Goal: Task Accomplishment & Management: Complete application form

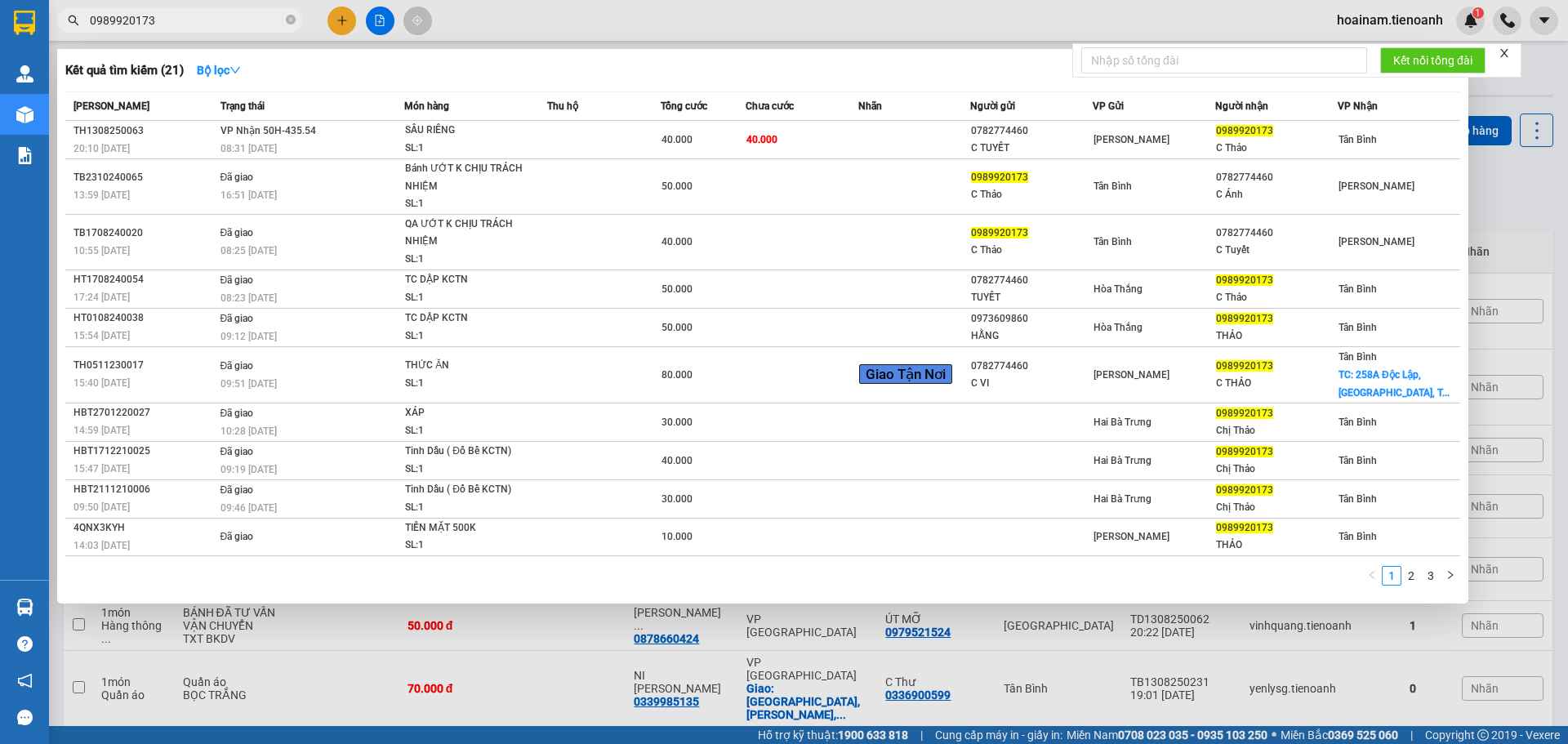
click at [580, 674] on div at bounding box center [784, 372] width 1568 height 744
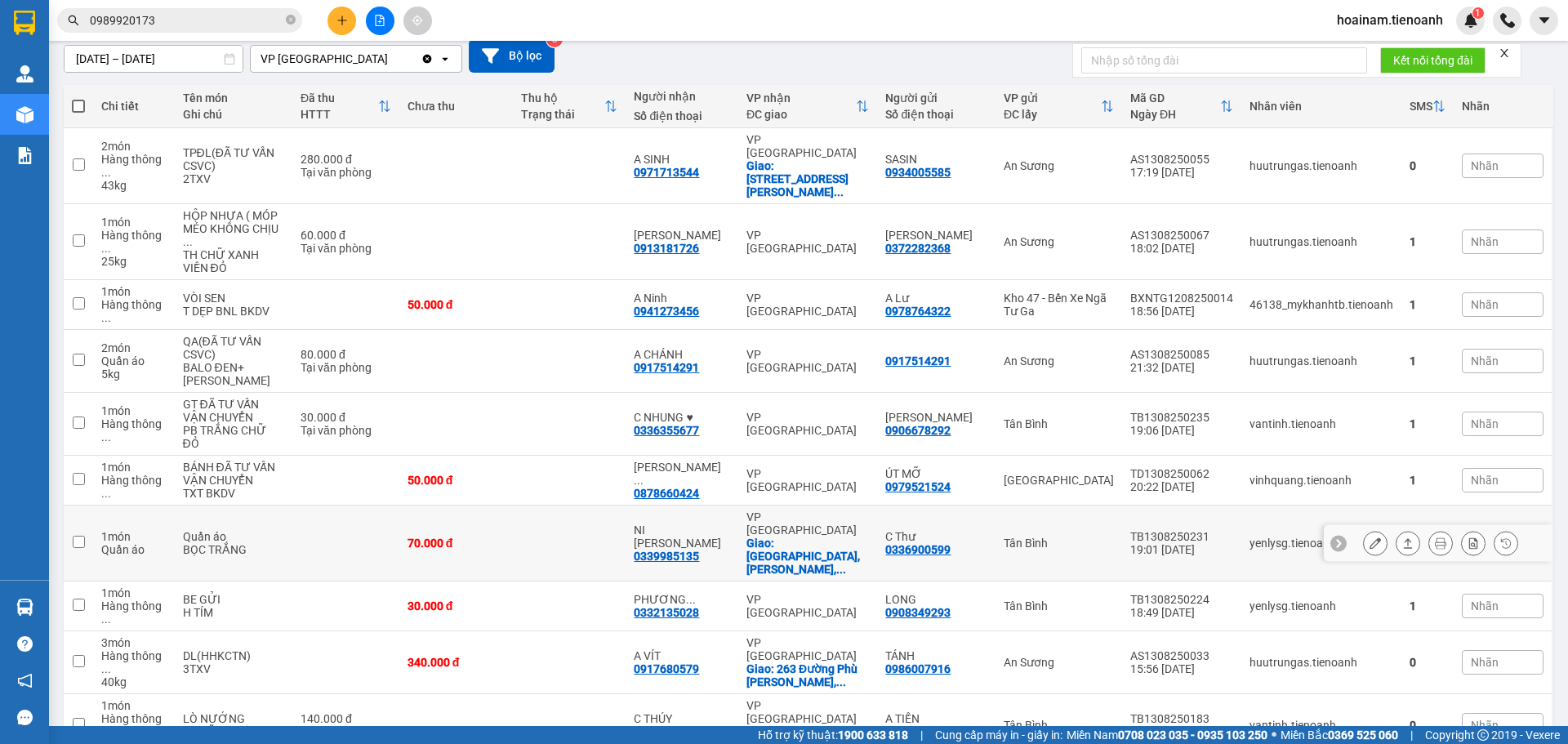
scroll to position [152, 0]
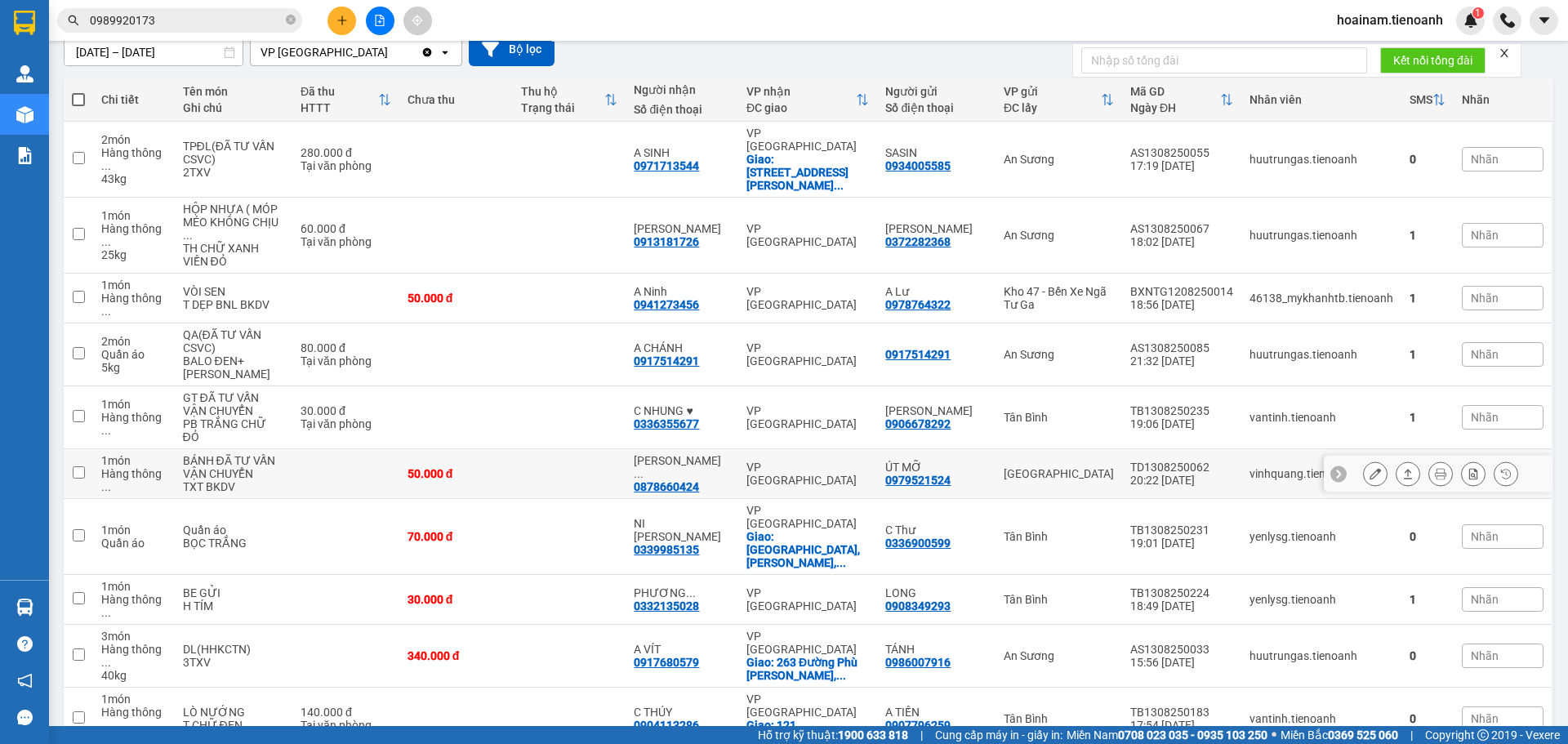
click at [512, 449] on td "50.000 đ" at bounding box center [456, 474] width 114 height 49
checkbox input "true"
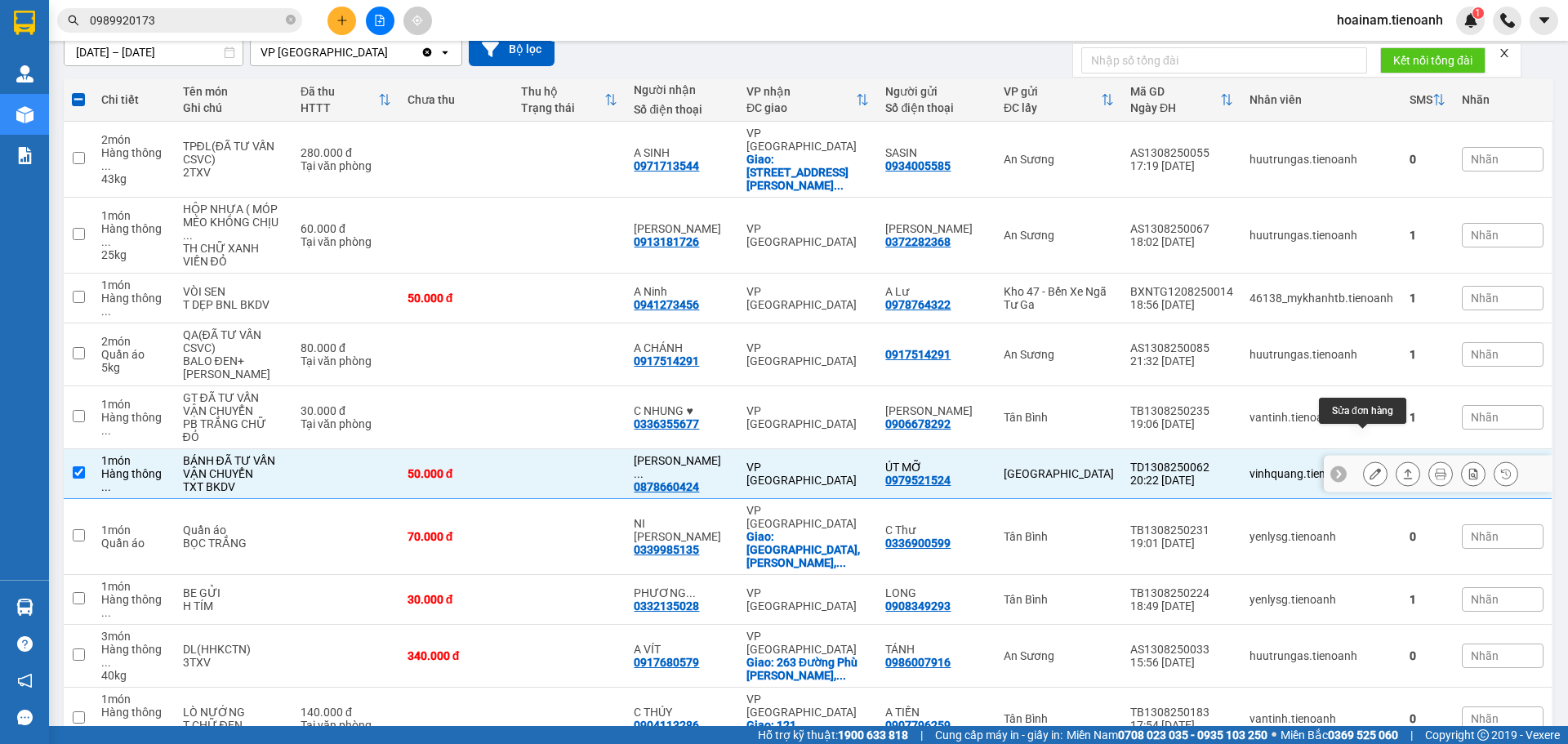
click at [1369, 468] on icon at bounding box center [1375, 474] width 11 height 11
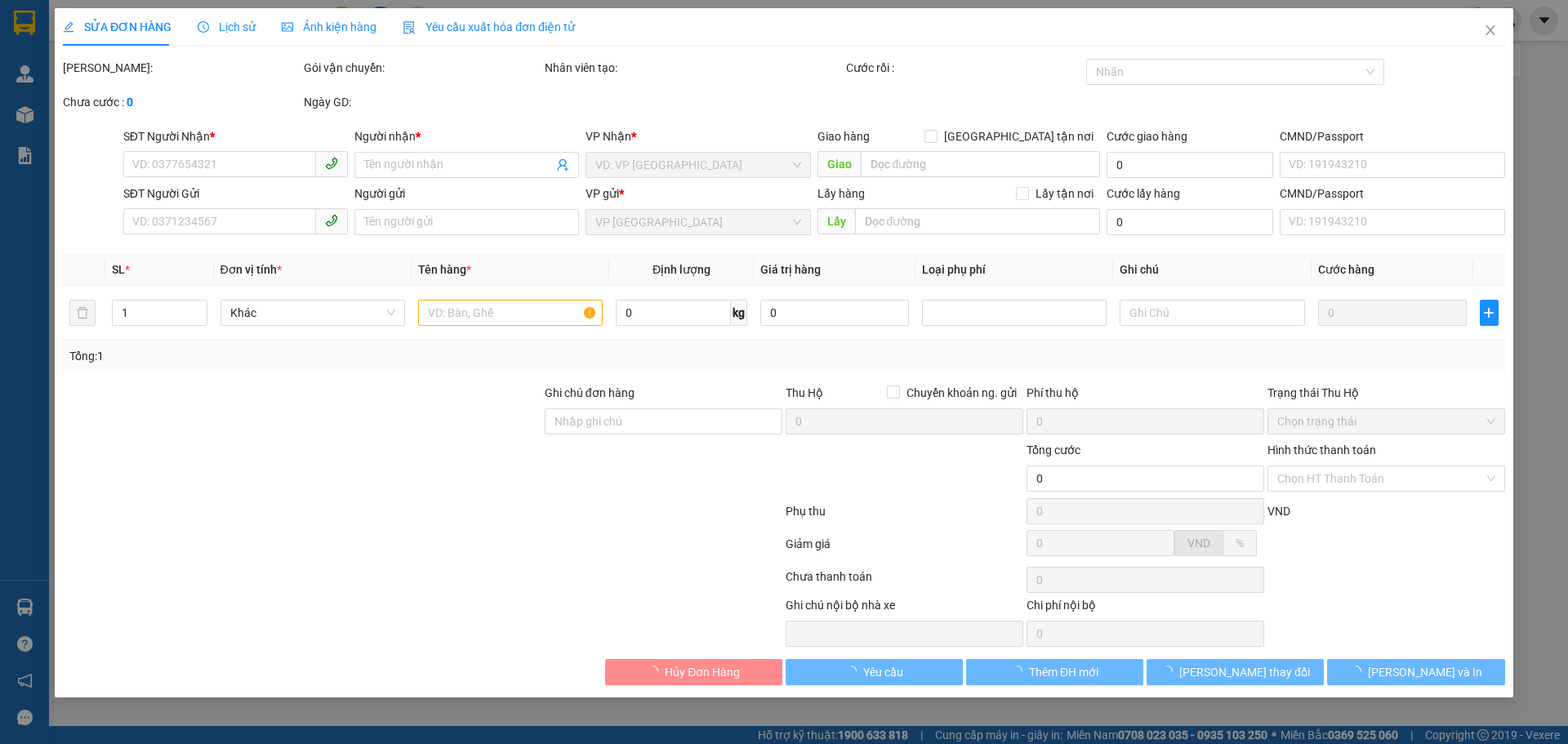
type input "0878660424"
type input "[PERSON_NAME]"
type input "0979521524"
type input "ÚT MỠ"
type input "50.000"
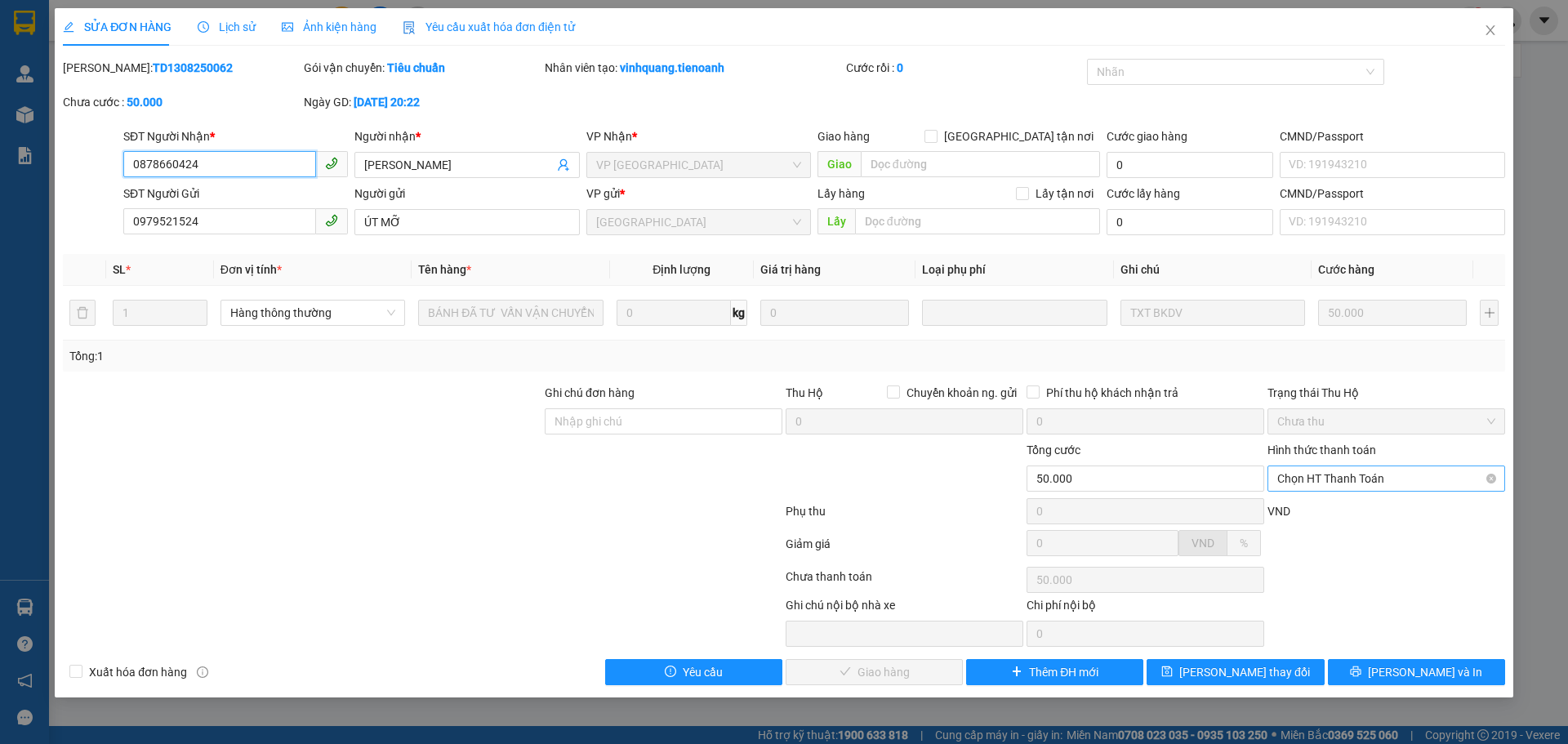
drag, startPoint x: 1409, startPoint y: 476, endPoint x: 1379, endPoint y: 487, distance: 32.0
click at [1406, 476] on span "Chọn HT Thanh Toán" at bounding box center [1387, 478] width 218 height 25
drag, startPoint x: 1312, startPoint y: 517, endPoint x: 1288, endPoint y: 497, distance: 31.2
click at [1312, 516] on div "Tại văn phòng" at bounding box center [1387, 511] width 218 height 18
type input "0"
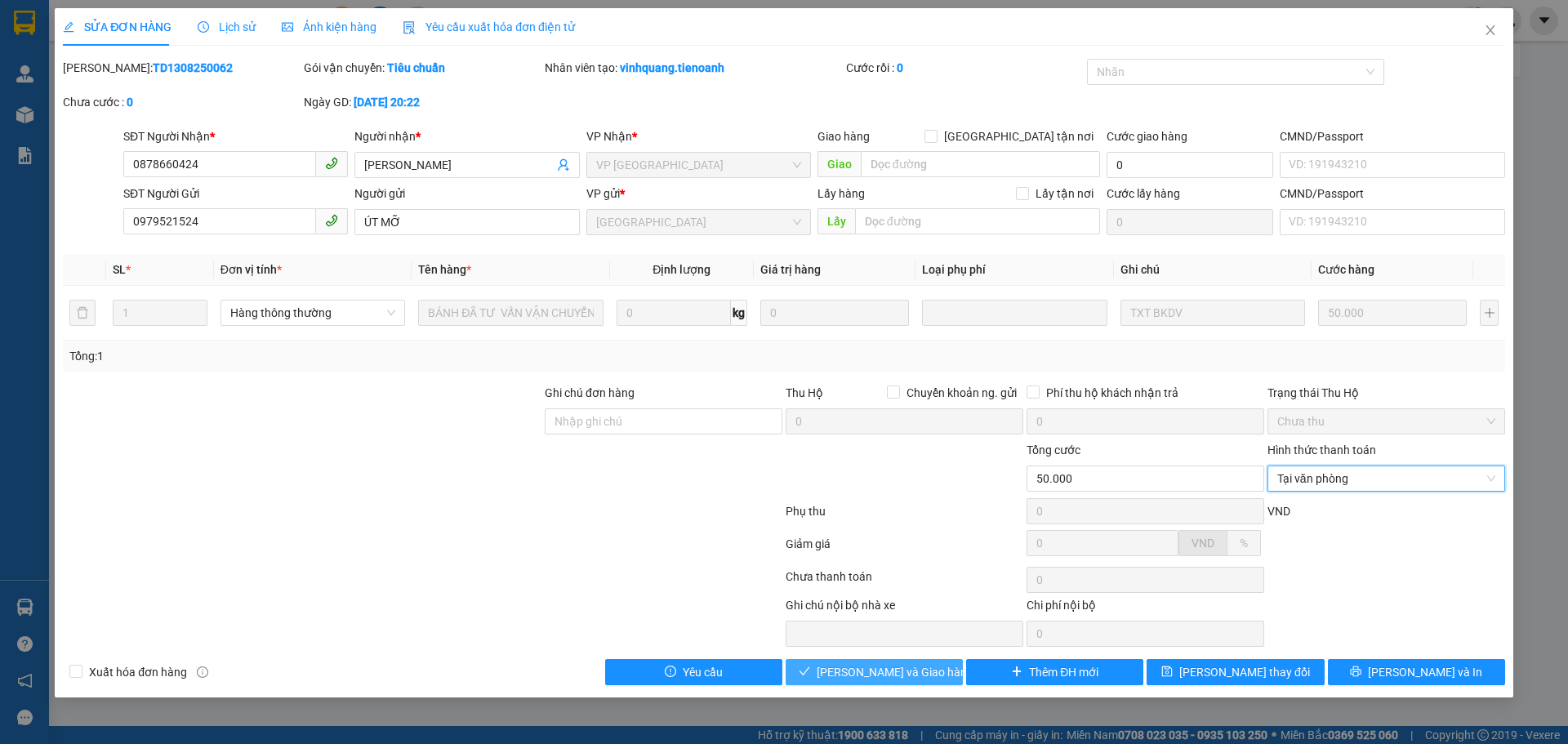
click at [901, 662] on button "[PERSON_NAME] và Giao hàng" at bounding box center [874, 673] width 177 height 27
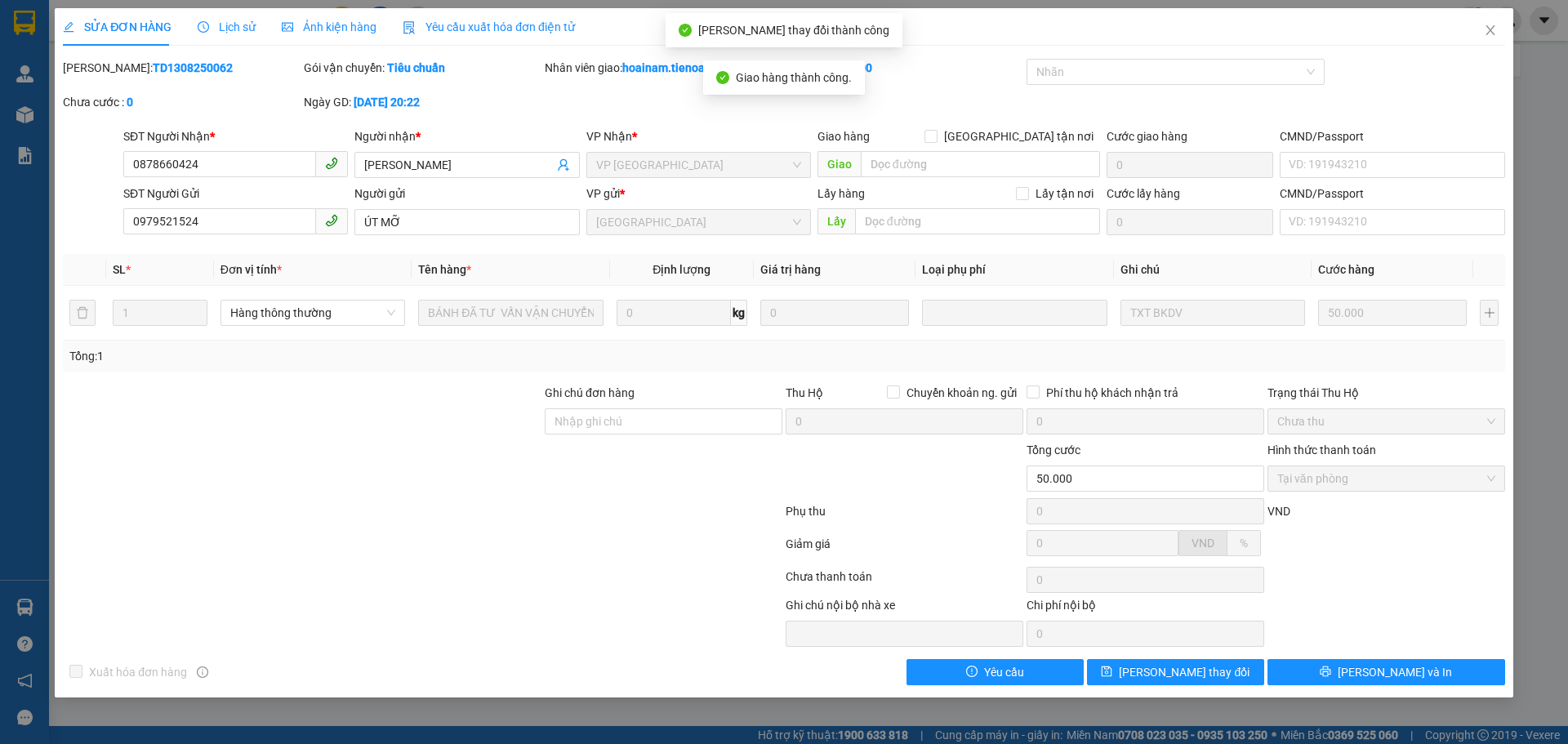
drag, startPoint x: 209, startPoint y: 36, endPoint x: 216, endPoint y: 27, distance: 11.4
click at [209, 35] on div "Lịch sử" at bounding box center [226, 27] width 58 height 38
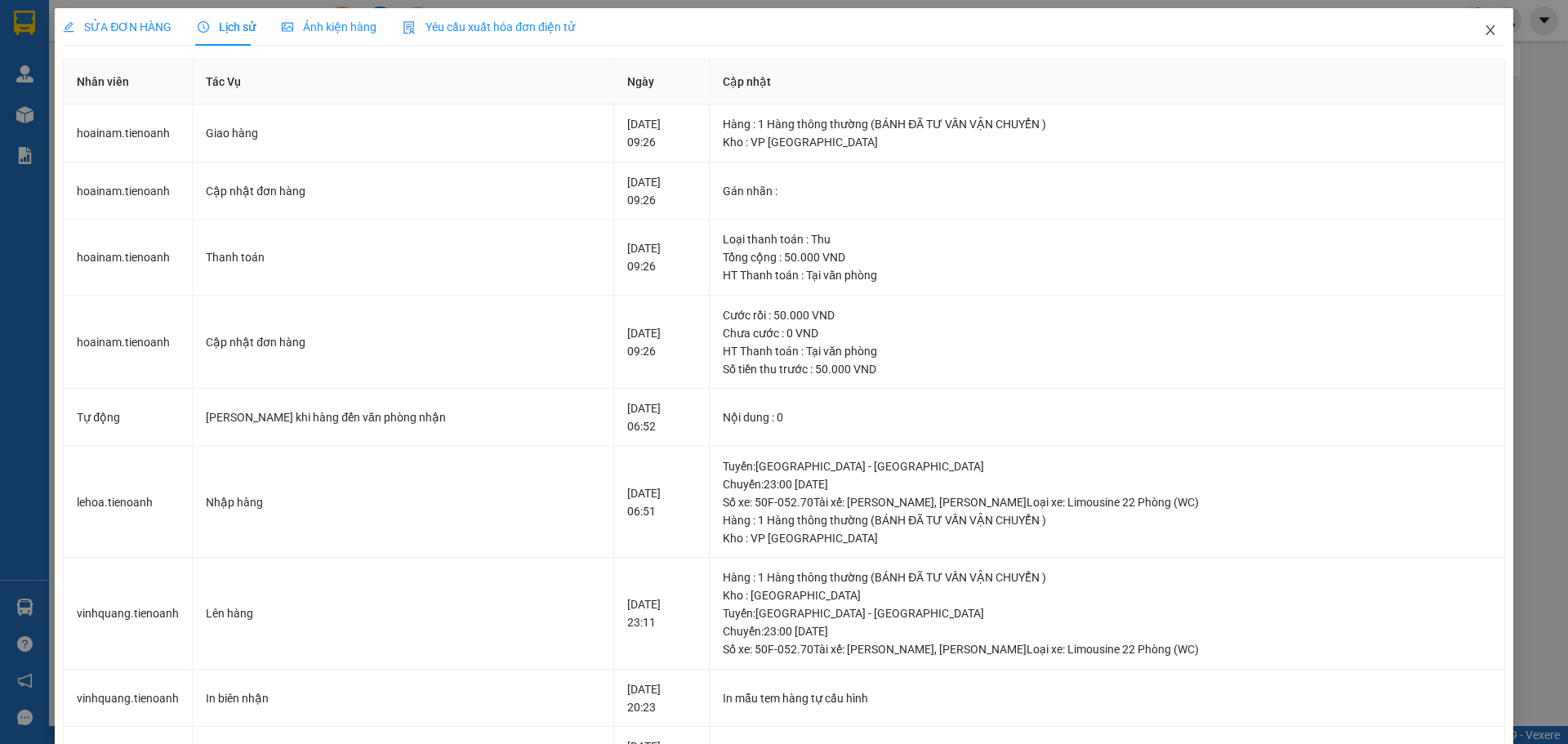
click at [1486, 27] on icon "close" at bounding box center [1490, 30] width 9 height 10
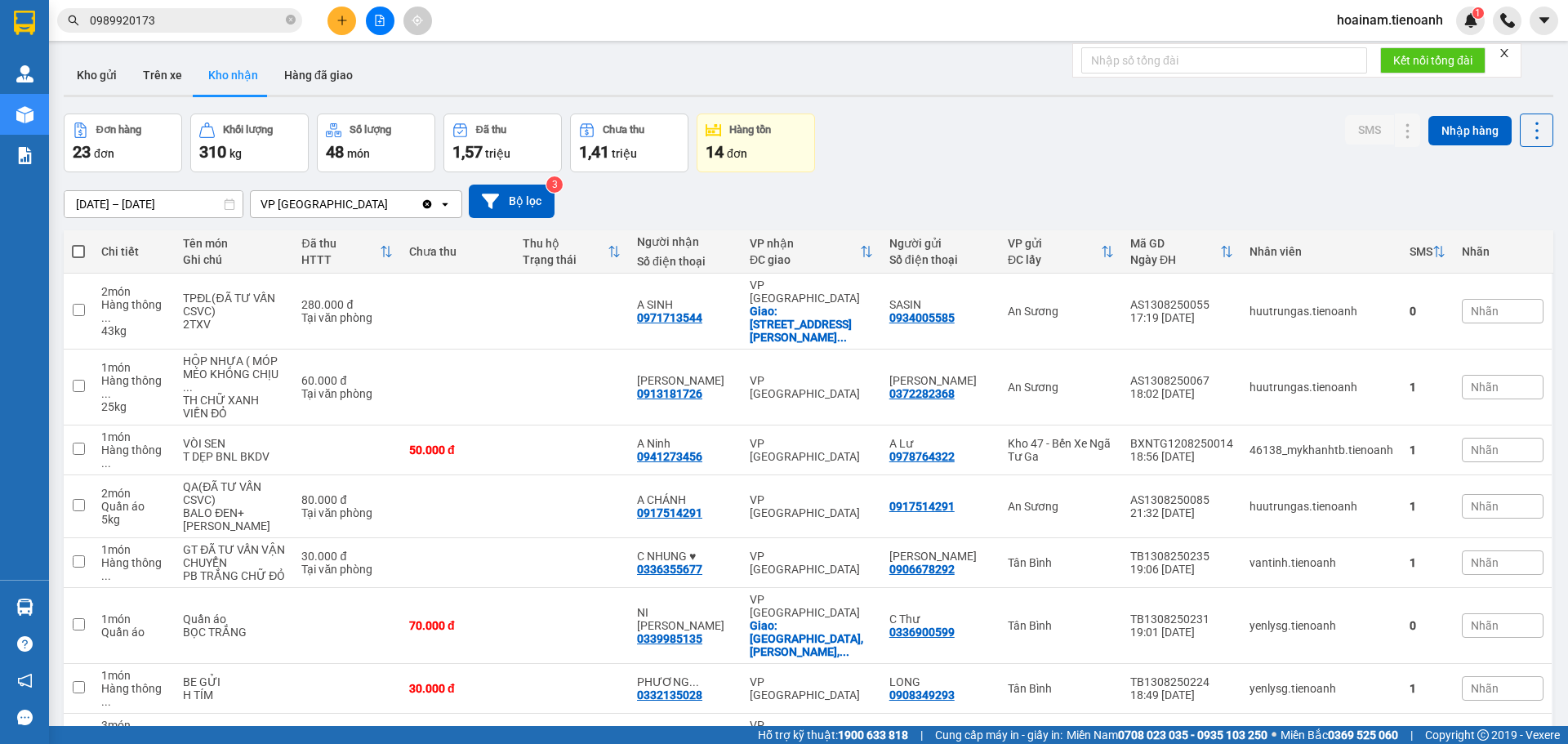
click at [336, 24] on icon "plus" at bounding box center [342, 20] width 11 height 11
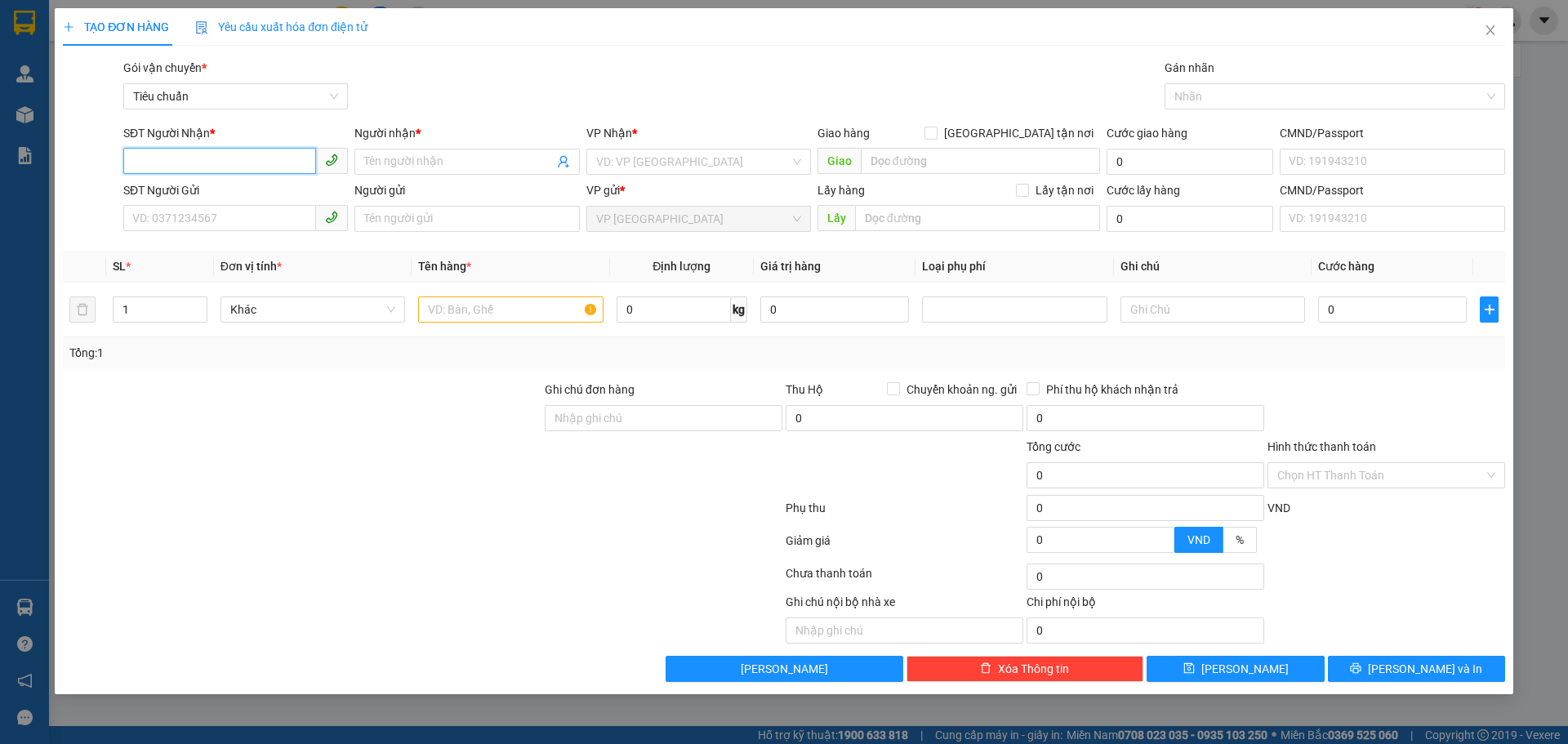
click at [180, 155] on input "SĐT Người Nhận *" at bounding box center [220, 160] width 192 height 27
click at [143, 170] on input "SĐT Người Nhận *" at bounding box center [220, 160] width 192 height 27
type input "0379749143"
click at [374, 159] on span at bounding box center [466, 161] width 224 height 27
drag, startPoint x: 432, startPoint y: 156, endPoint x: 336, endPoint y: 148, distance: 96.3
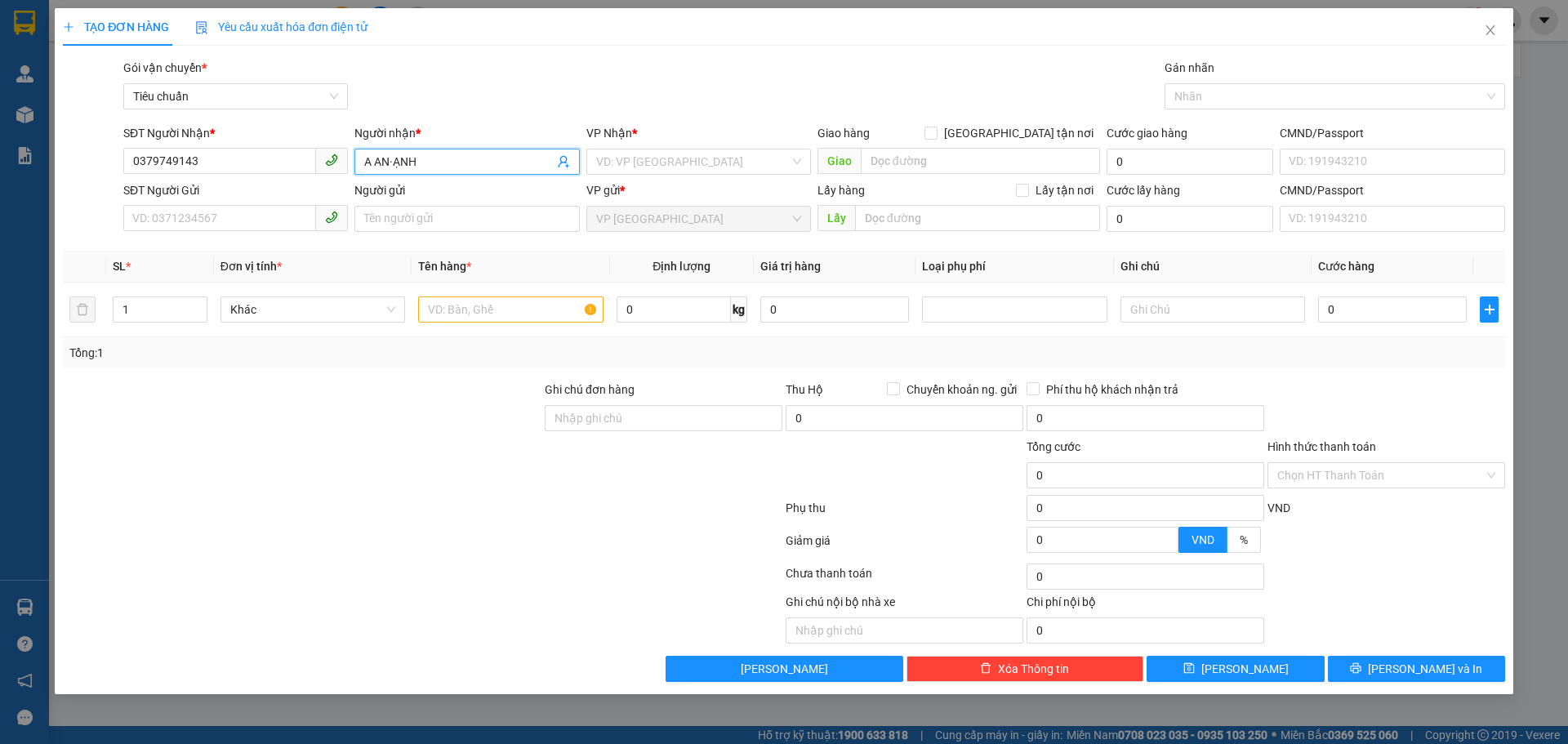
click at [354, 162] on div "Người nhận * A AN·ẠNH A AN·ẠNH" at bounding box center [466, 153] width 231 height 57
type input "A AN·ẠNH"
click at [1495, 27] on icon "close" at bounding box center [1490, 30] width 13 height 13
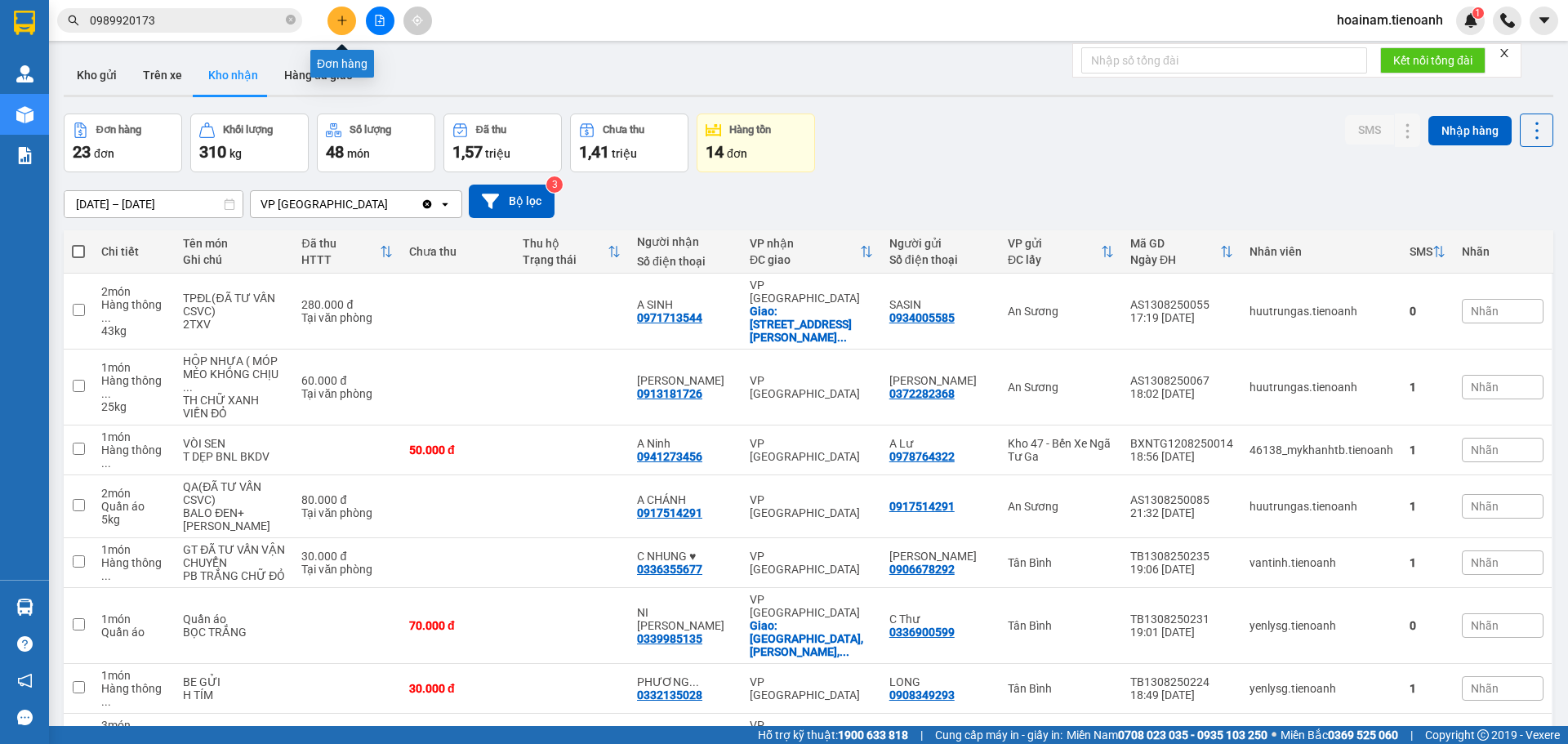
click at [334, 18] on button at bounding box center [342, 20] width 28 height 28
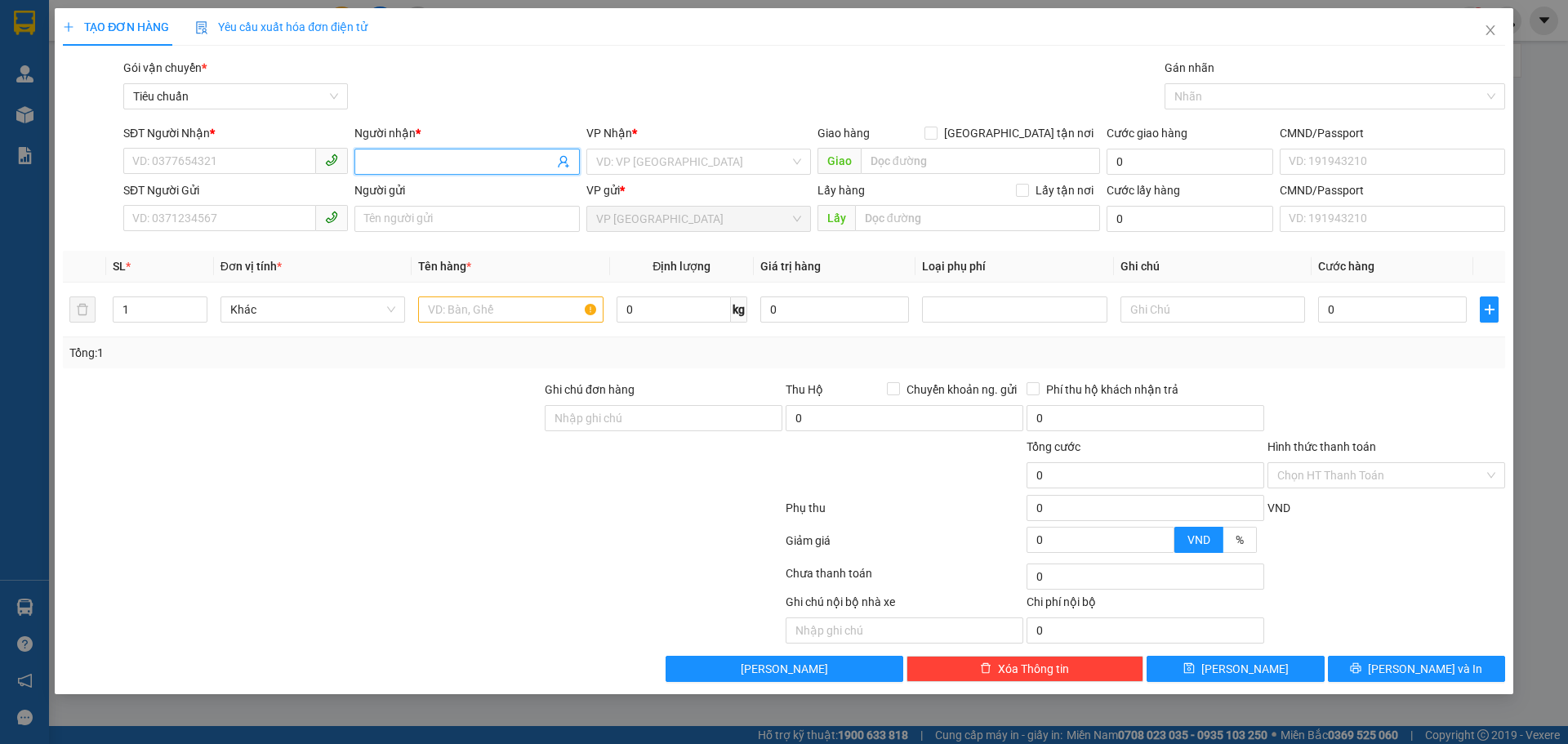
click at [405, 157] on input "Người nhận *" at bounding box center [459, 162] width 189 height 18
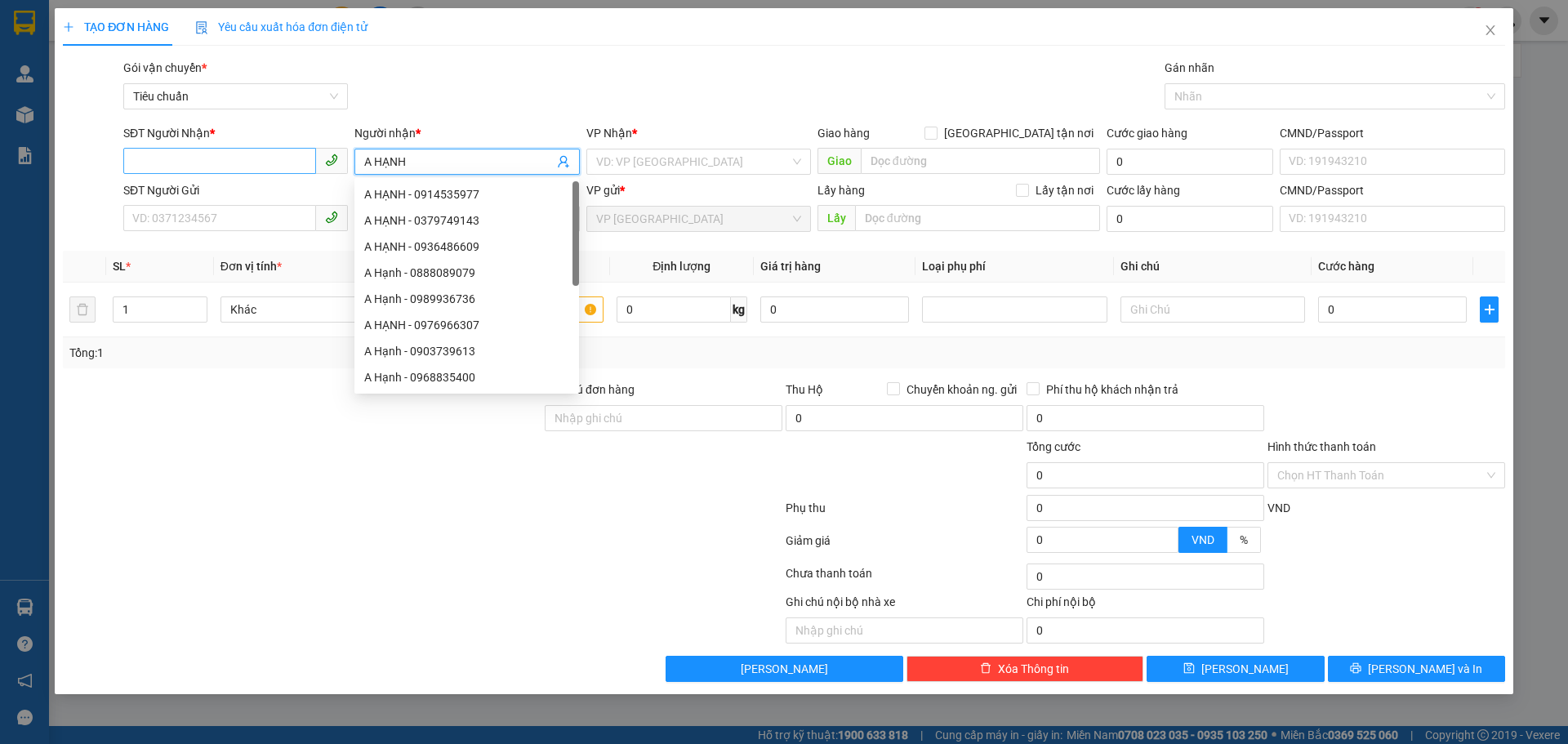
type input "A HẠNH"
click at [215, 167] on input "SĐT Người Nhận *" at bounding box center [220, 160] width 192 height 27
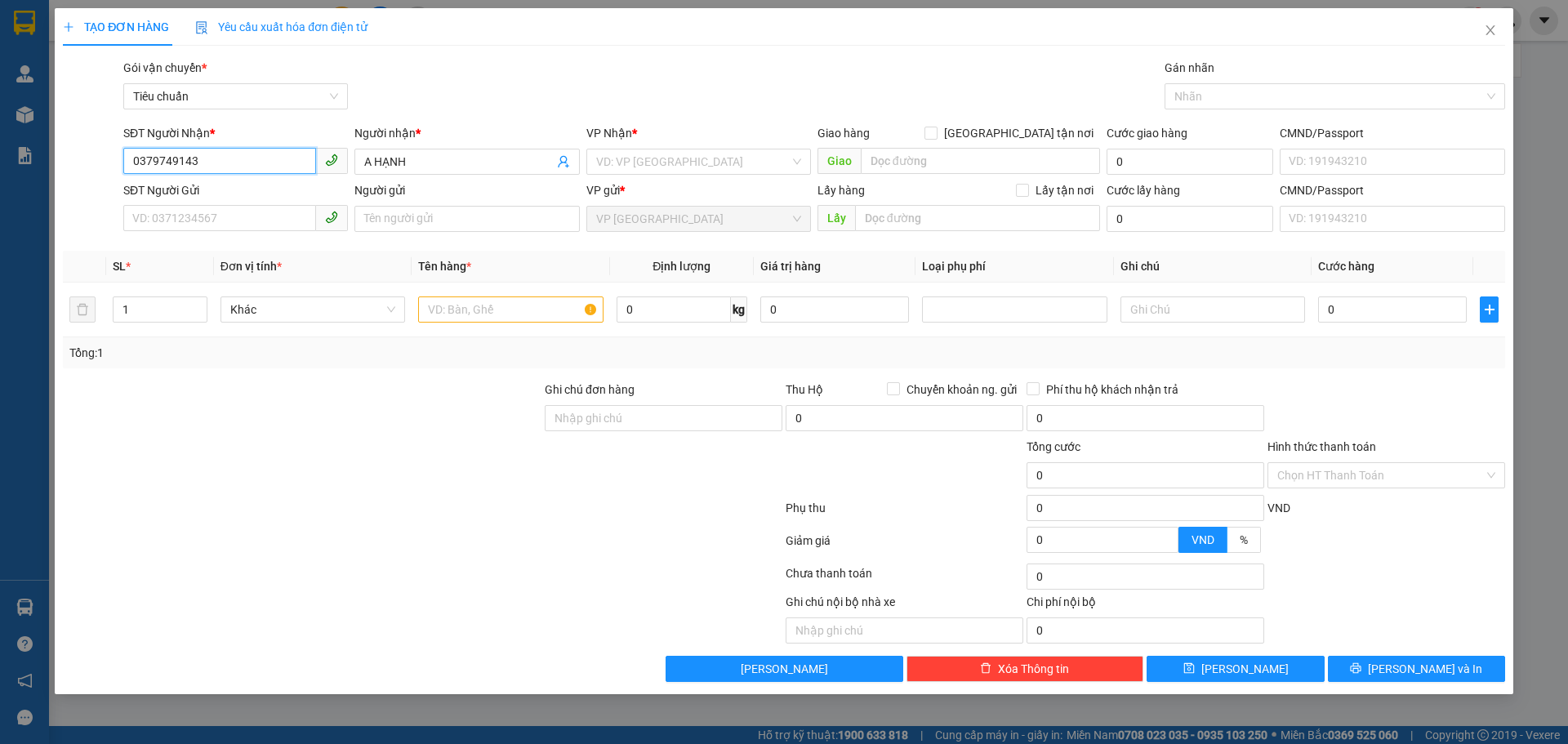
drag, startPoint x: 214, startPoint y: 159, endPoint x: 75, endPoint y: 172, distance: 139.6
click at [75, 172] on div "SĐT Người Nhận * 0379749143 0379749143 Người nhận * A HẠNH VP Nhận * VD: VP [GE…" at bounding box center [784, 153] width 1445 height 57
type input "0379749143"
click at [186, 206] on input "SĐT Người Gửi" at bounding box center [220, 218] width 192 height 27
paste input "0379749143"
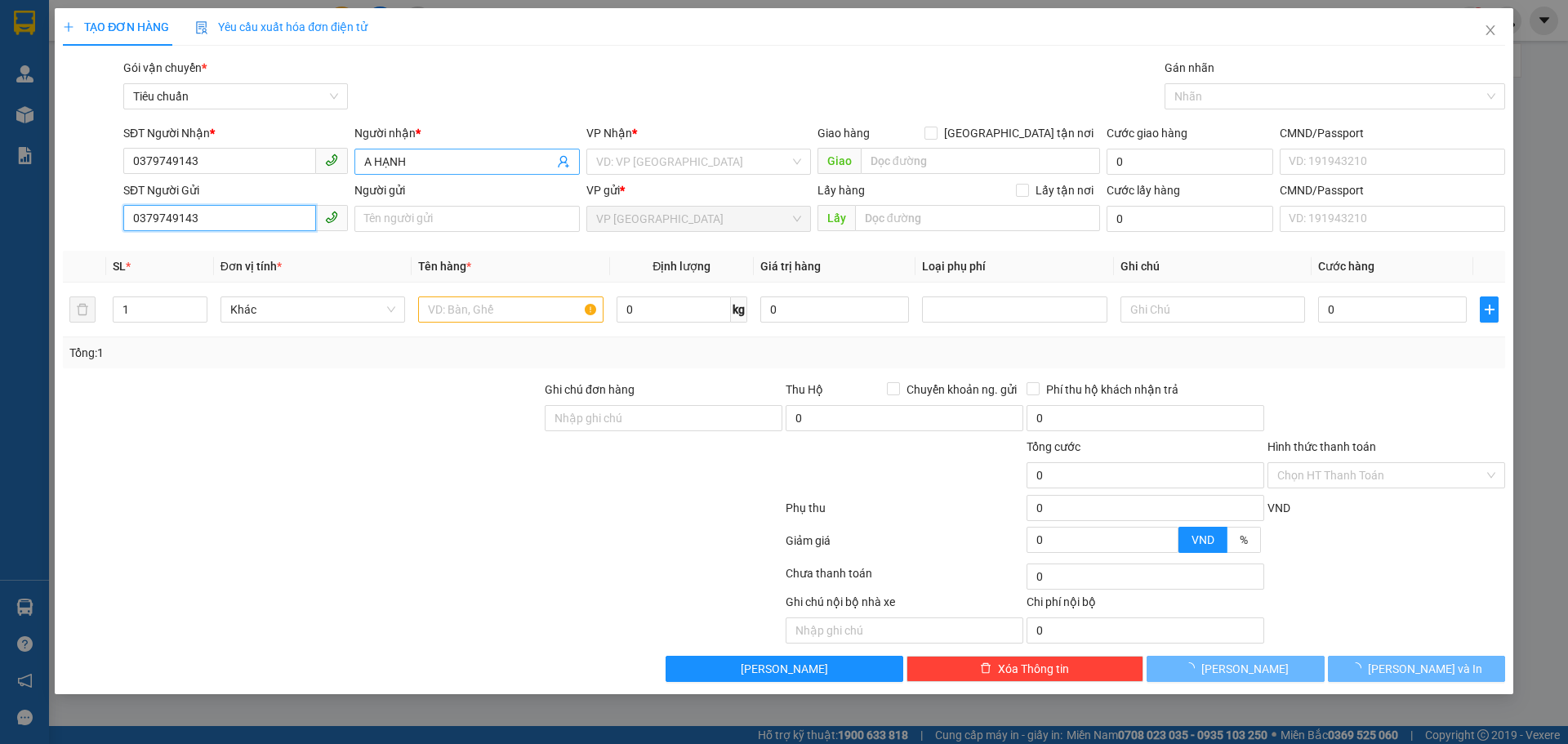
type input "0379749143"
drag, startPoint x: 437, startPoint y: 161, endPoint x: 335, endPoint y: 170, distance: 102.4
click at [335, 170] on div "SĐT Người Nhận * 0379749143 Người nhận * A HẠNH VP Nhận * VD: VP [GEOGRAPHIC_DA…" at bounding box center [814, 153] width 1388 height 57
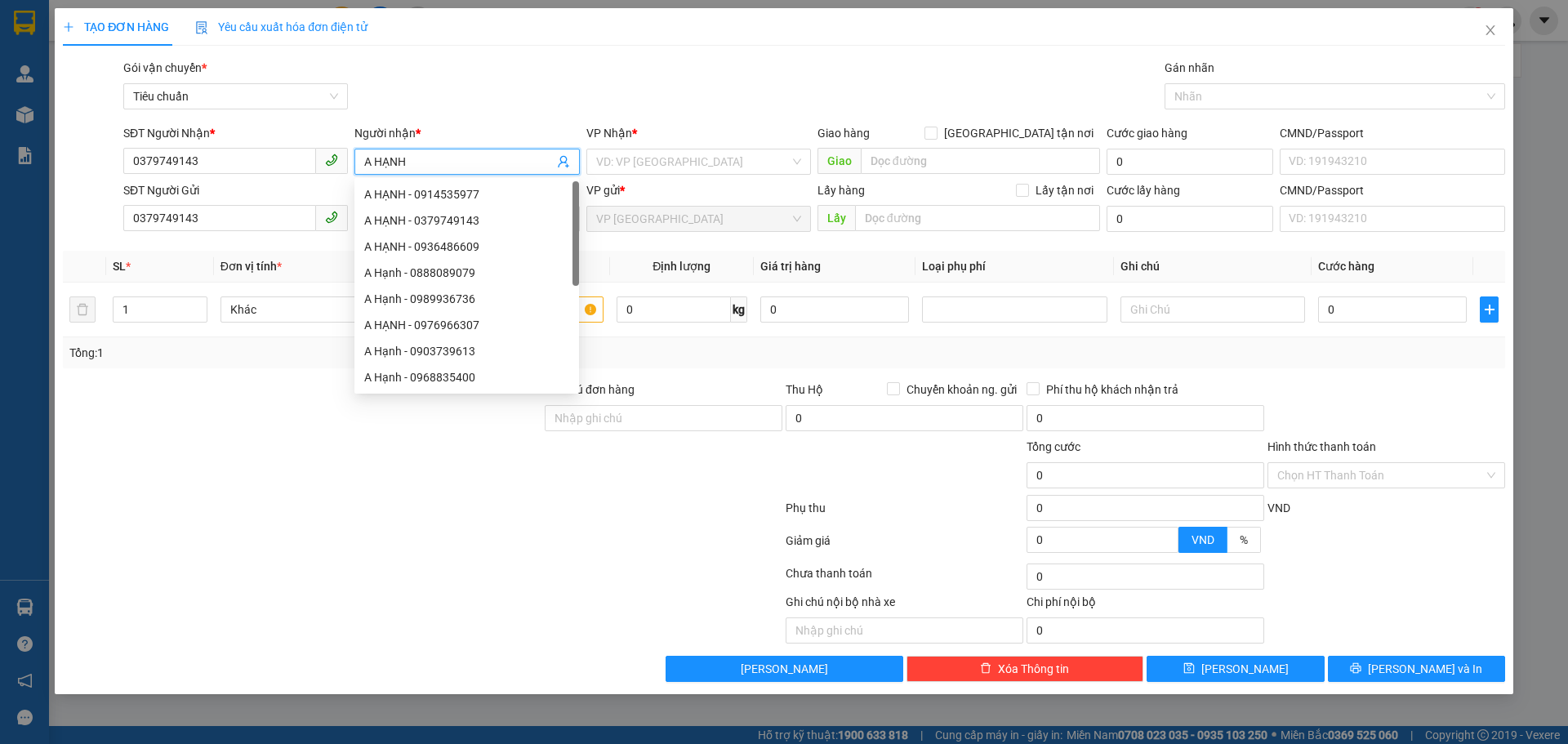
paste input "0379749143"
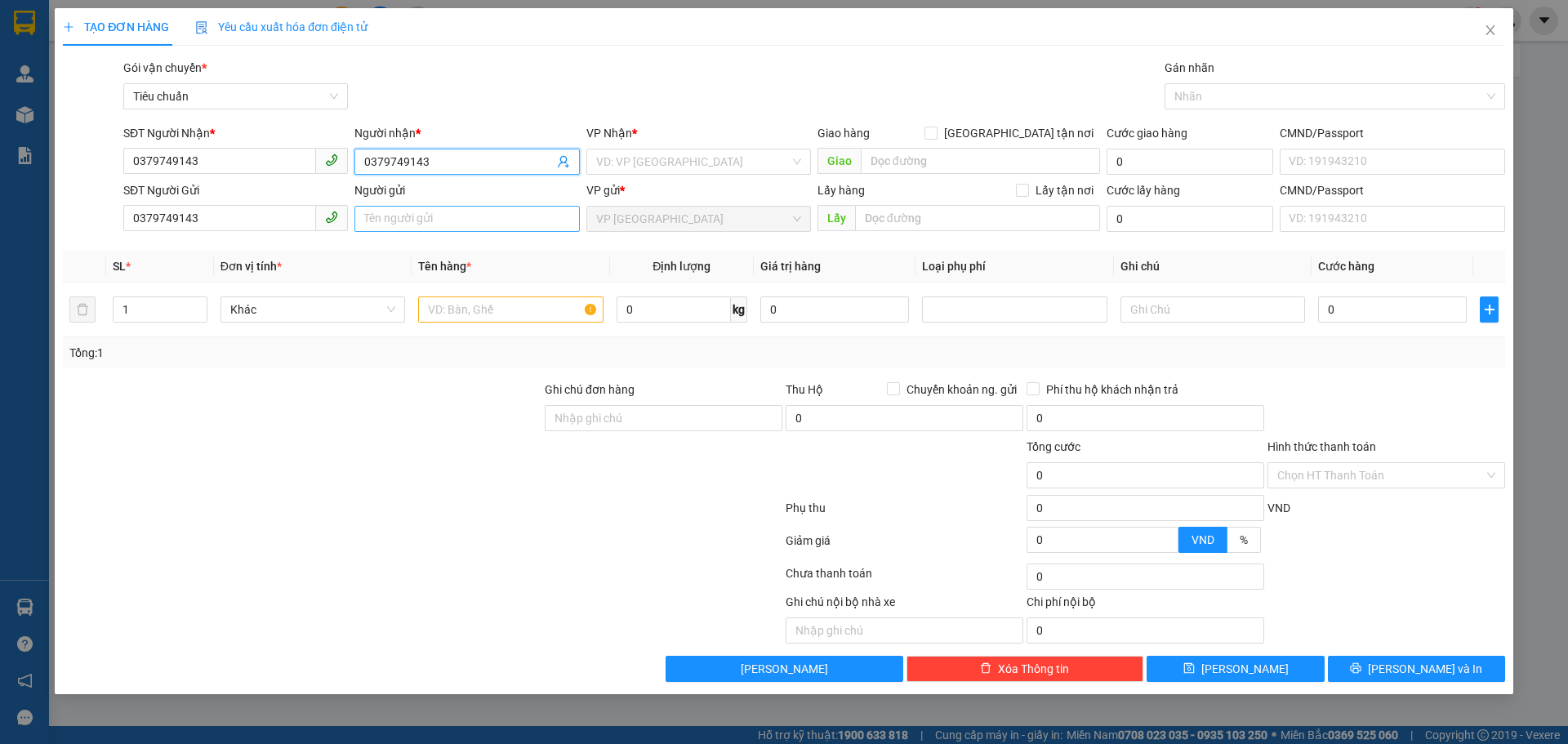
type input "0379749143"
click at [407, 224] on input "Người gửi" at bounding box center [466, 219] width 224 height 27
paste input "0379749143"
drag, startPoint x: 270, startPoint y: 234, endPoint x: 416, endPoint y: 197, distance: 150.6
click at [270, 235] on div "SĐT Người Gửi 0379749143 Người gửi 0379749143 0379749143 VP gửi * VP Đà Lạt Lấy…" at bounding box center [814, 210] width 1388 height 57
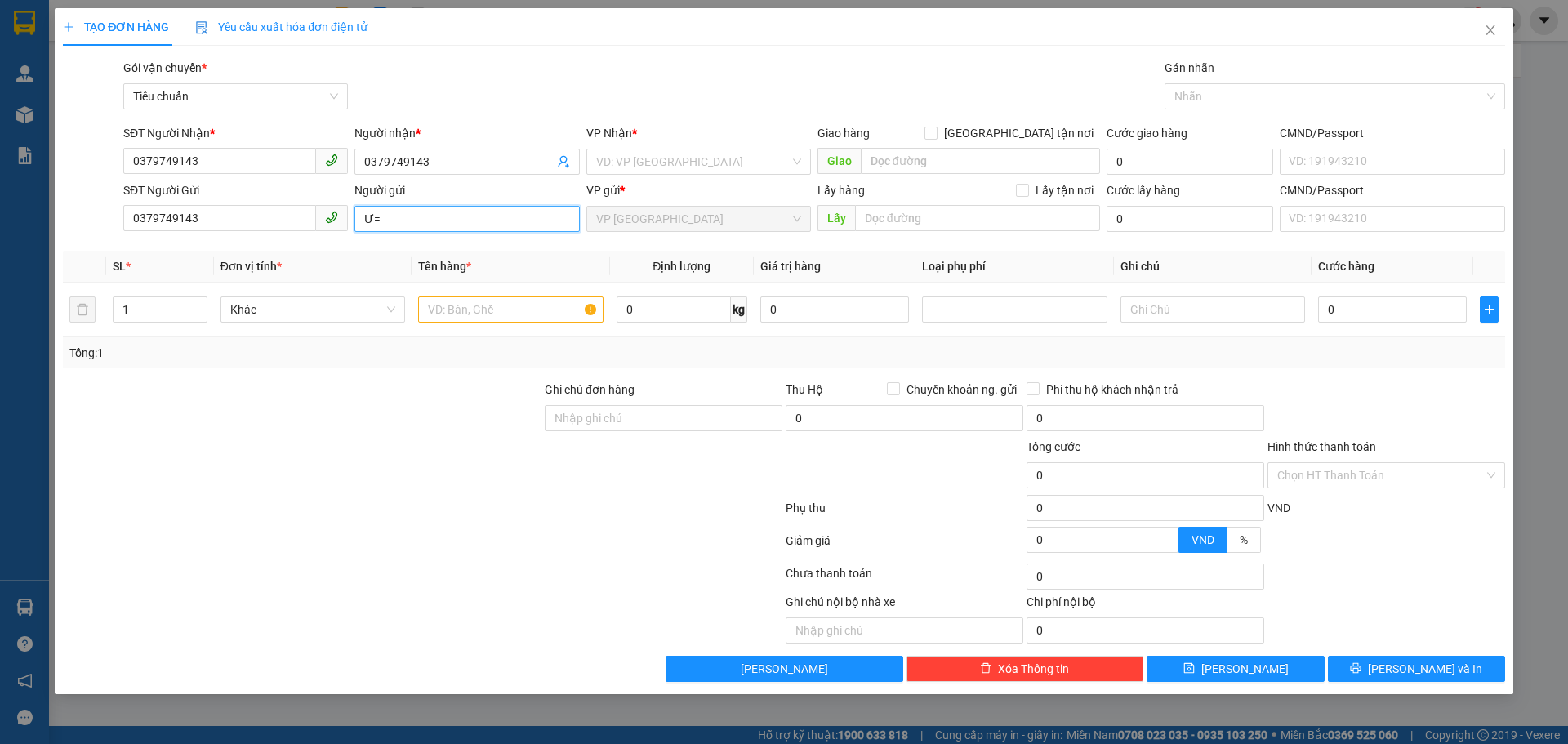
type input "Ư"
drag, startPoint x: 286, startPoint y: 175, endPoint x: 333, endPoint y: 164, distance: 48.3
click at [285, 174] on div "SĐT Người Nhận * 0379749143 Người nhận * 0379749143 0379749143 VP Nhận * VD: VP…" at bounding box center [814, 153] width 1388 height 57
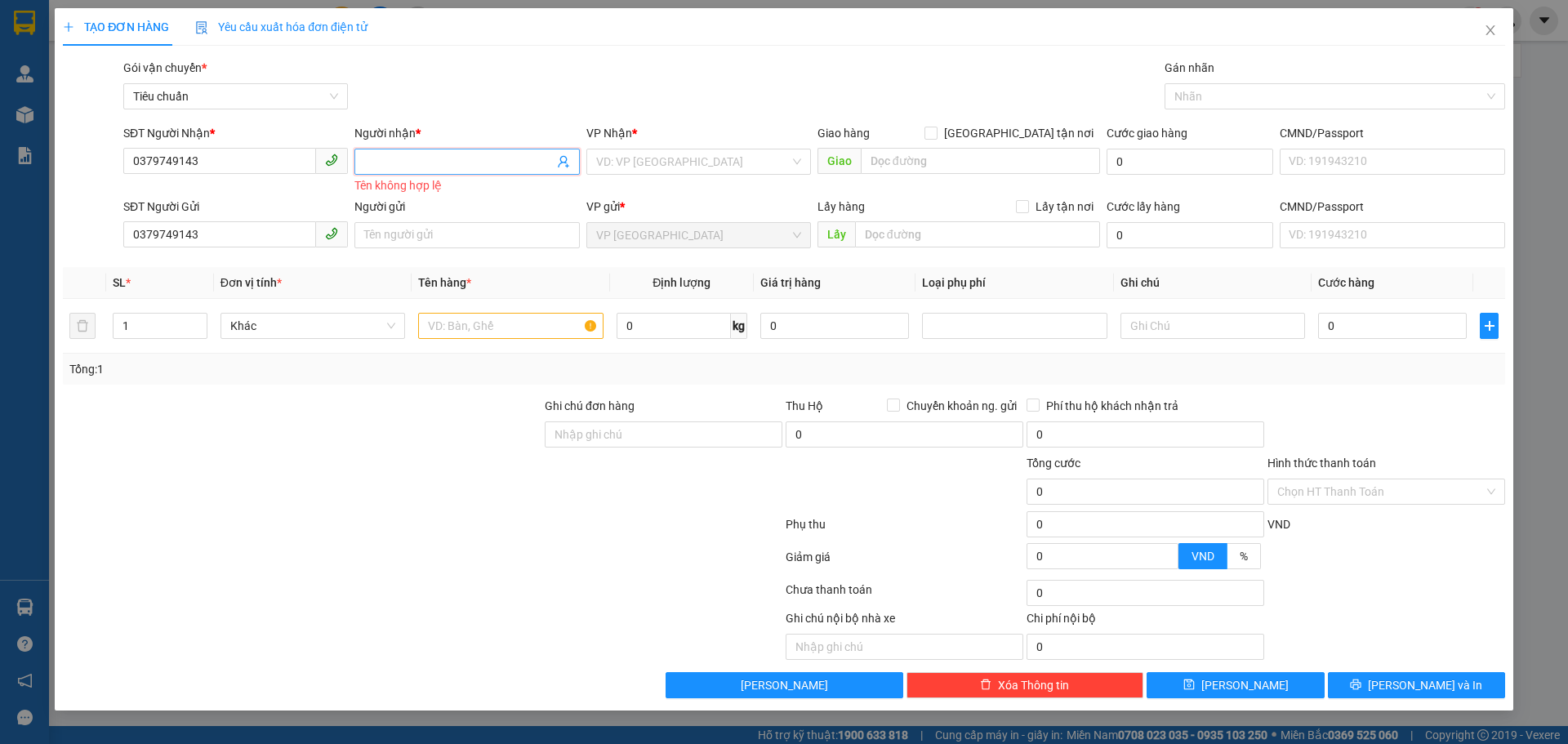
click at [373, 162] on input "Người nhận *" at bounding box center [459, 162] width 189 height 18
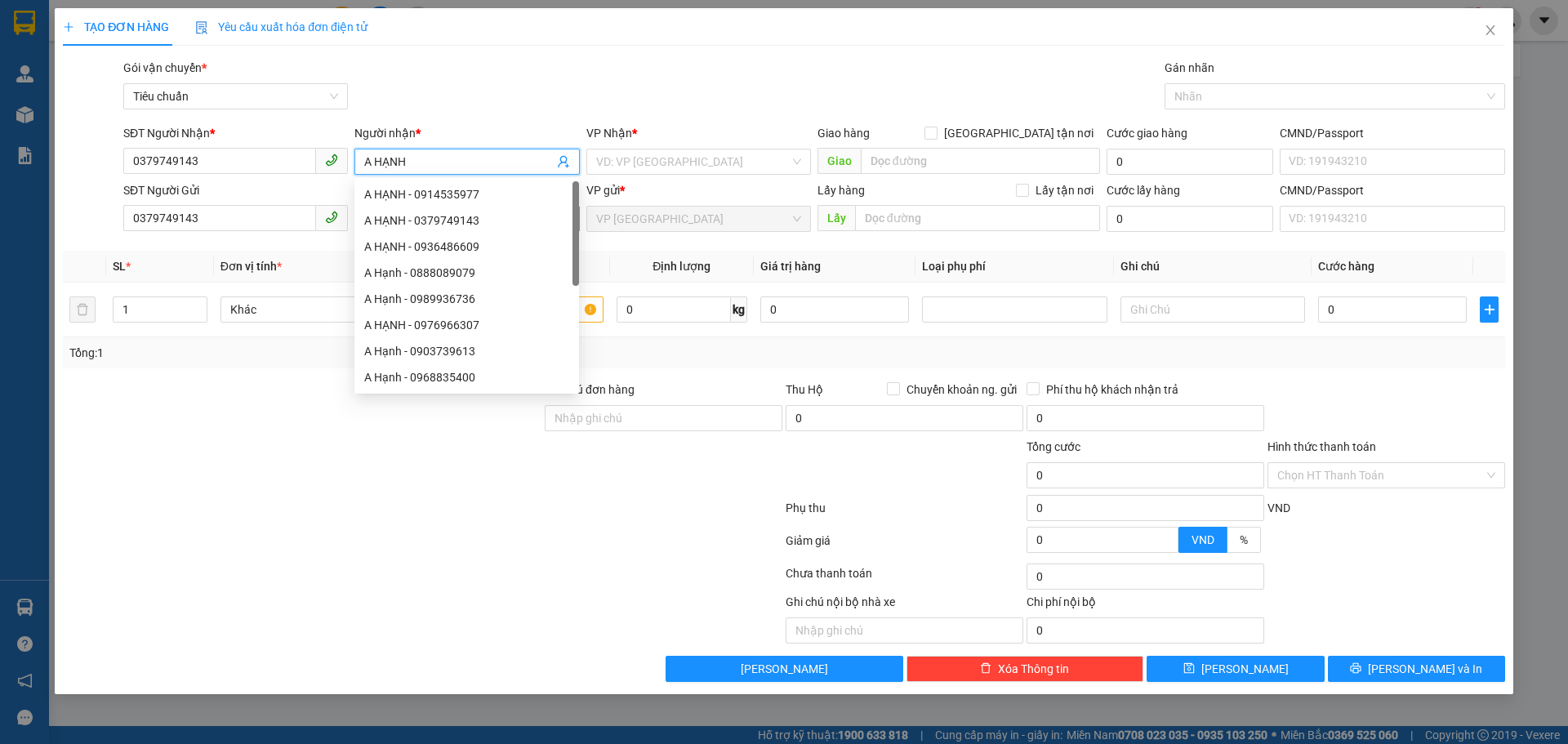
click at [378, 227] on div "A HẠNH - 0914535977 A HẠNH - 0379749143 A HẠNH - 0936486609 A Hạnh - 0888089079…" at bounding box center [466, 312] width 224 height 261
click at [361, 223] on div "A HẠNH - 0379749143" at bounding box center [466, 220] width 224 height 27
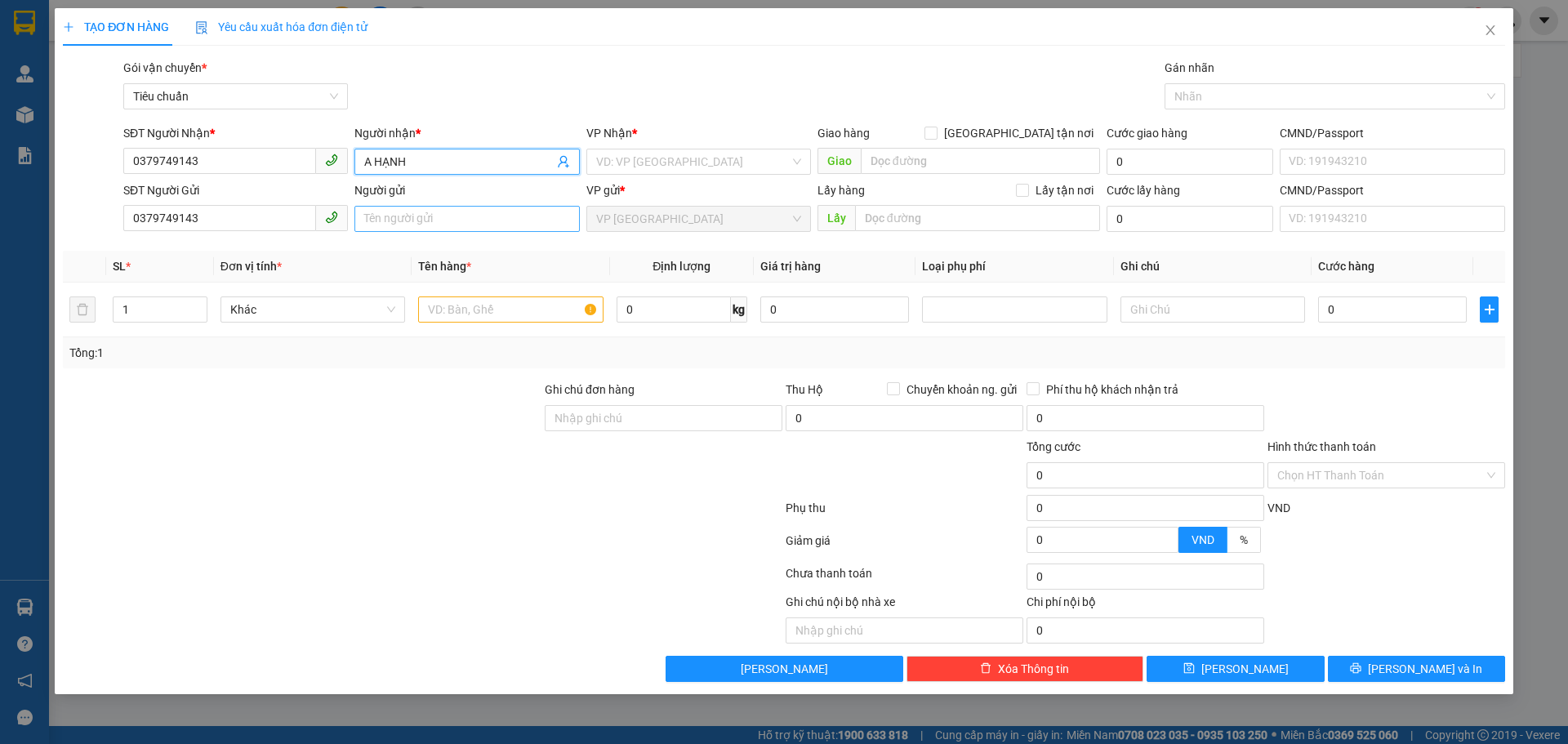
type input "A HẠNH"
click at [388, 215] on input "Người gửi" at bounding box center [466, 219] width 224 height 27
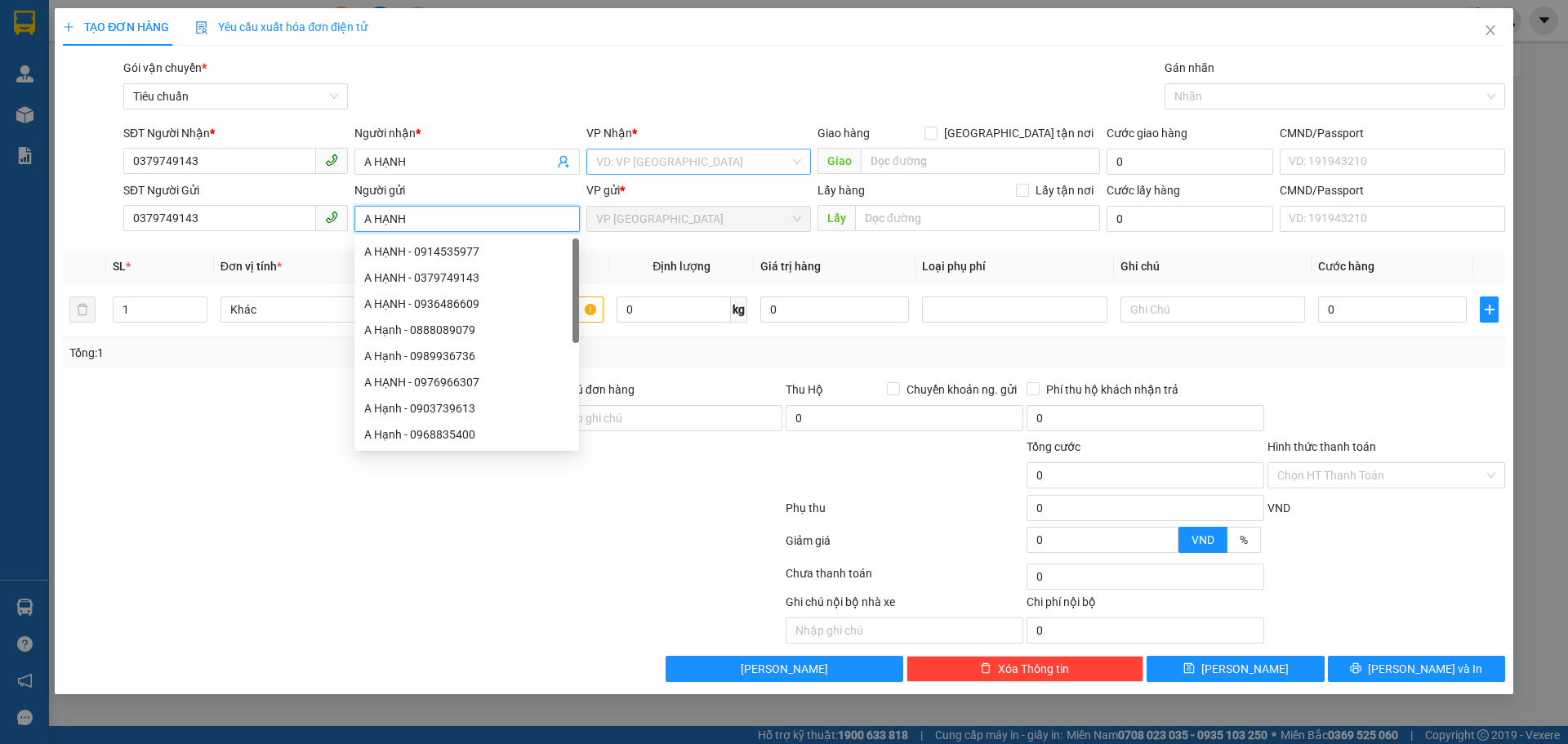
type input "A HẠNH"
click at [711, 162] on input "search" at bounding box center [692, 161] width 193 height 25
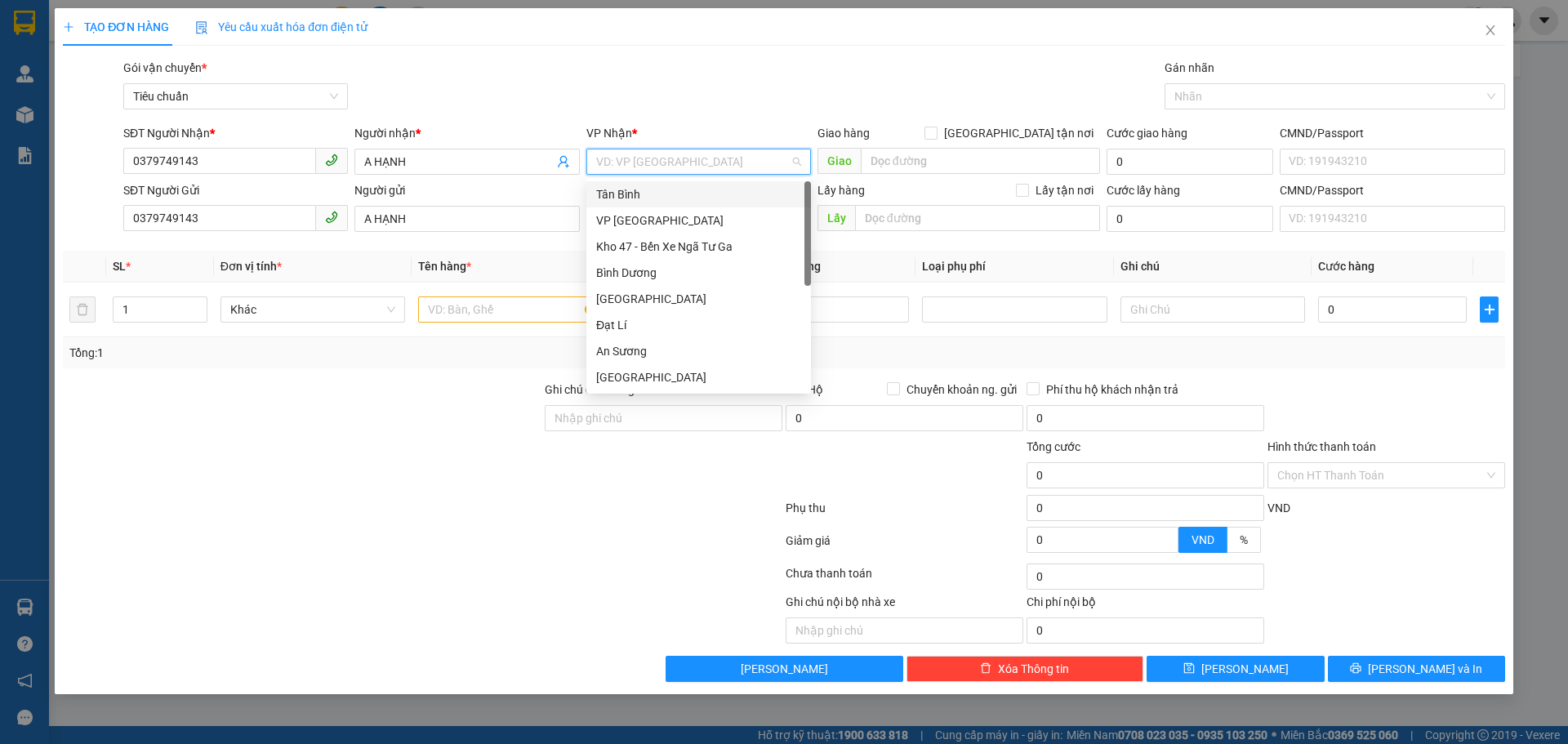
click at [626, 200] on div "Tân Bình" at bounding box center [699, 194] width 205 height 18
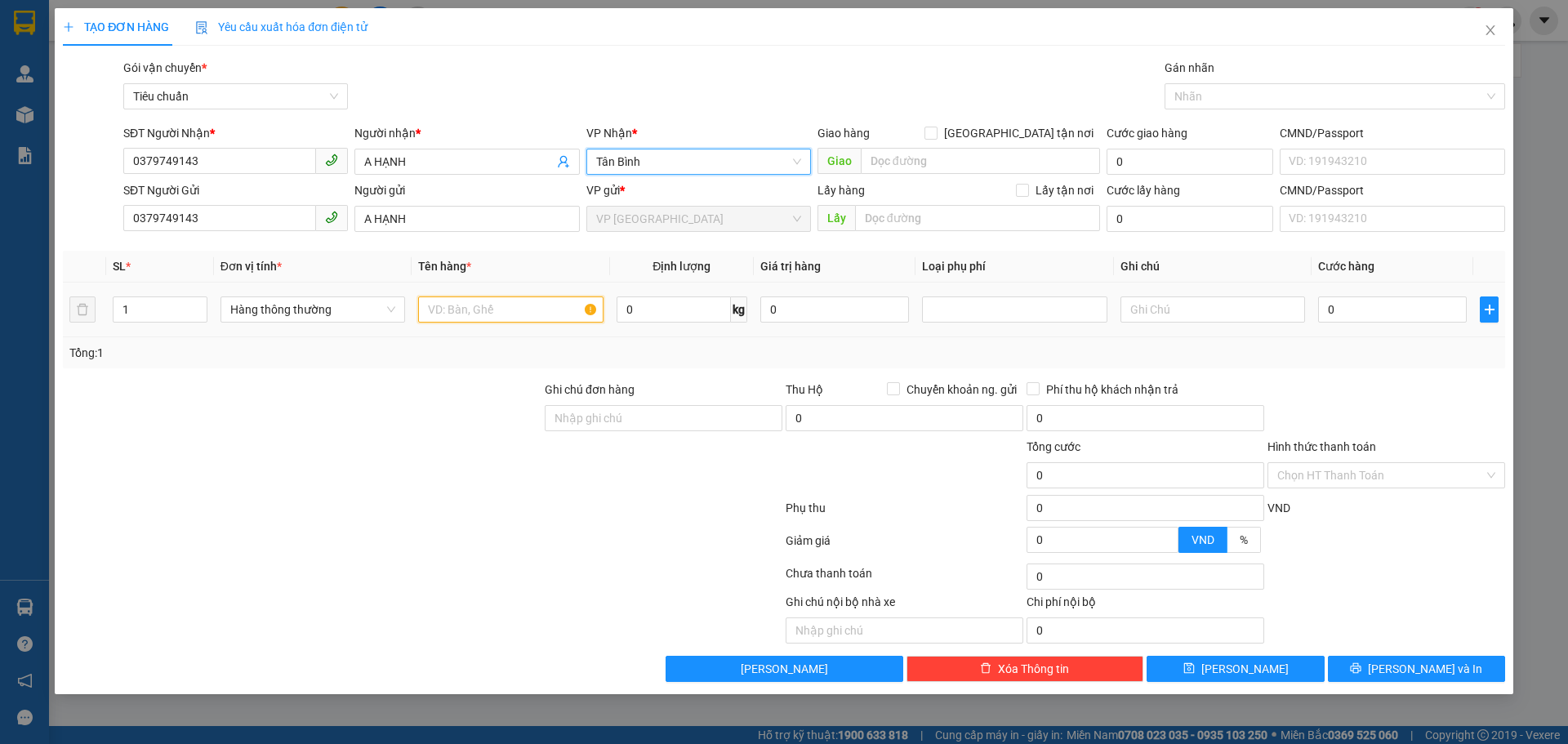
click at [439, 313] on input "text" at bounding box center [511, 310] width 185 height 27
type input "QUẦN ÁO ĐÃ TƯ VCSVC"
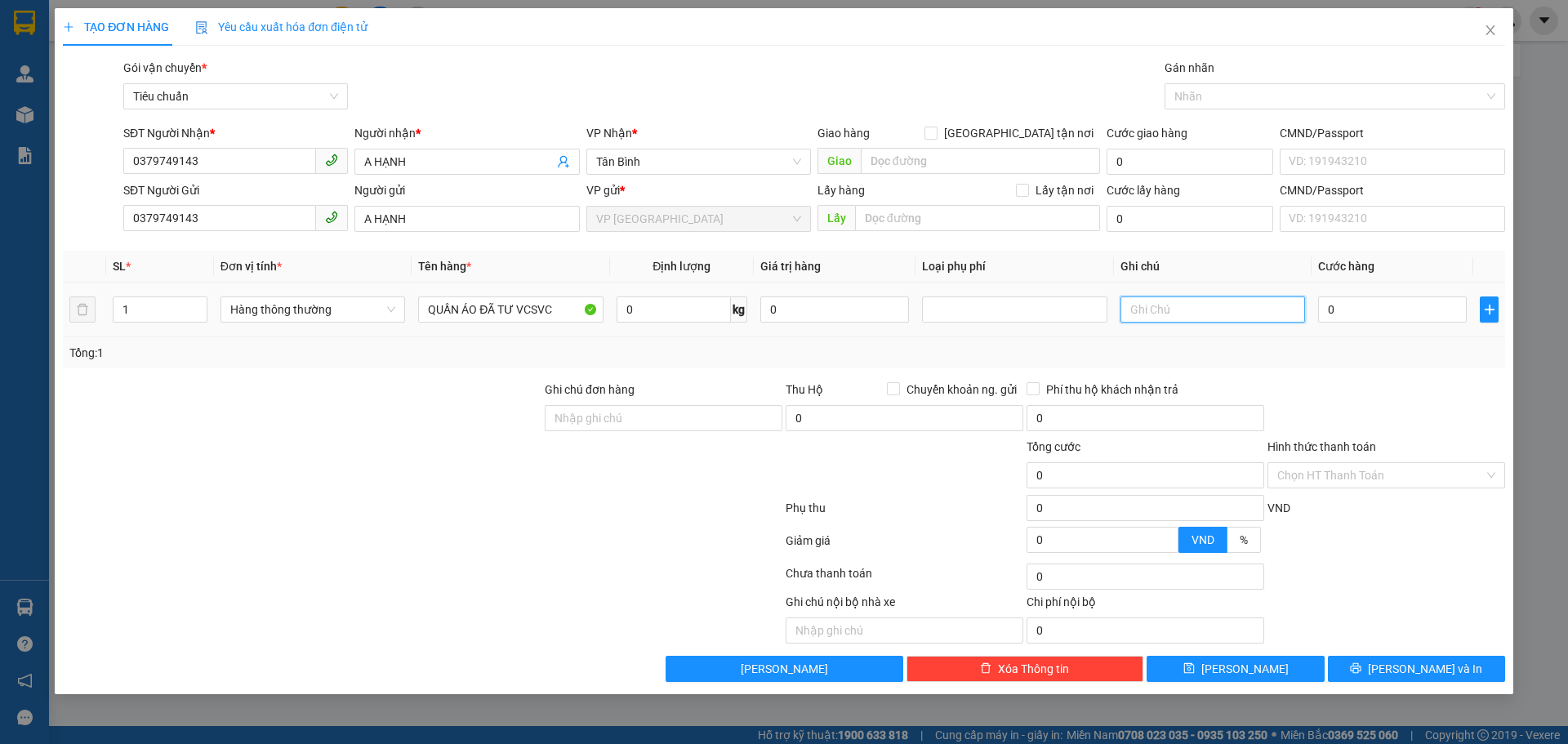
click at [1149, 307] on input "text" at bounding box center [1213, 310] width 185 height 27
type input "B"
type input "TÚI VÀNG+BALO XÁM CỘT CHUNG TÚI XÁM"
click at [1340, 311] on input "0" at bounding box center [1392, 310] width 148 height 27
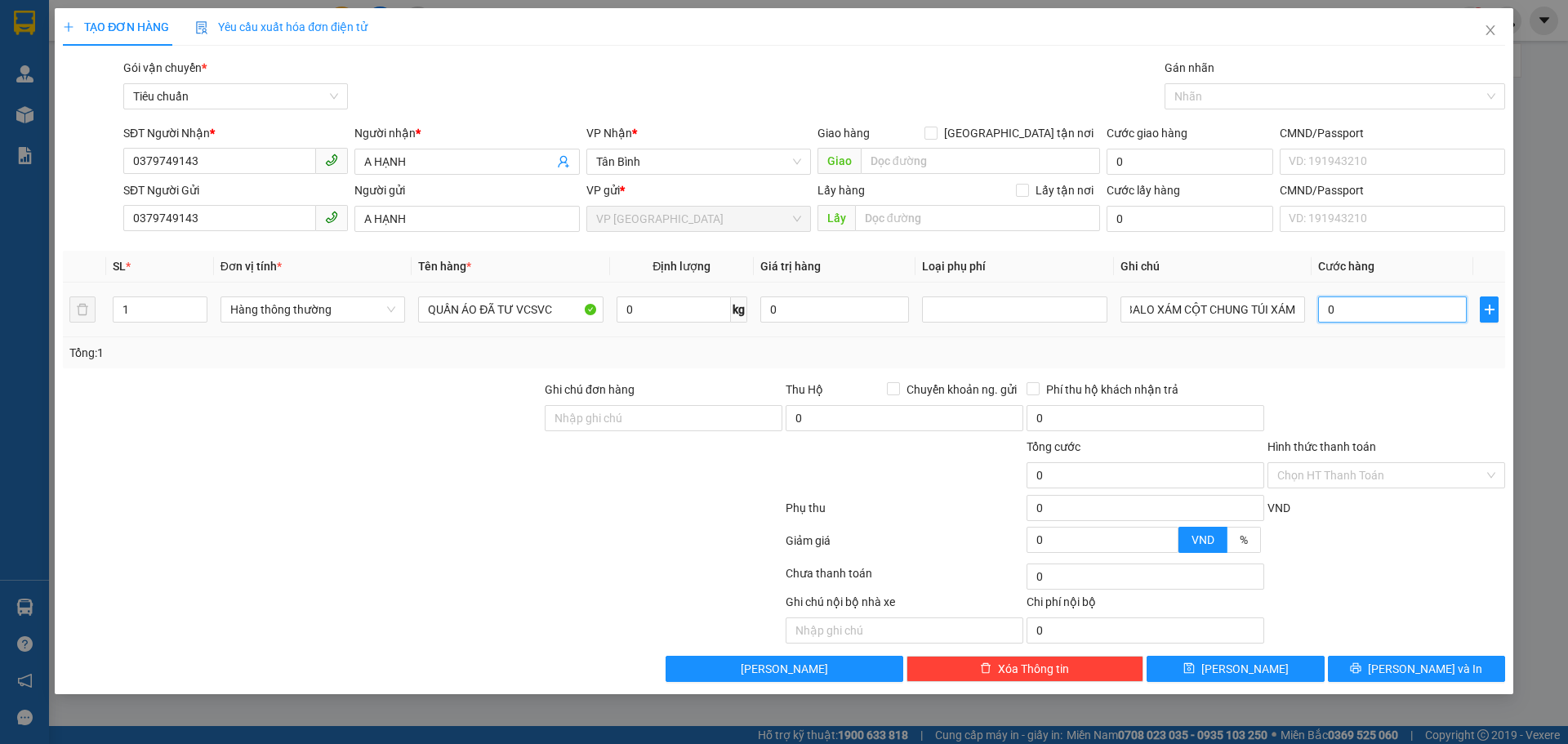
scroll to position [0, 0]
type input "7"
type input "70"
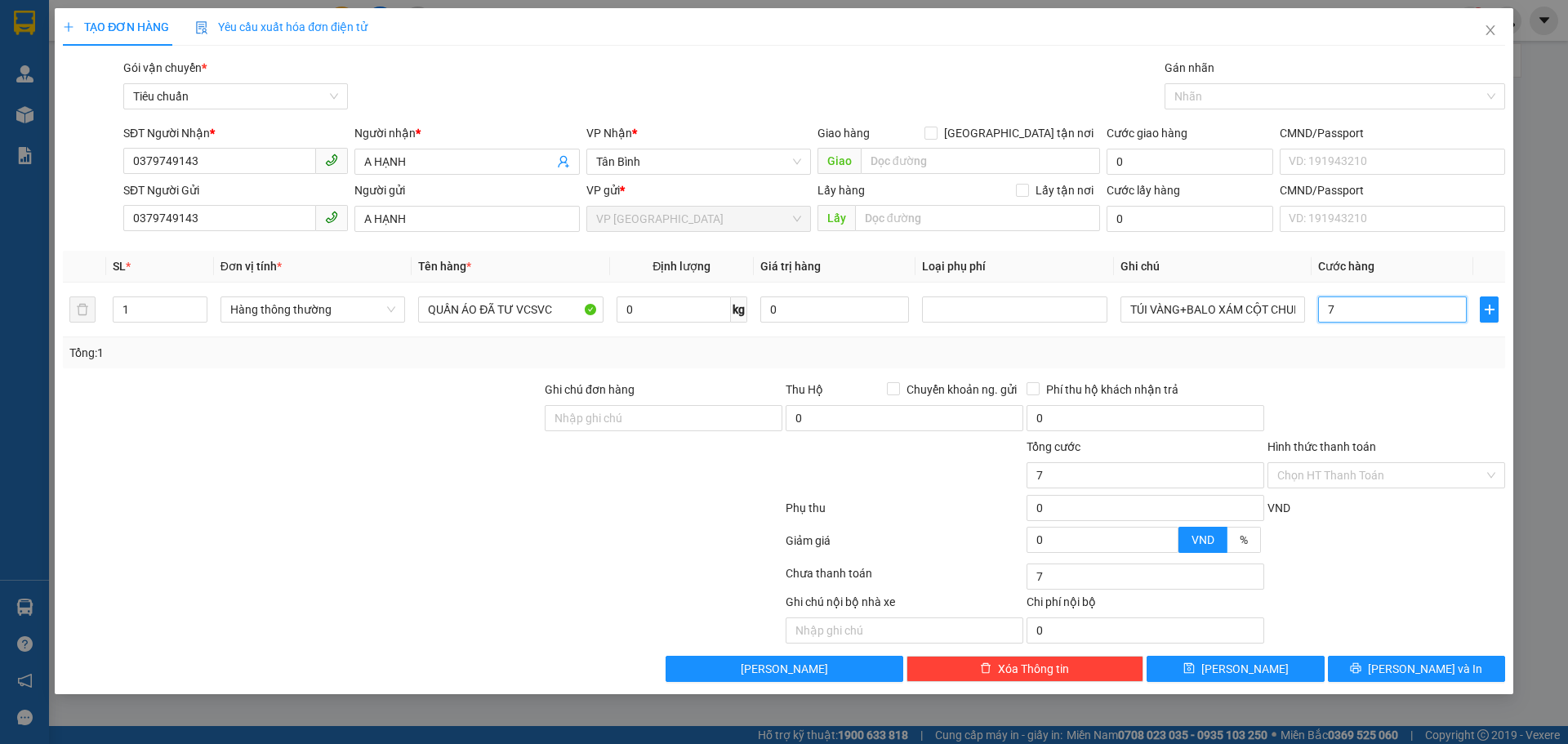
type input "70"
type input "700"
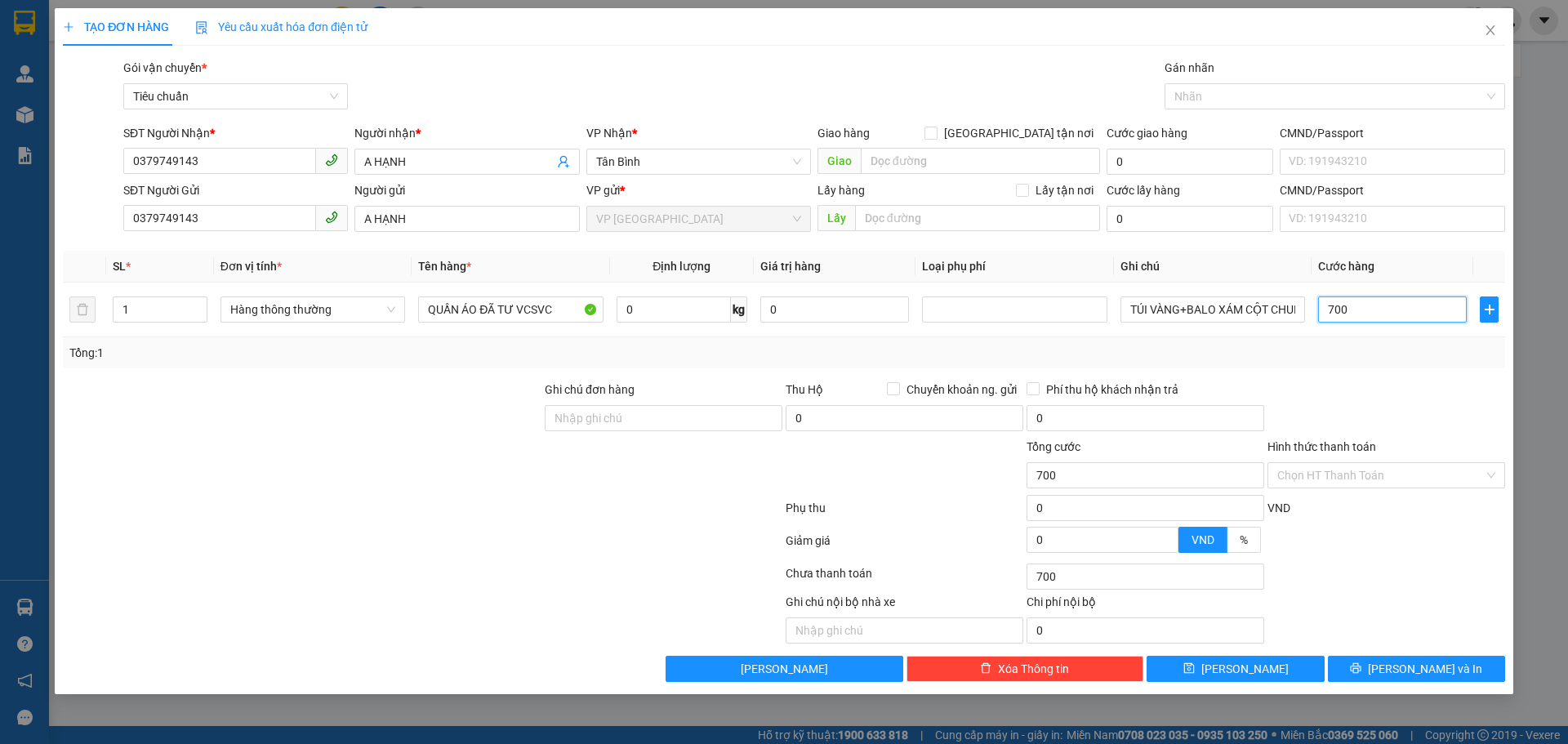
type input "7.000"
type input "70.000"
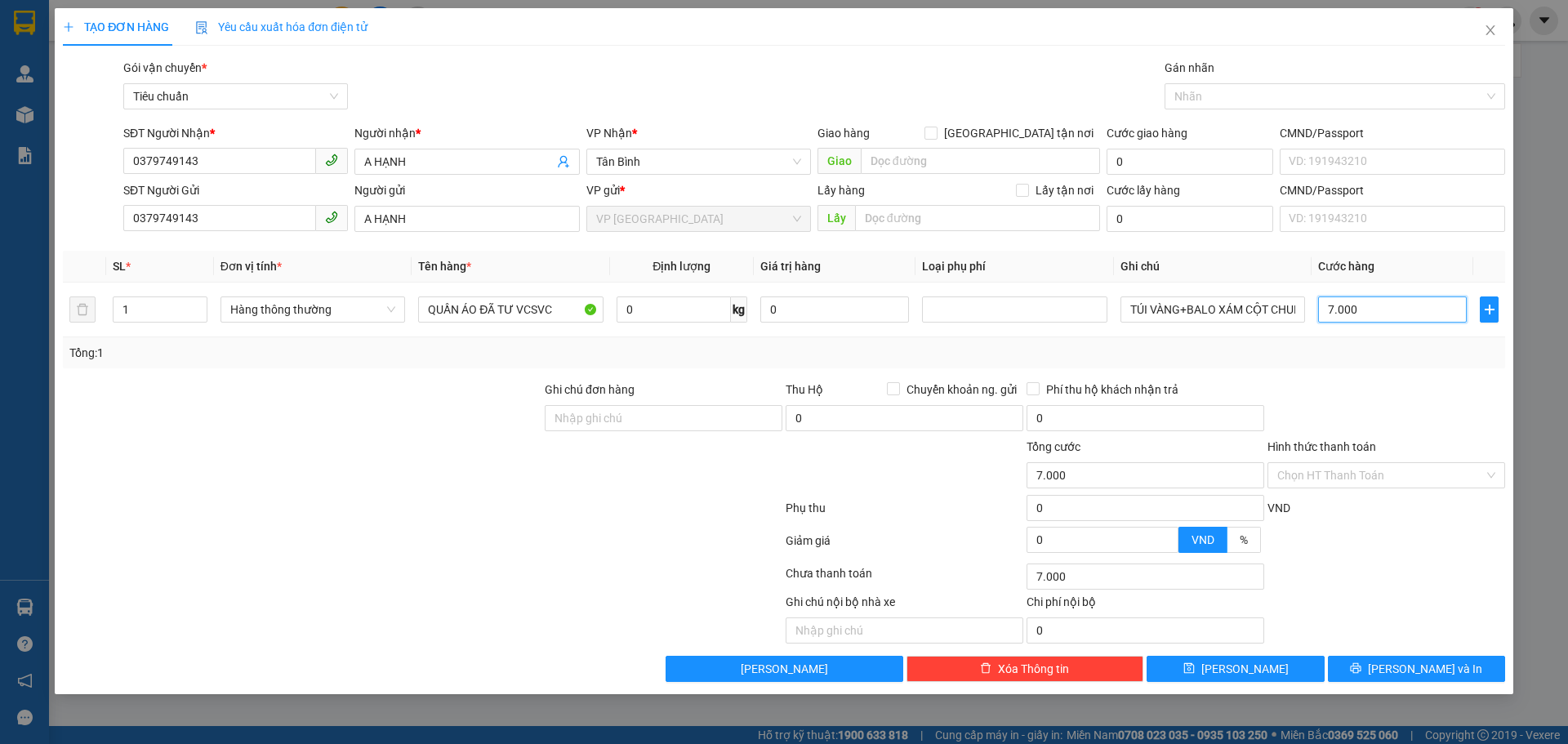
type input "70.000"
click at [1384, 368] on div "Transit Pickup Surcharge Ids Transit Deliver Surcharge Ids Transit Deliver Surc…" at bounding box center [784, 370] width 1443 height 623
click at [1370, 473] on input "Hình thức thanh toán" at bounding box center [1381, 476] width 207 height 25
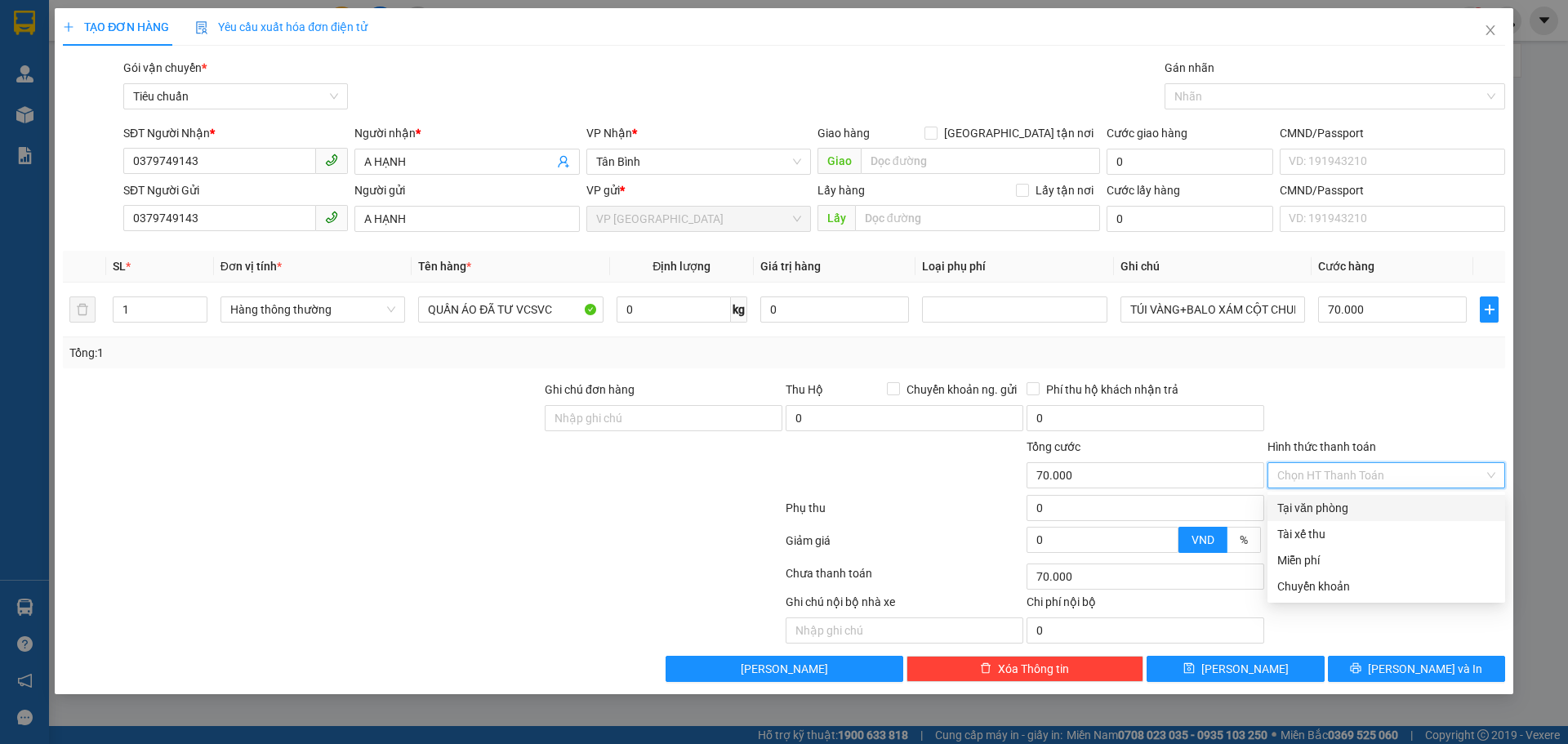
click at [1336, 510] on div "Tại văn phòng" at bounding box center [1387, 509] width 218 height 18
type input "0"
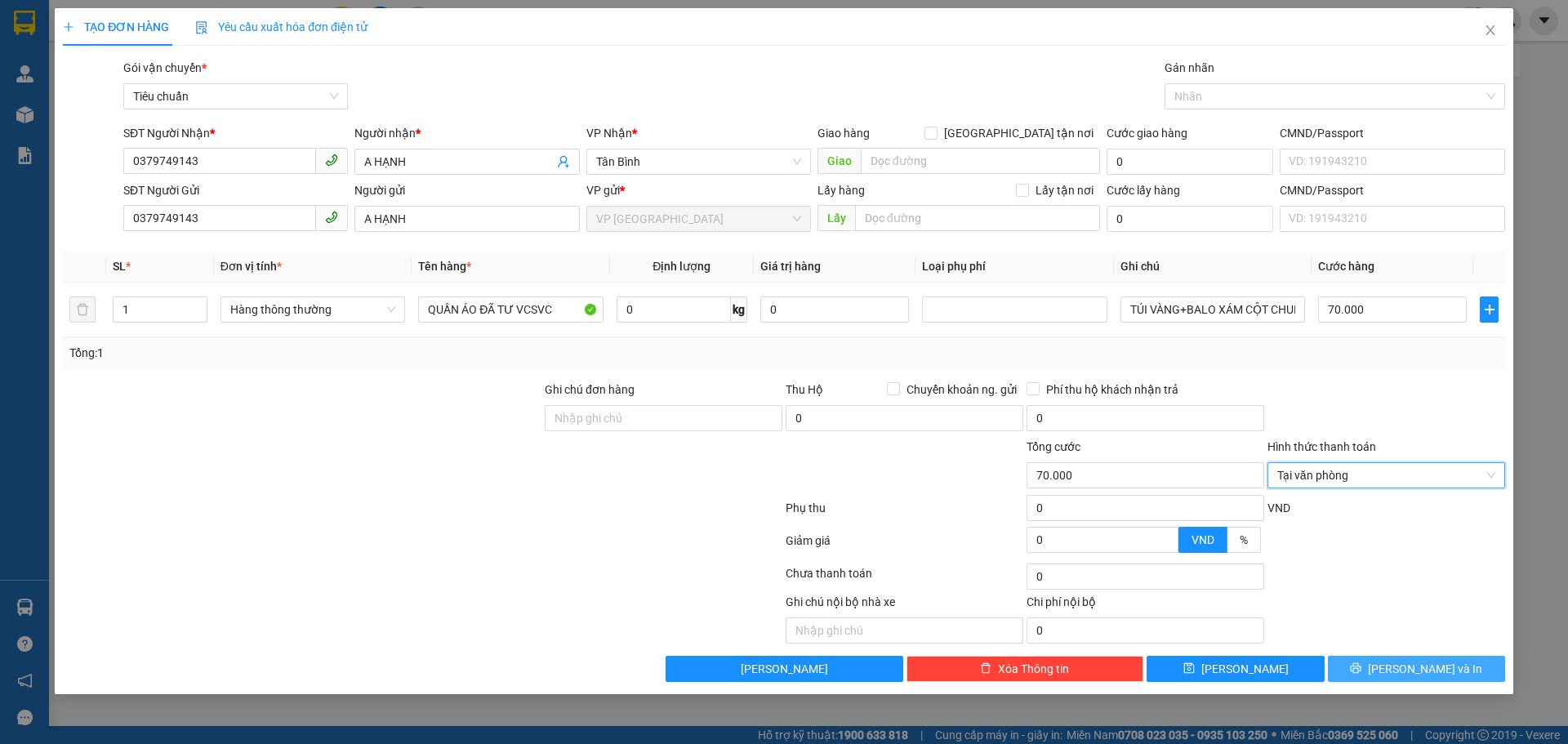
drag, startPoint x: 1439, startPoint y: 672, endPoint x: 1439, endPoint y: 645, distance: 27.0
click at [1439, 669] on span "[PERSON_NAME] và In" at bounding box center [1425, 669] width 114 height 18
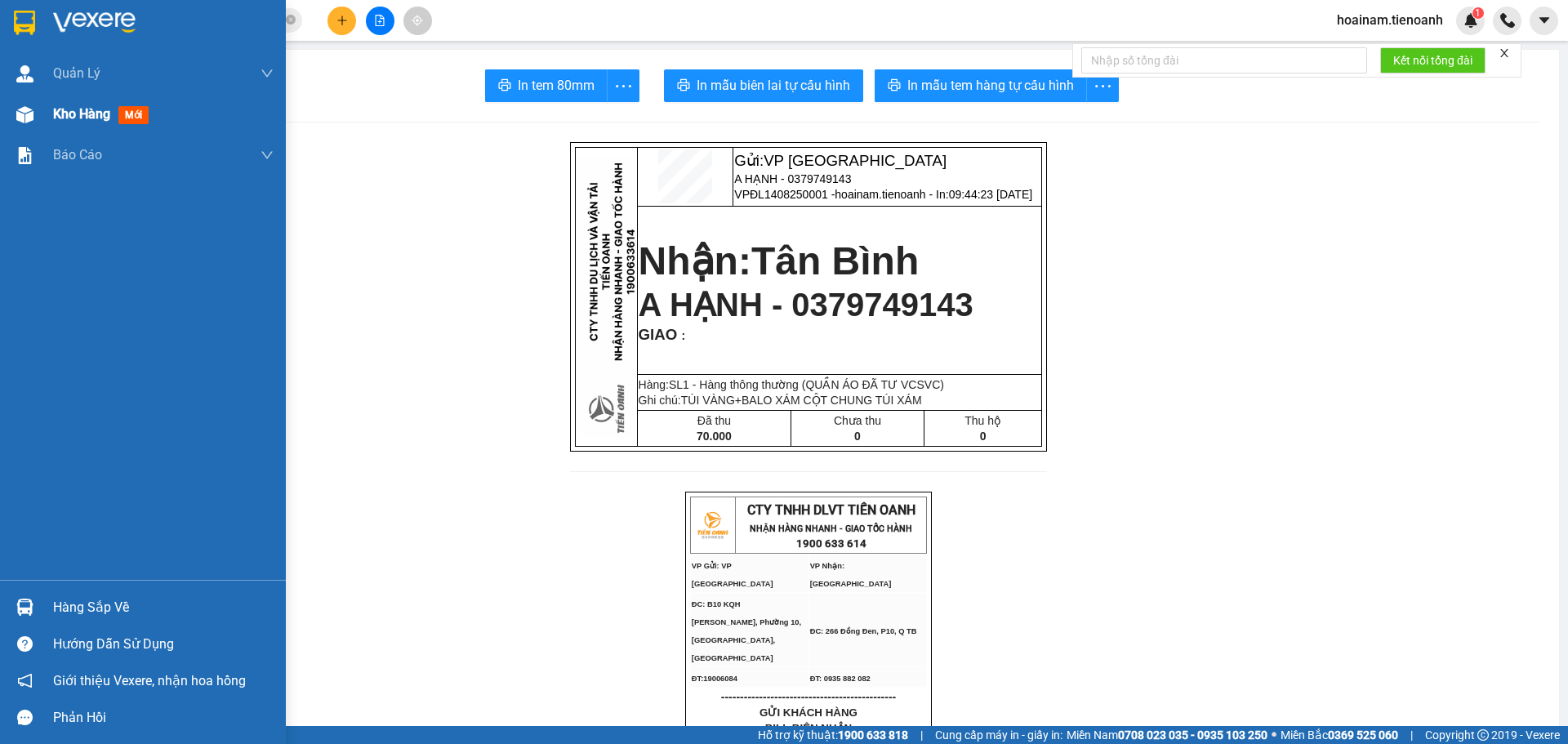
click at [62, 106] on span "Kho hàng" at bounding box center [82, 114] width 57 height 16
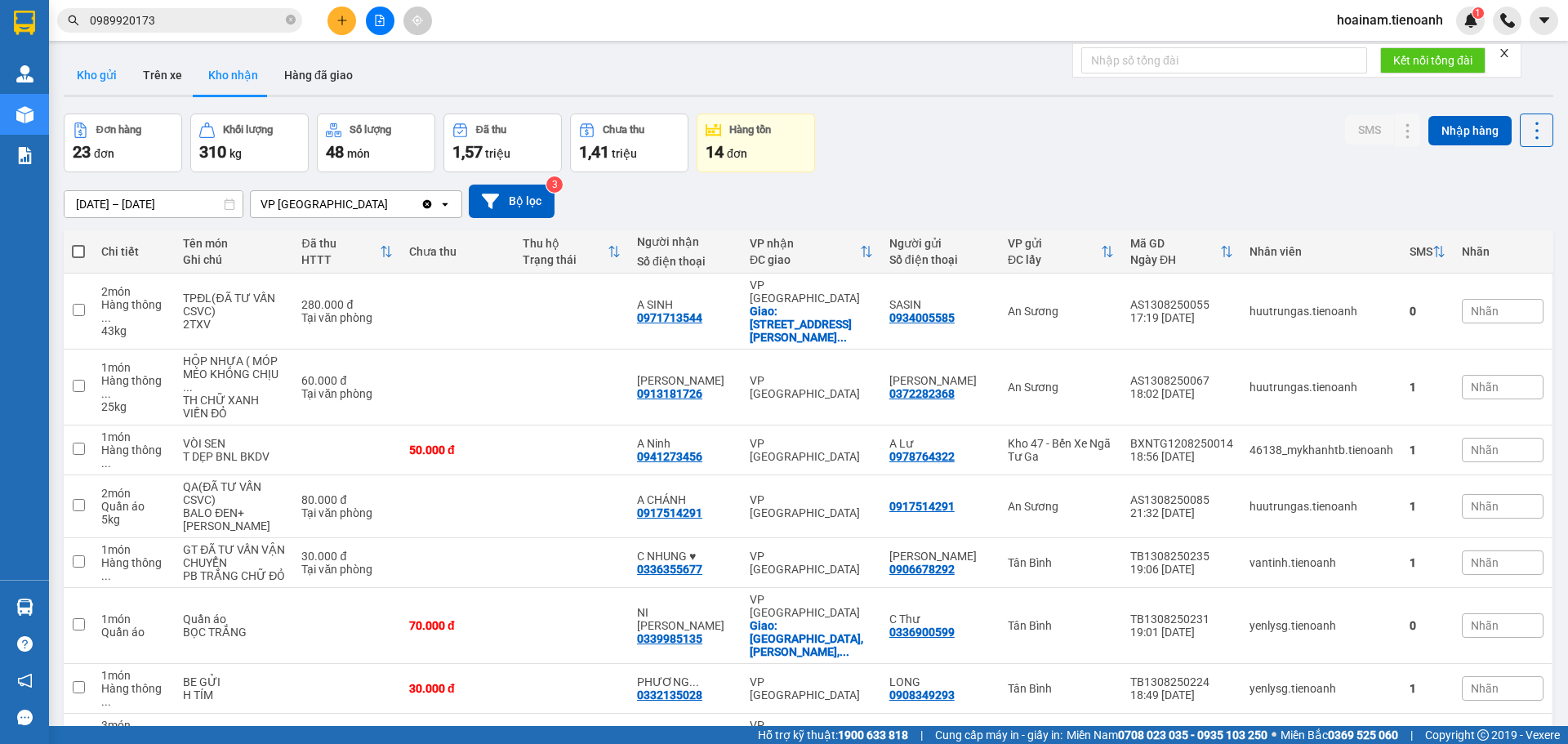
click at [94, 80] on button "Kho gửi" at bounding box center [97, 75] width 66 height 39
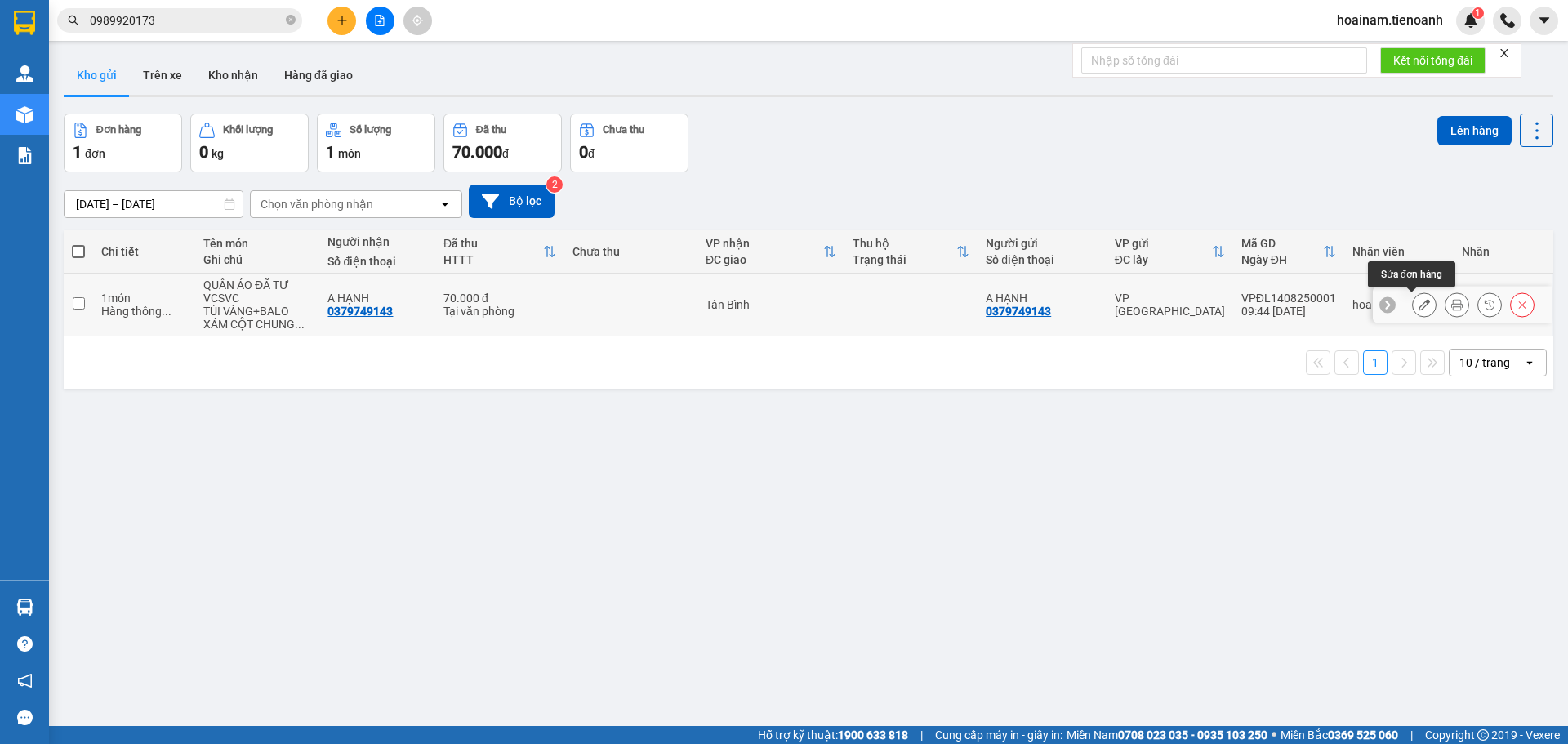
click at [1414, 295] on button at bounding box center [1424, 304] width 23 height 28
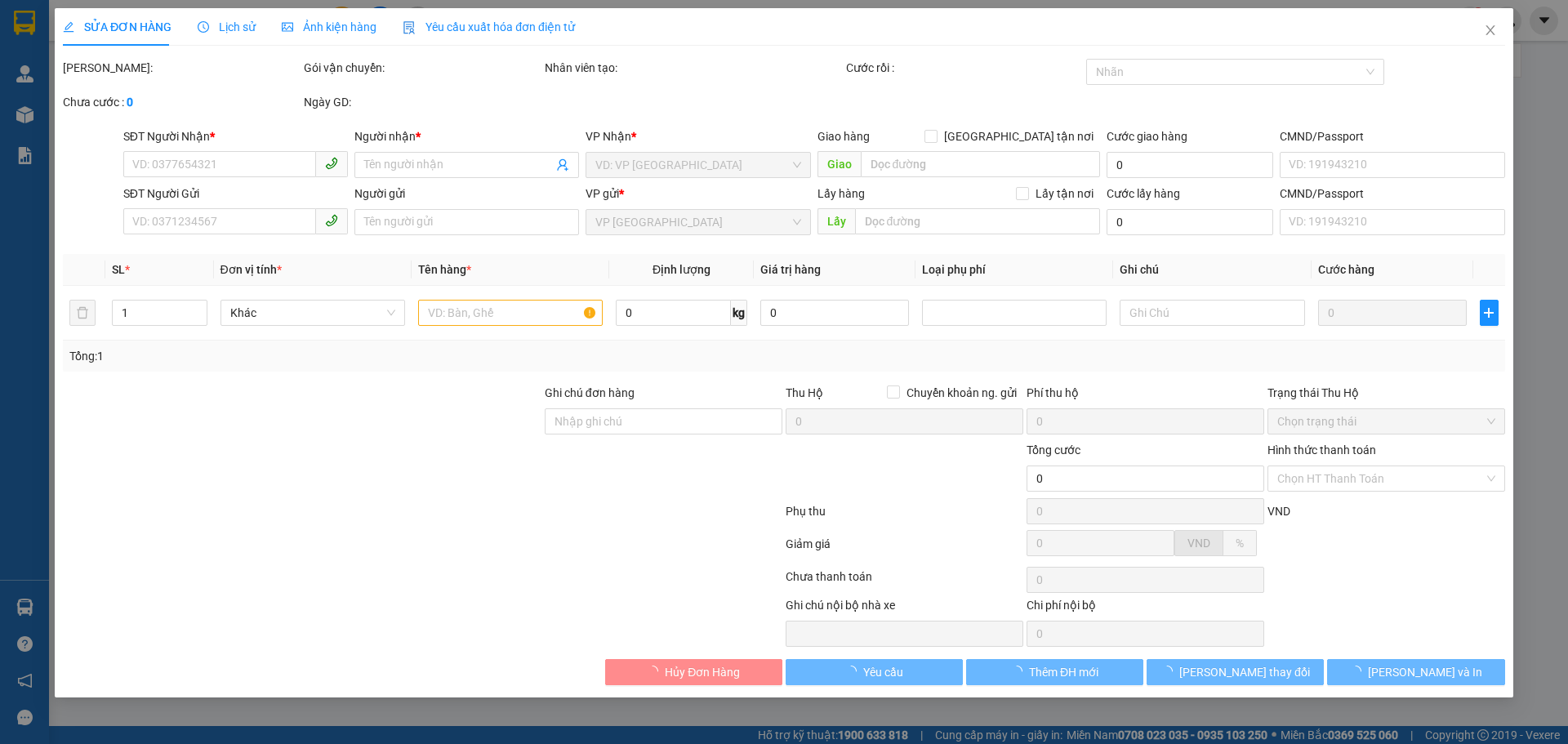
type input "0379749143"
type input "A HẠNH"
type input "0379749143"
type input "A HẠNH"
type input "70.000"
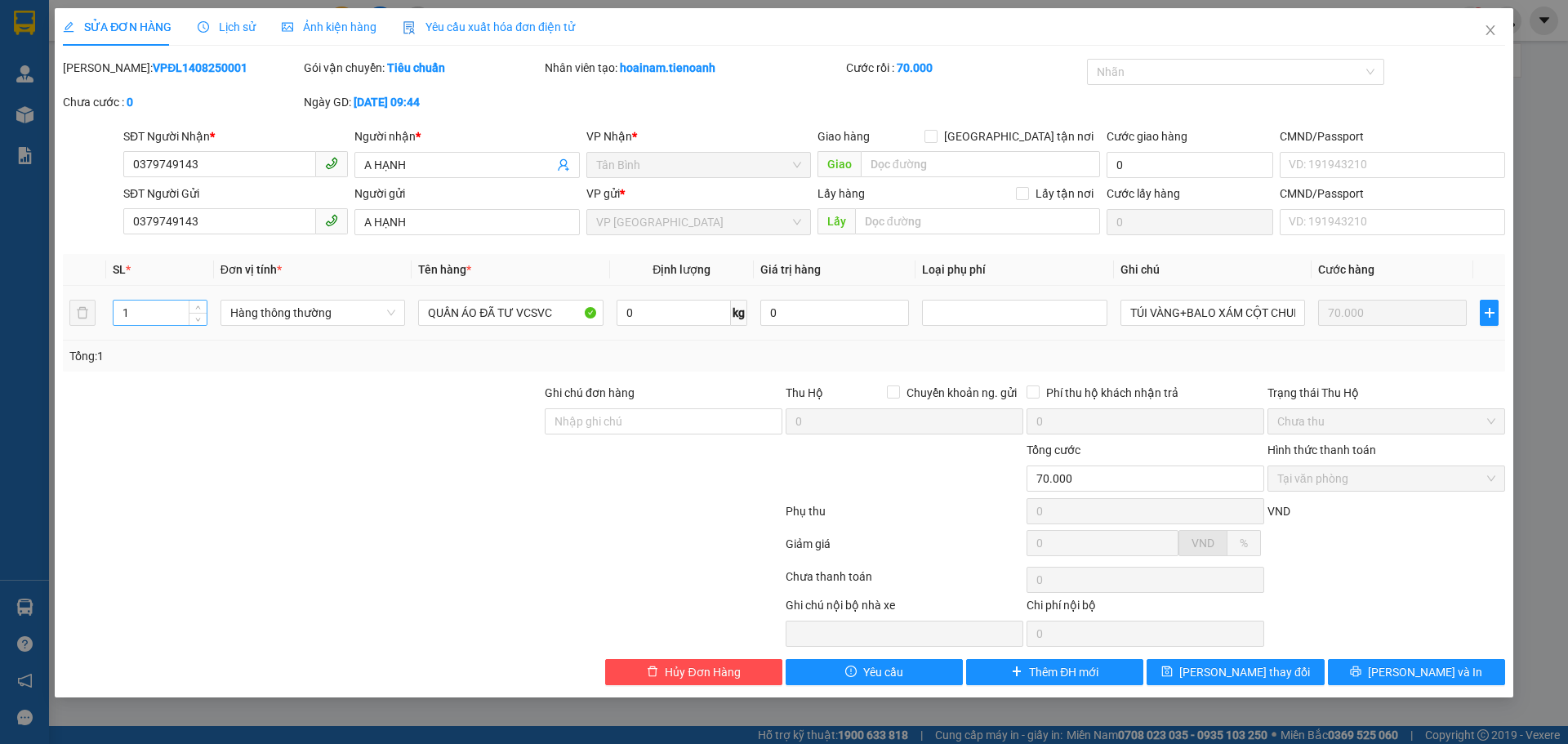
click at [134, 314] on input "1" at bounding box center [160, 312] width 93 height 25
type input "2"
click at [217, 511] on div at bounding box center [422, 515] width 723 height 33
drag, startPoint x: 1263, startPoint y: 673, endPoint x: 1248, endPoint y: 665, distance: 17.0
click at [1263, 673] on span "[PERSON_NAME] thay đổi" at bounding box center [1245, 673] width 131 height 18
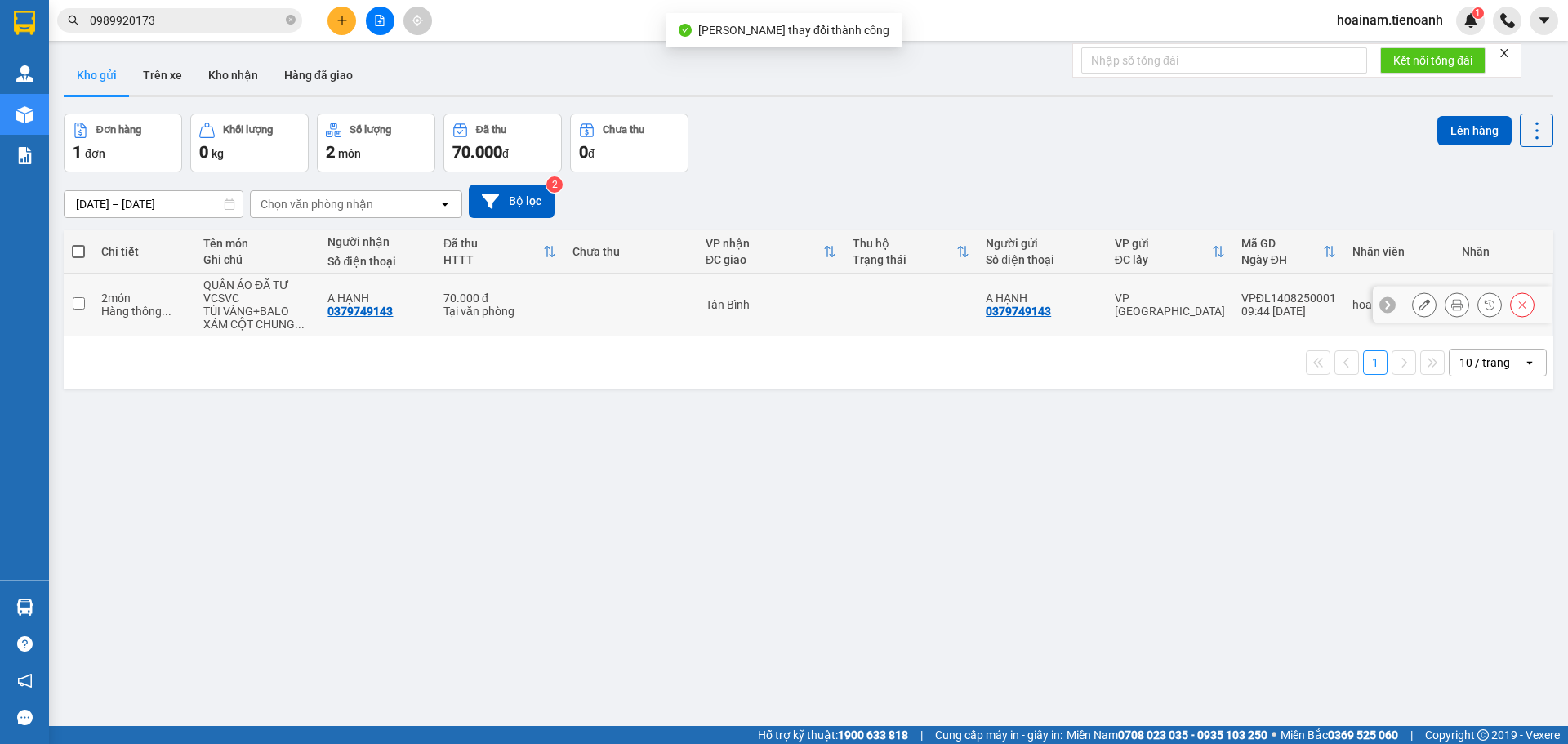
click at [1413, 301] on button at bounding box center [1424, 304] width 23 height 28
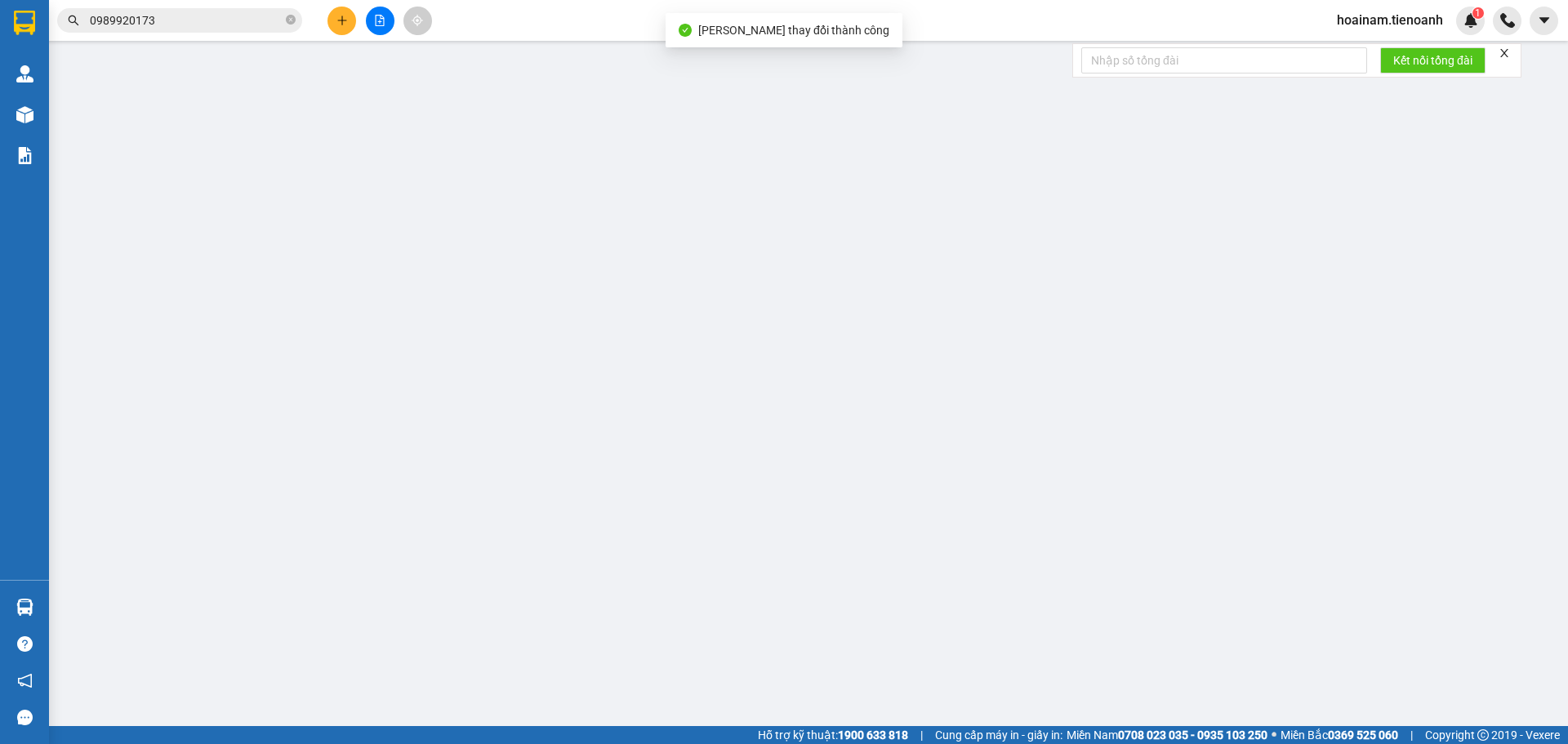
type input "0379749143"
type input "A HẠNH"
type input "0379749143"
type input "A HẠNH"
type input "70.000"
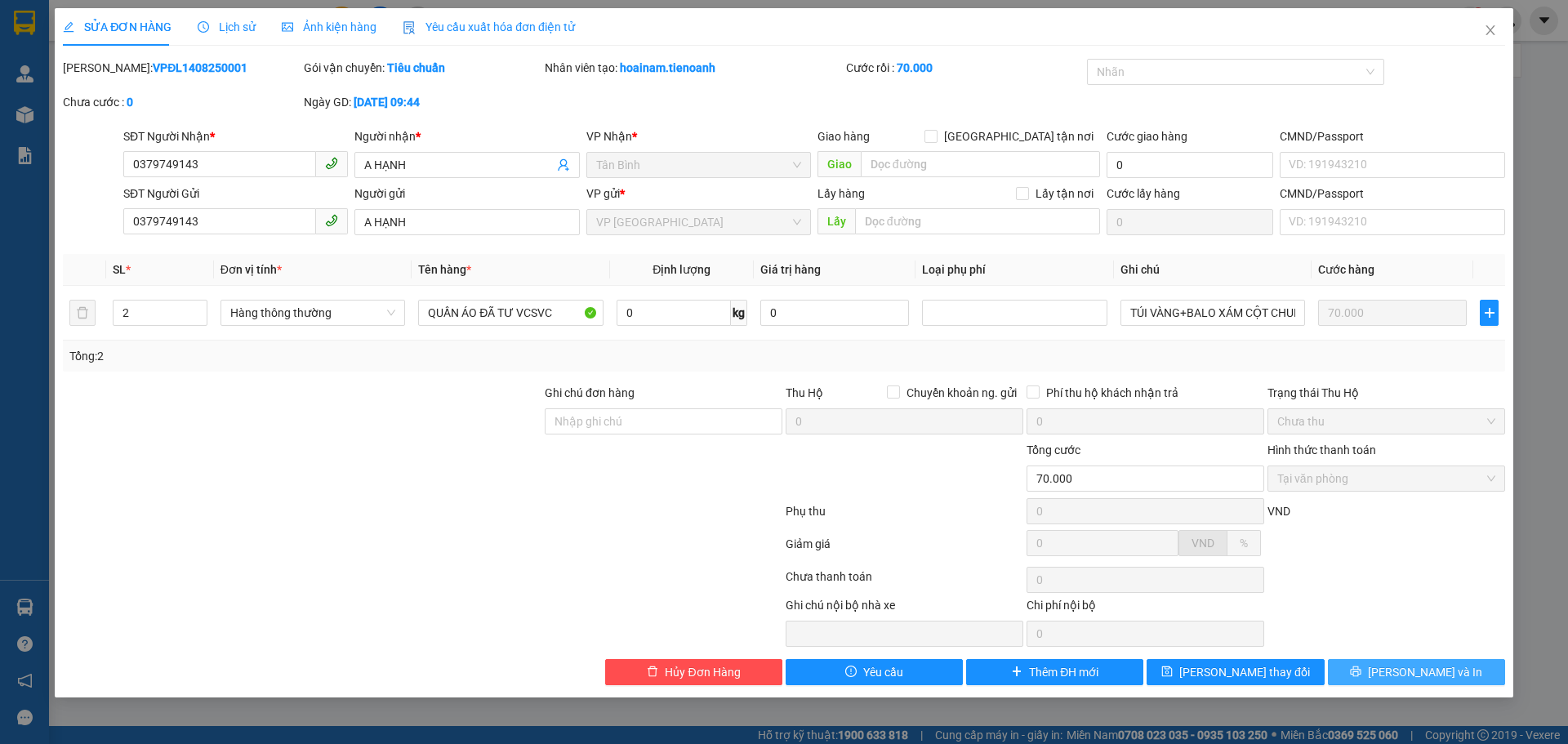
click at [1413, 670] on span "[PERSON_NAME] và In" at bounding box center [1425, 673] width 114 height 18
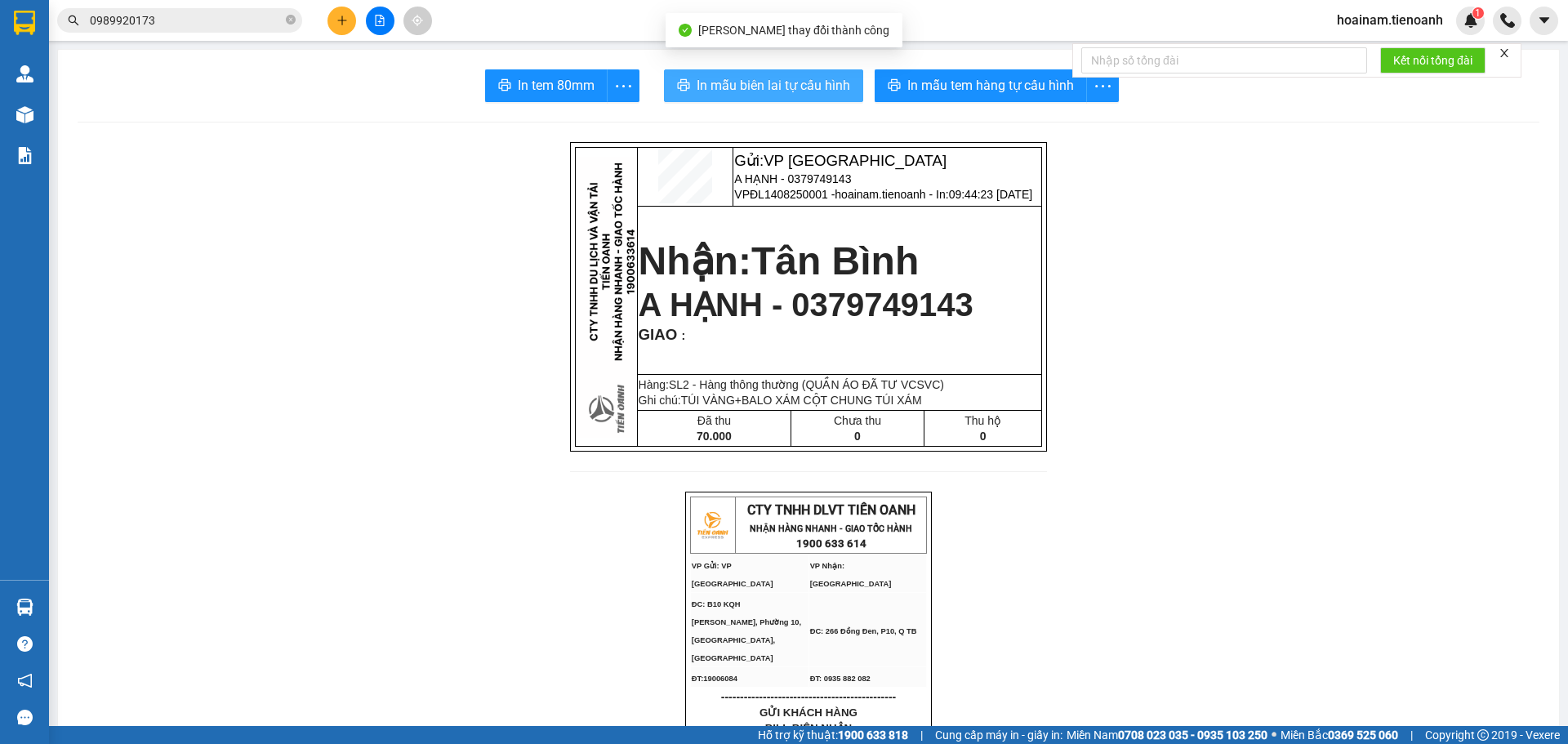
click at [720, 78] on span "In mẫu biên lai tự cấu hình" at bounding box center [774, 85] width 154 height 20
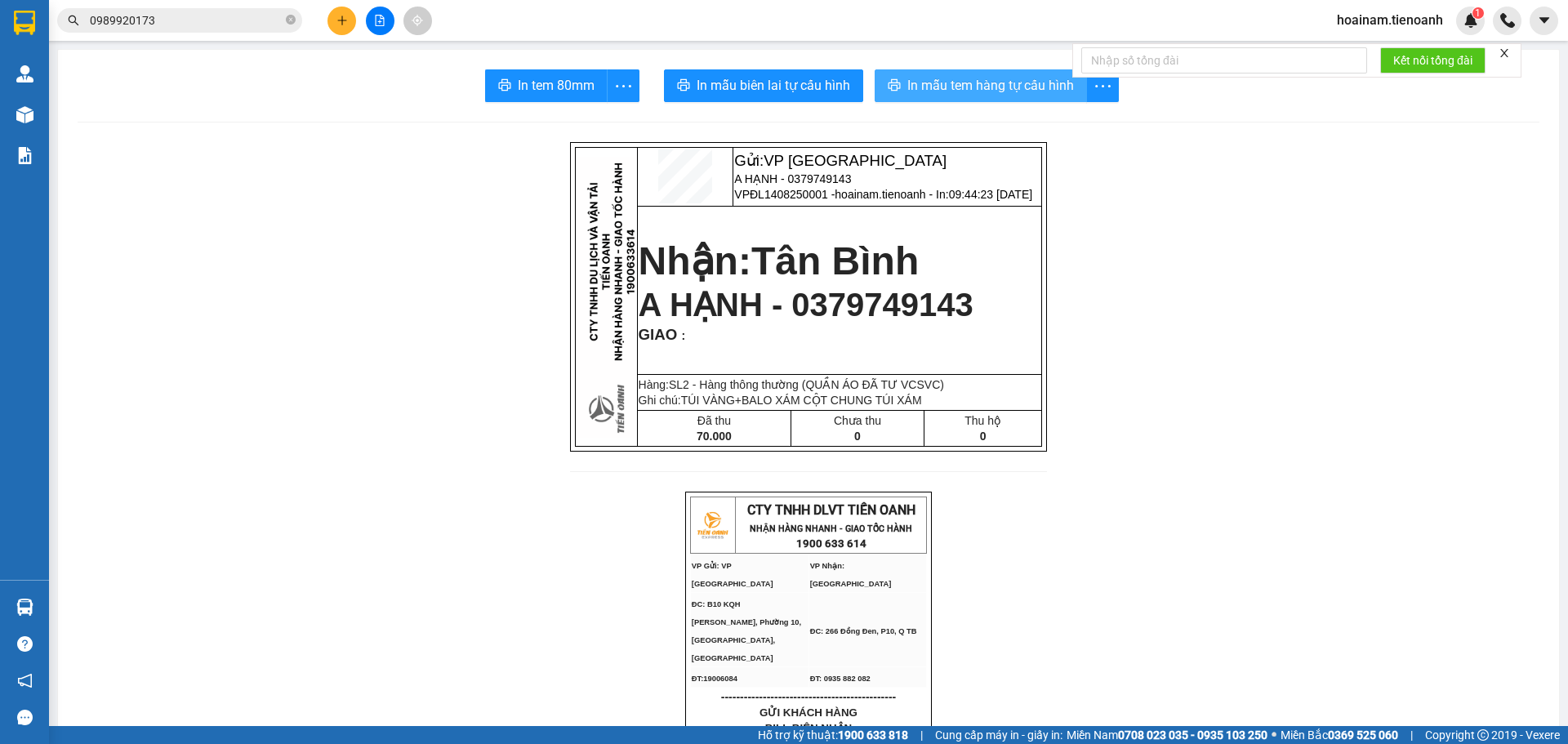
click at [1000, 73] on button "In mẫu tem hàng tự cấu hình" at bounding box center [981, 86] width 212 height 33
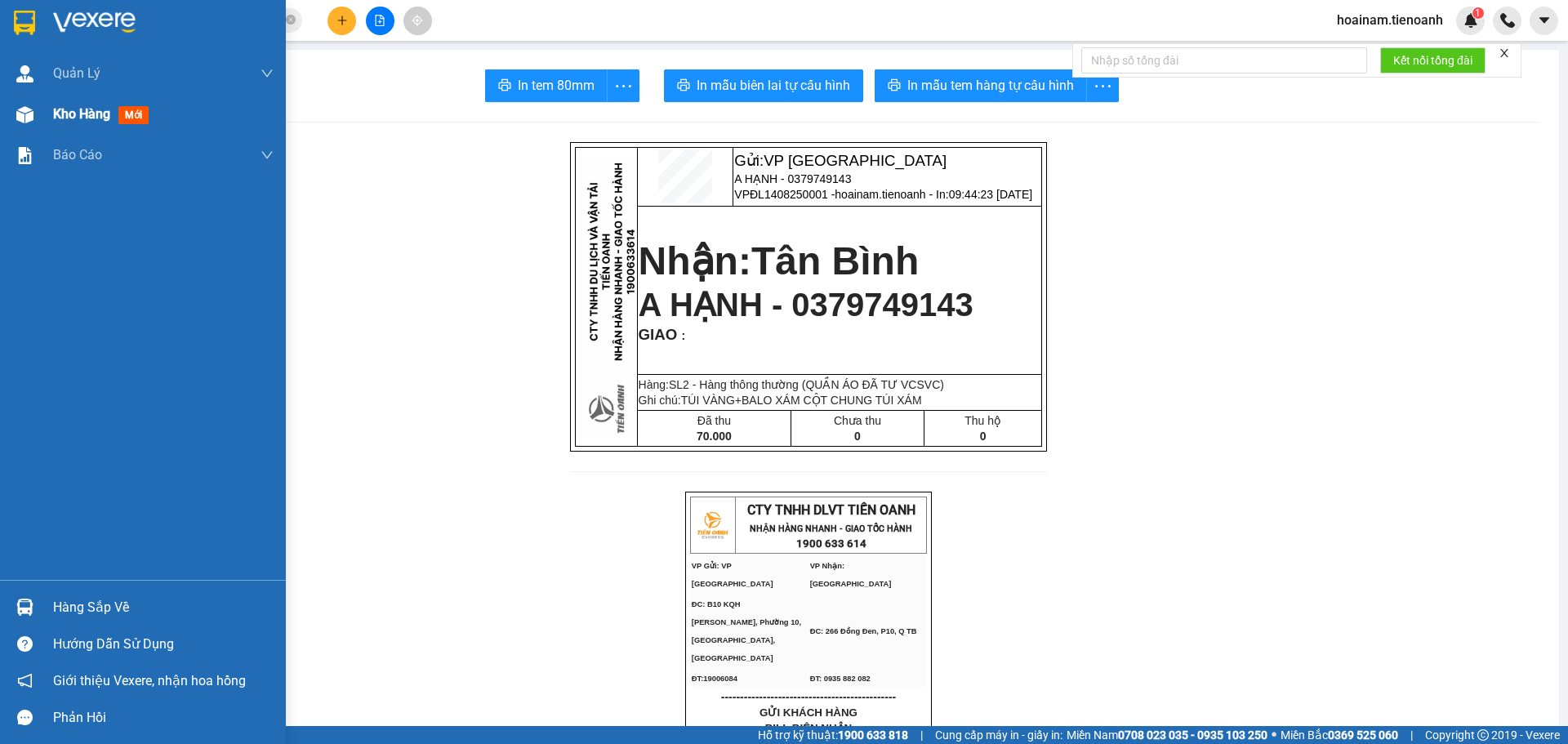
drag, startPoint x: 89, startPoint y: 120, endPoint x: 63, endPoint y: 126, distance: 26.7
click at [74, 126] on div "Kho hàng mới" at bounding box center [163, 115] width 221 height 41
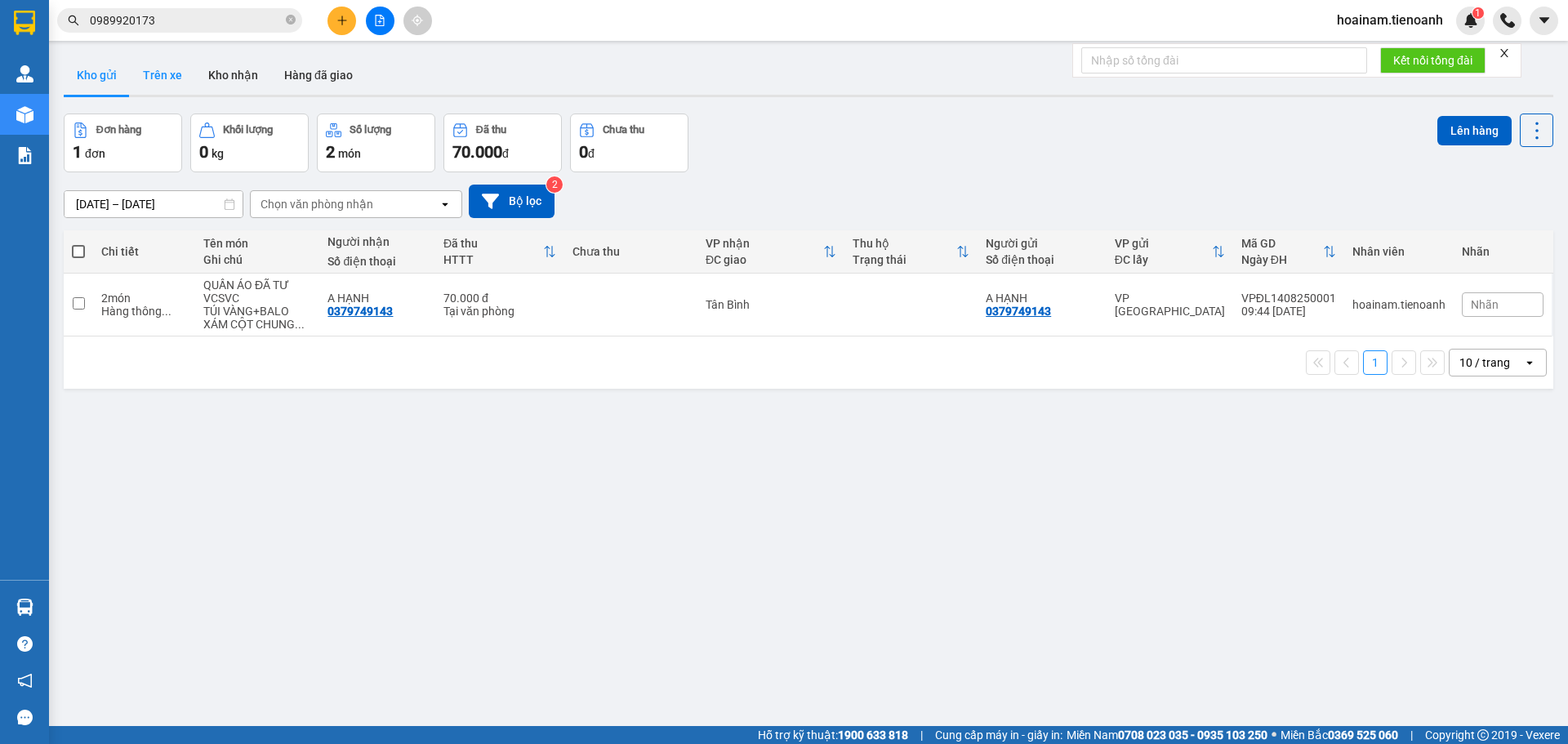
click at [155, 68] on button "Trên xe" at bounding box center [162, 75] width 65 height 39
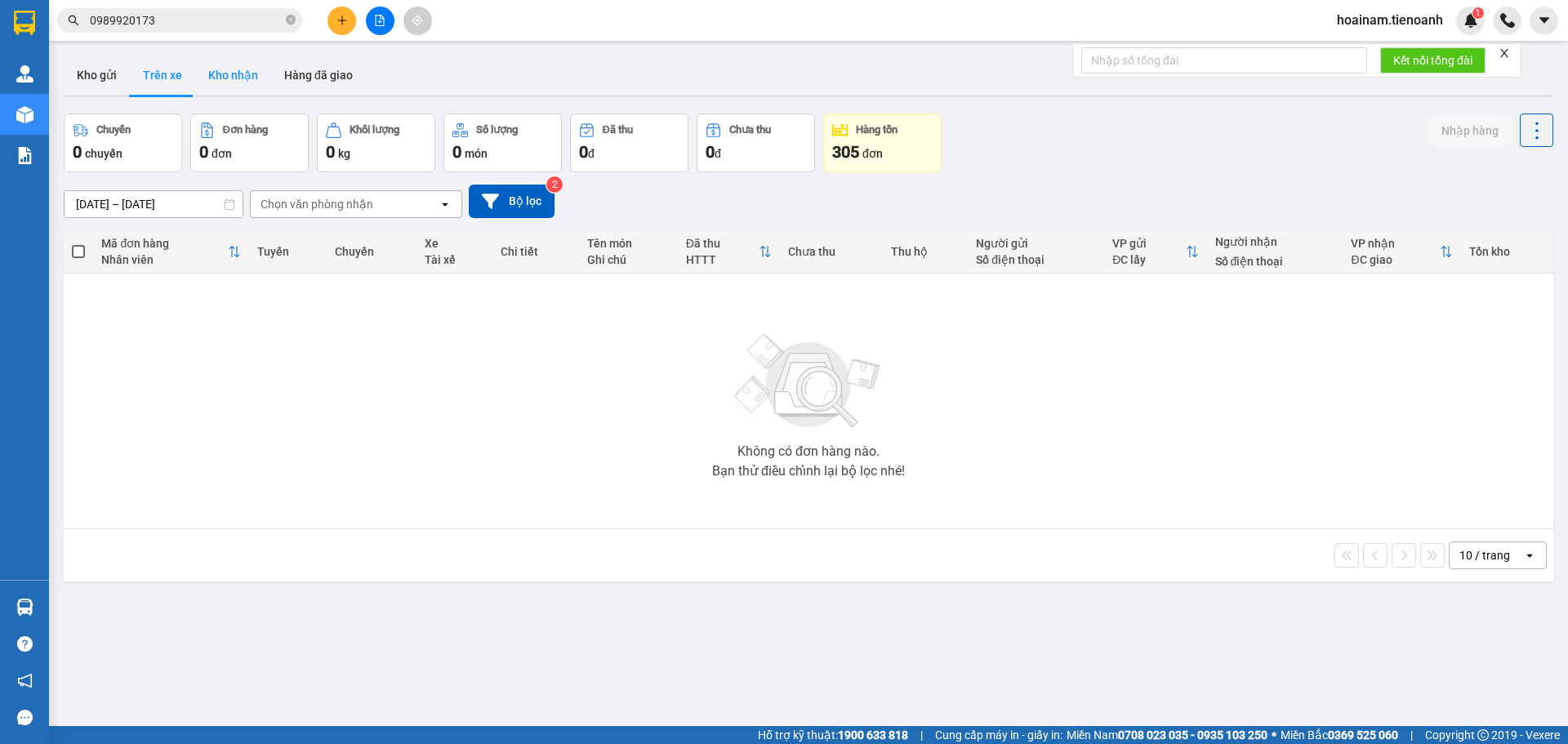
click at [216, 80] on button "Kho nhận" at bounding box center [233, 75] width 76 height 39
type input "[DATE] – [DATE]"
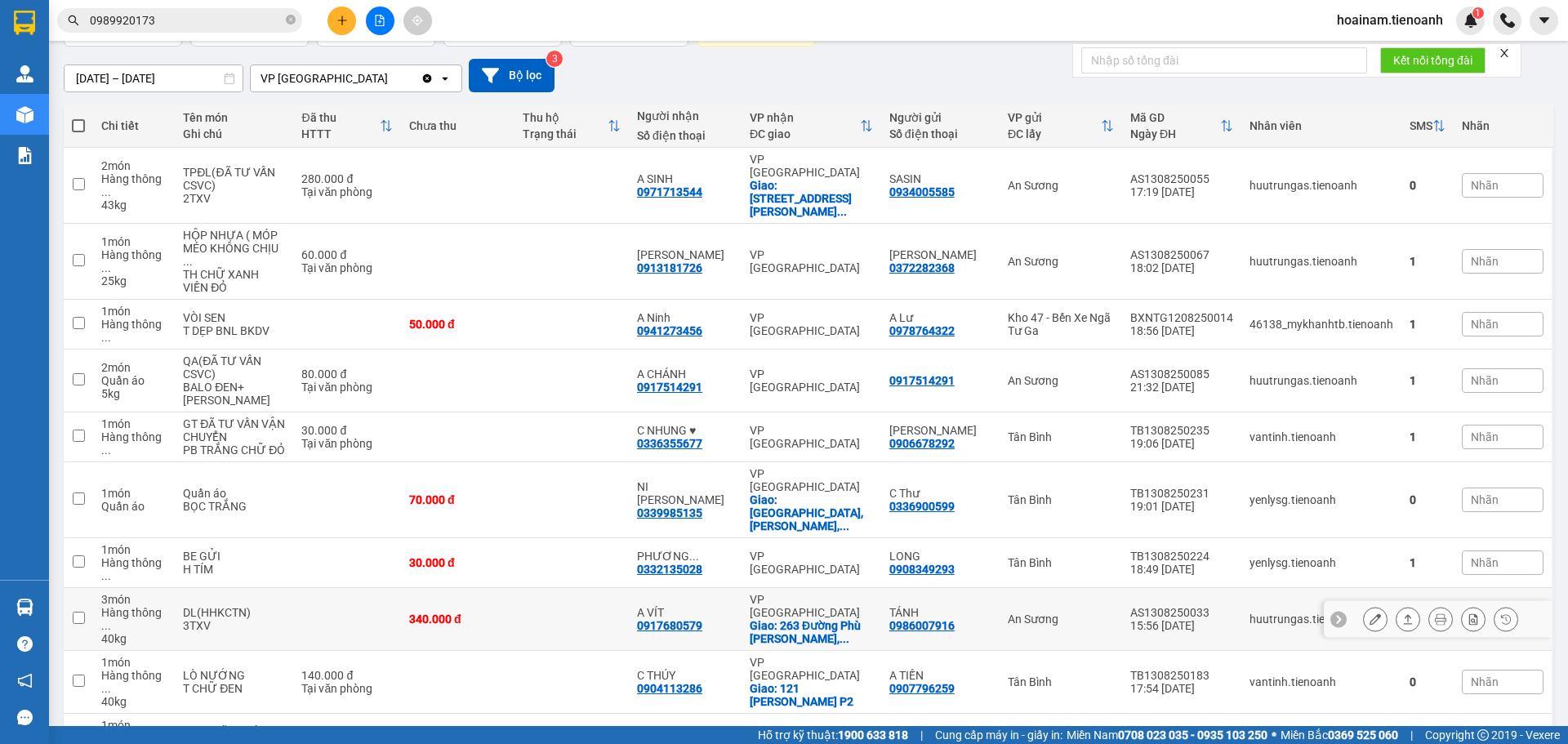
scroll to position [139, 0]
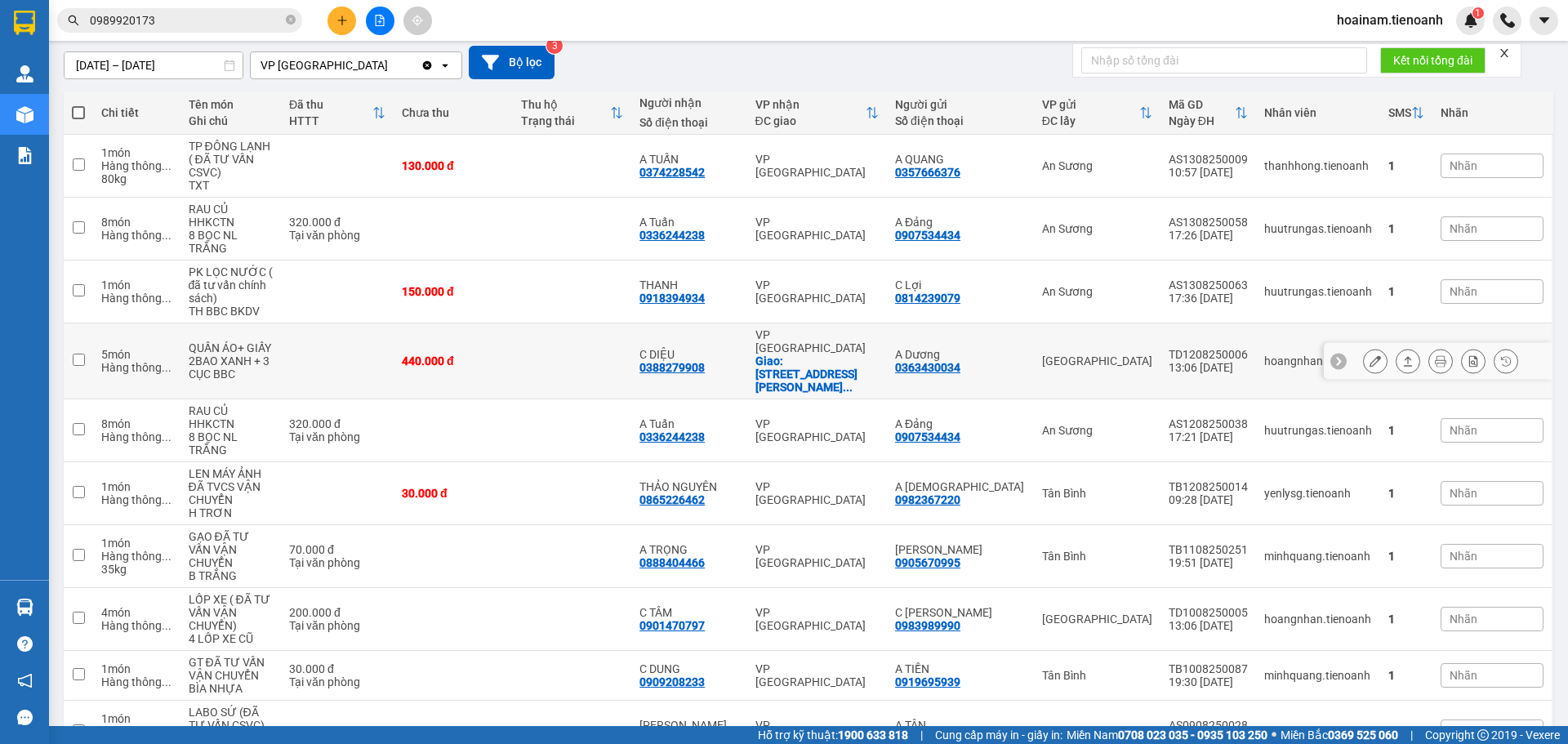
click at [469, 355] on div "440.000 đ" at bounding box center [453, 361] width 103 height 13
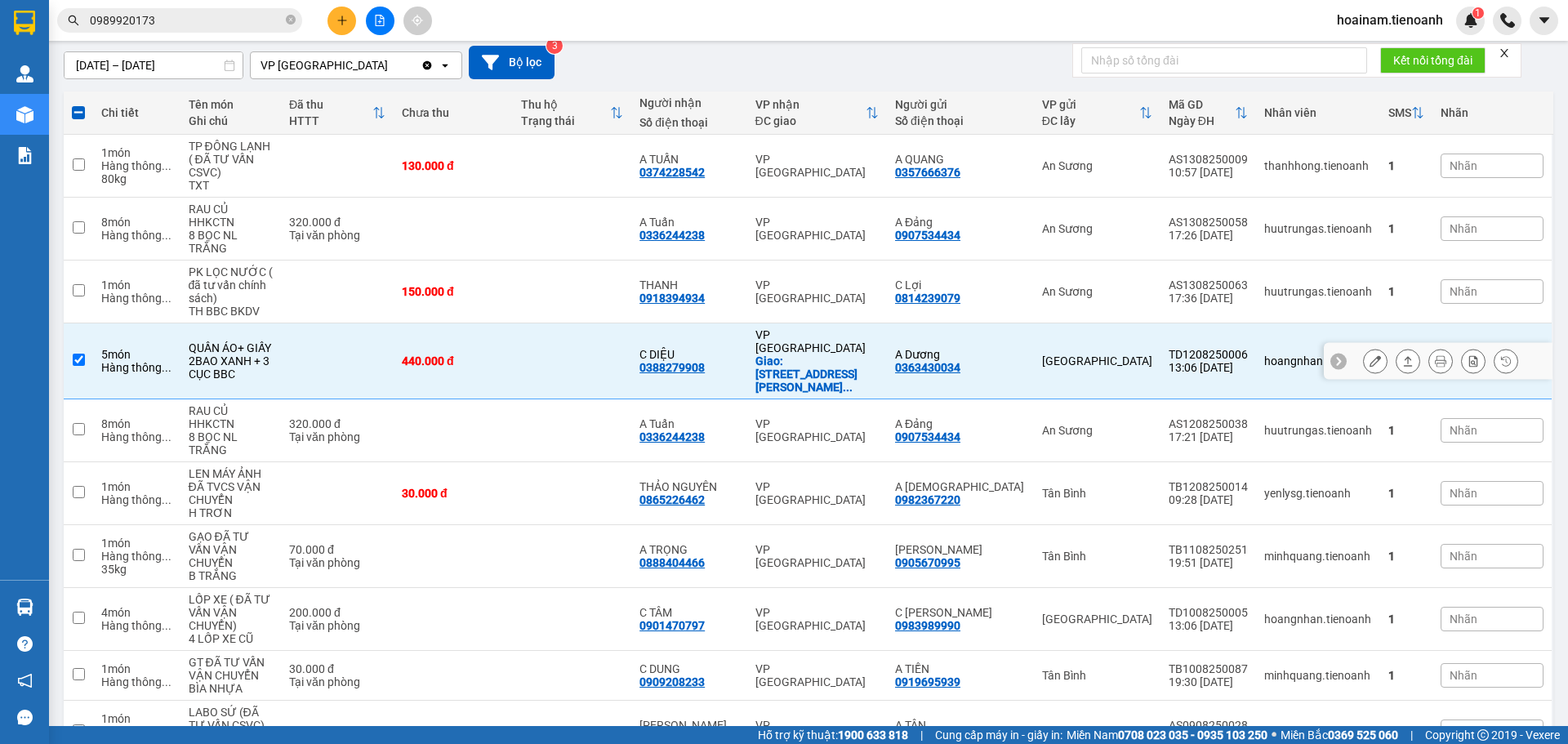
click at [74, 354] on input "checkbox" at bounding box center [78, 359] width 12 height 12
checkbox input "false"
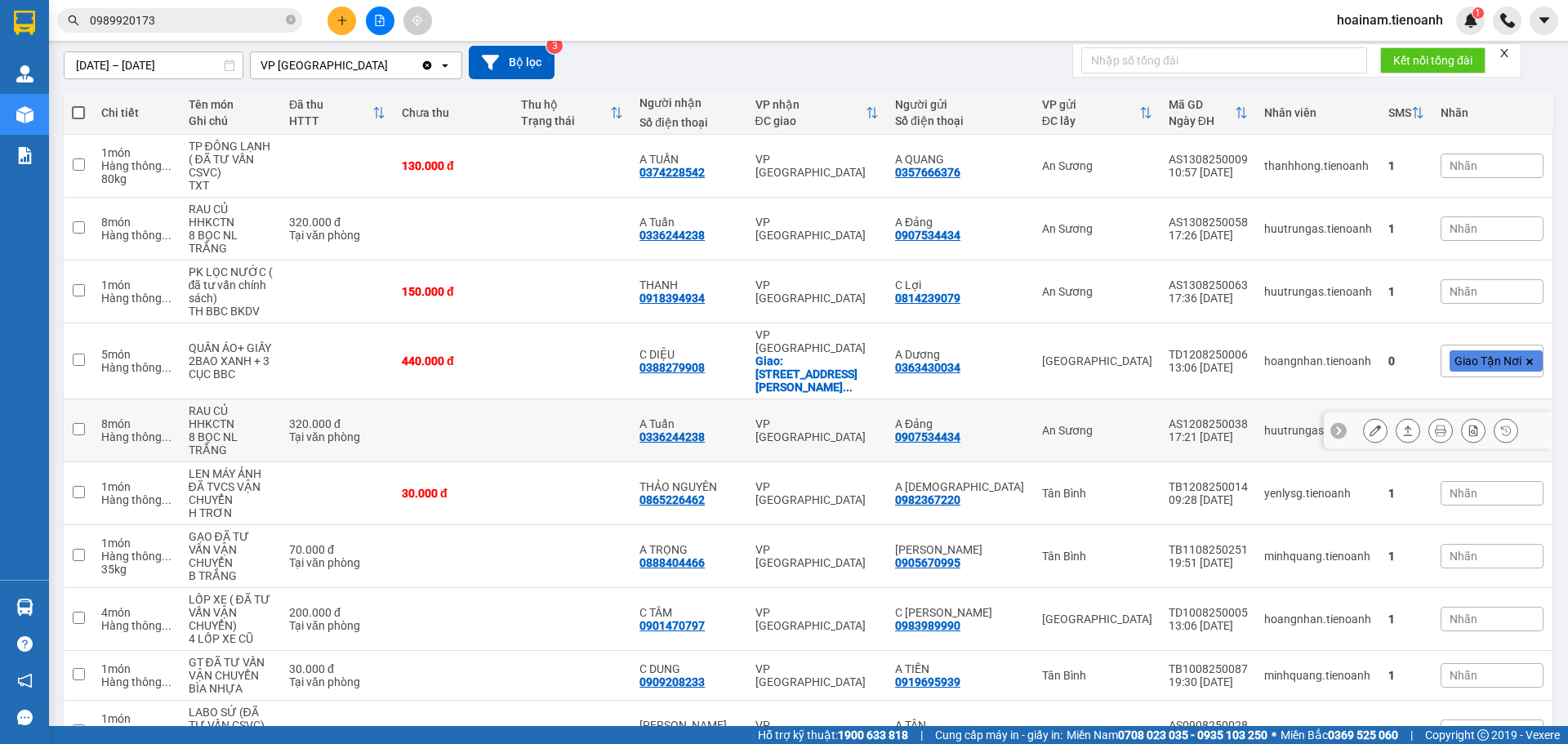
drag, startPoint x: 81, startPoint y: 359, endPoint x: 68, endPoint y: 359, distance: 13.0
click at [79, 423] on input "checkbox" at bounding box center [78, 429] width 12 height 12
checkbox input "true"
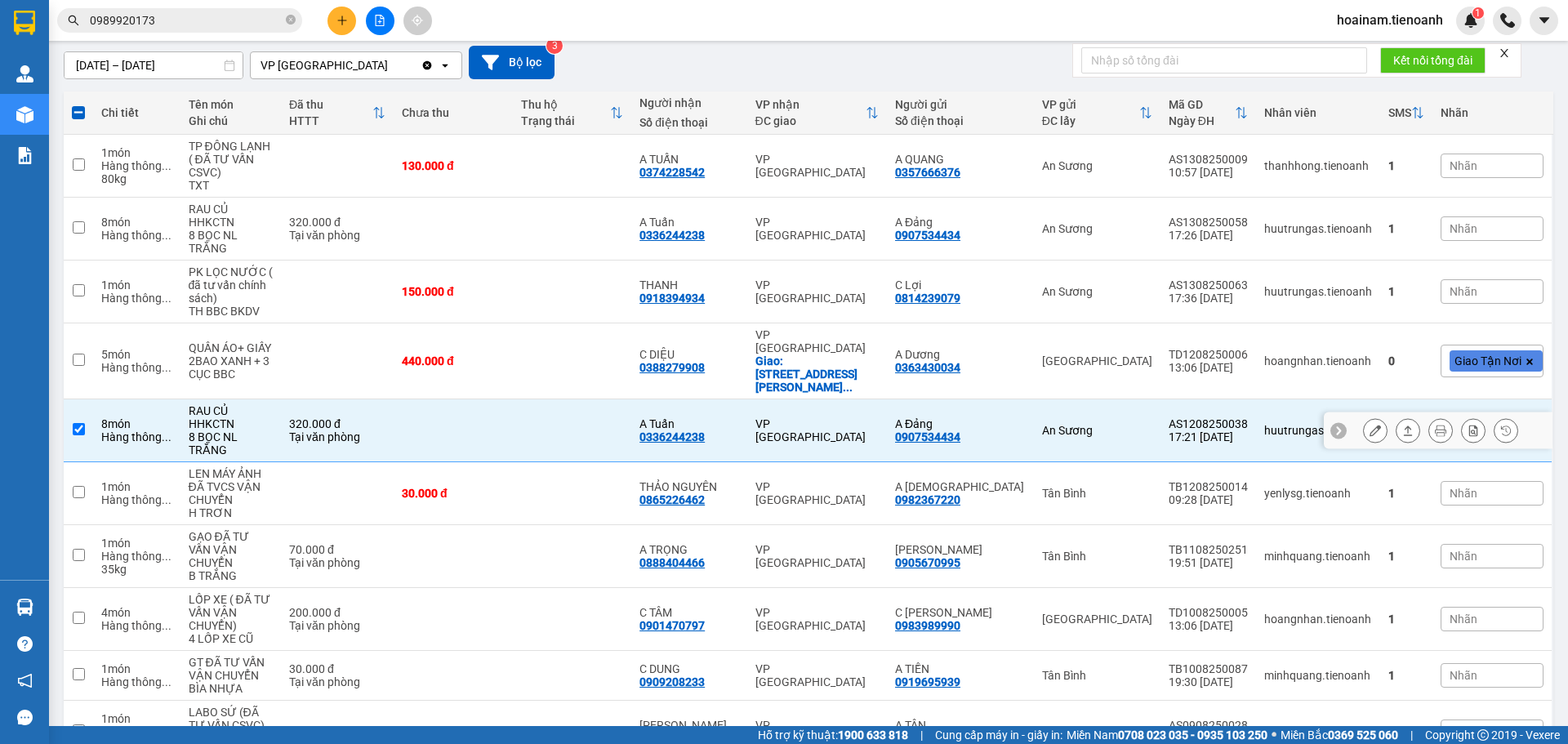
click at [1369, 425] on icon at bounding box center [1375, 431] width 11 height 11
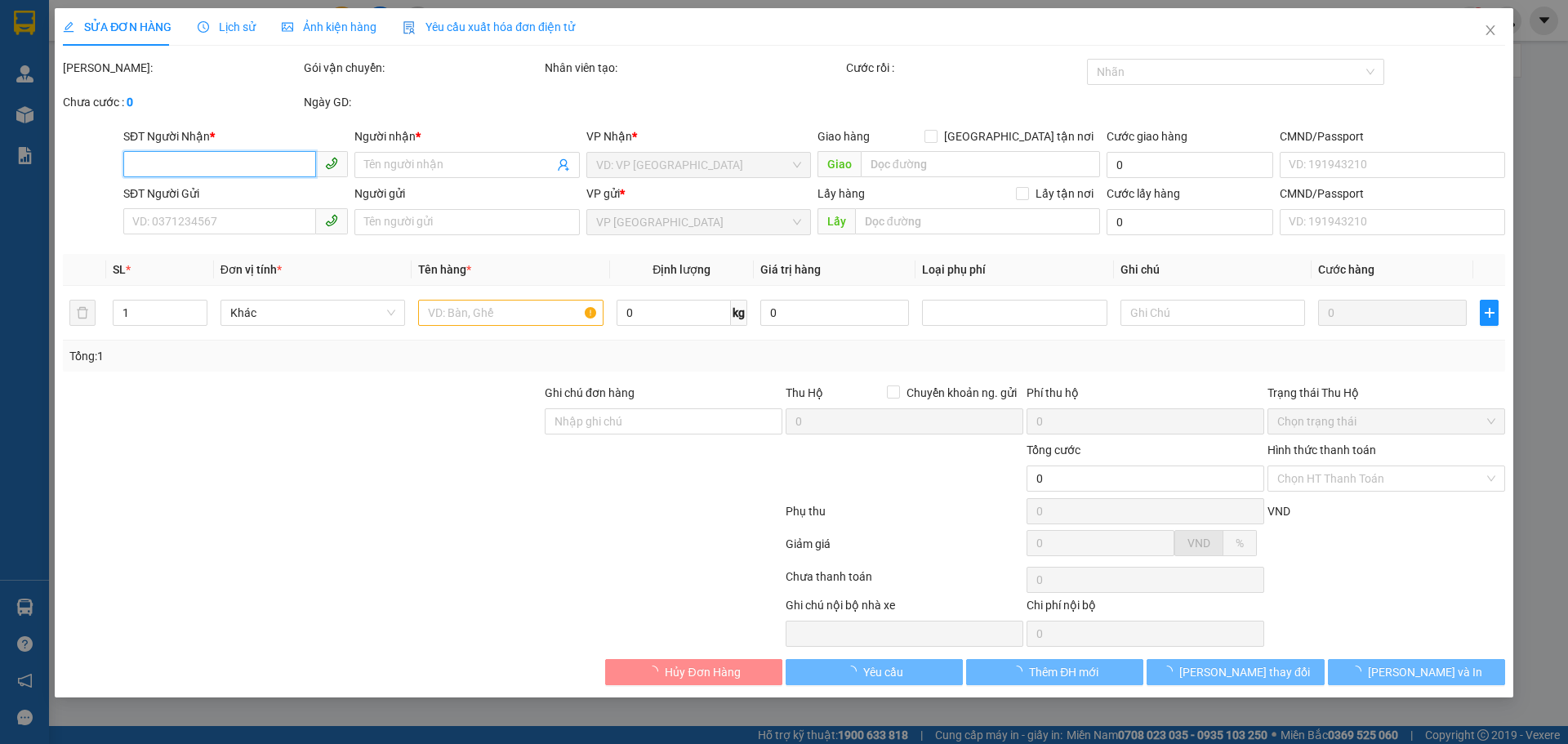
type input "0336244238"
type input "A Tuấn"
type input "0907534434"
type input "A Đảng"
type input "320.000"
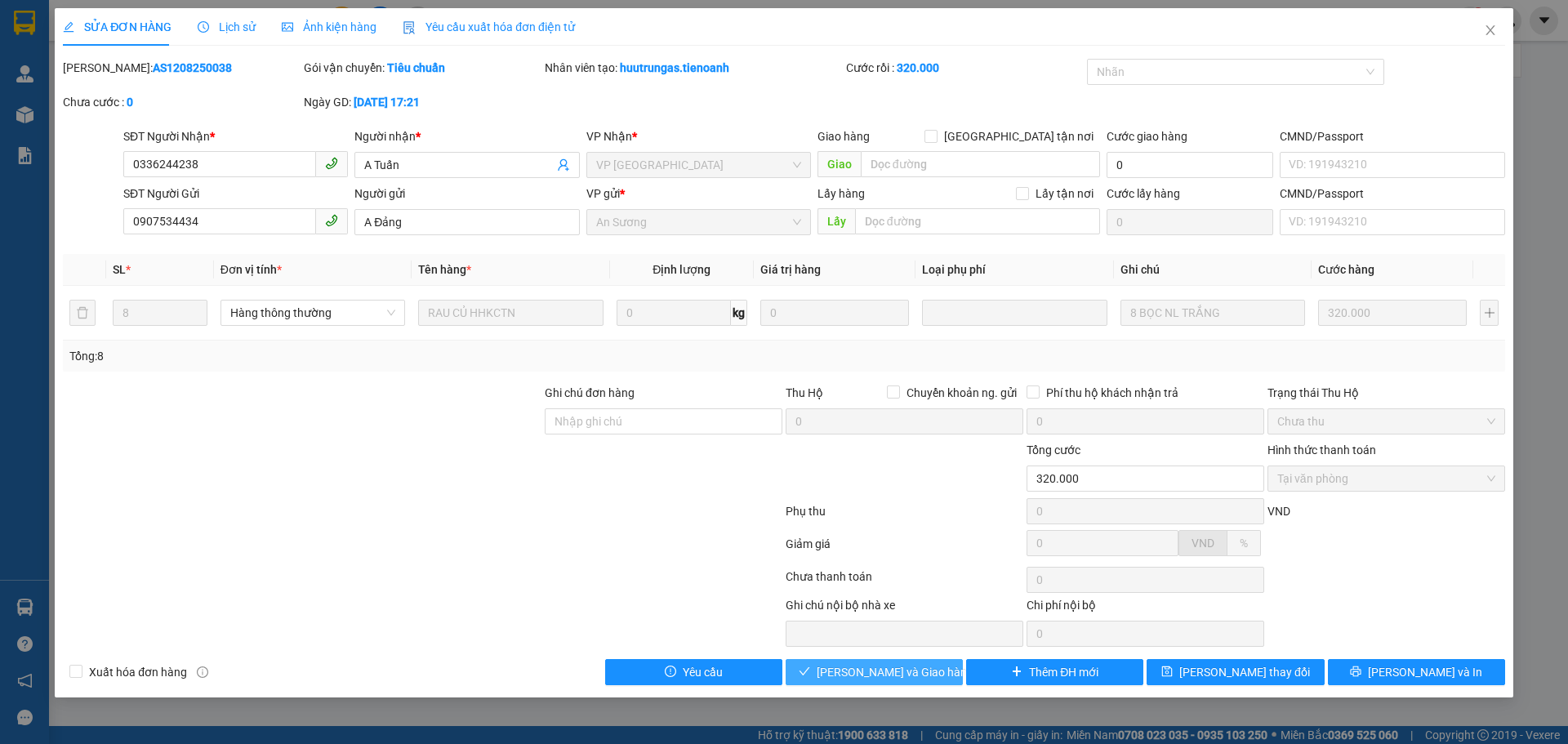
click at [913, 670] on span "[PERSON_NAME] và Giao hàng" at bounding box center [895, 673] width 157 height 18
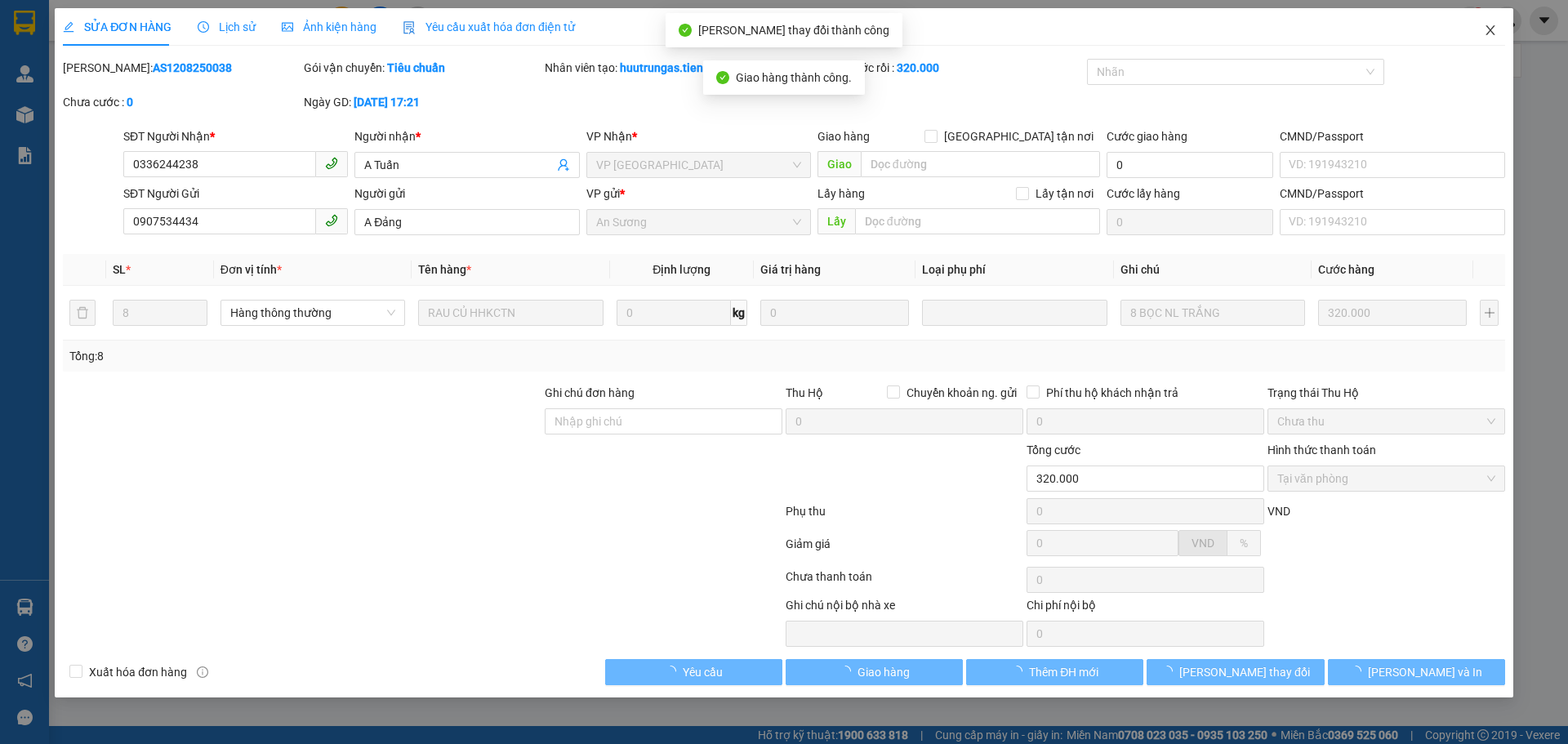
click at [1485, 24] on span "Close" at bounding box center [1490, 31] width 46 height 46
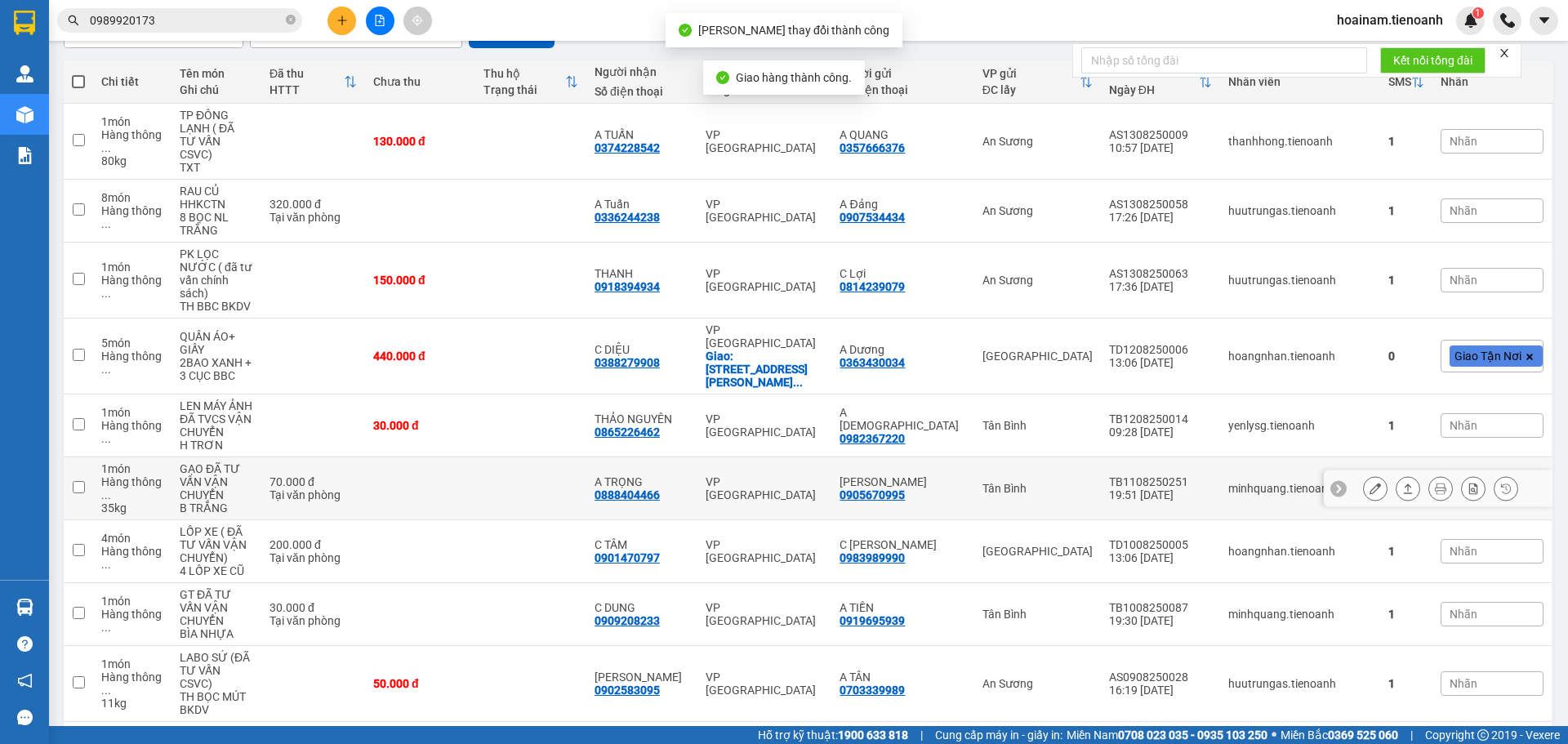
scroll to position [204, 0]
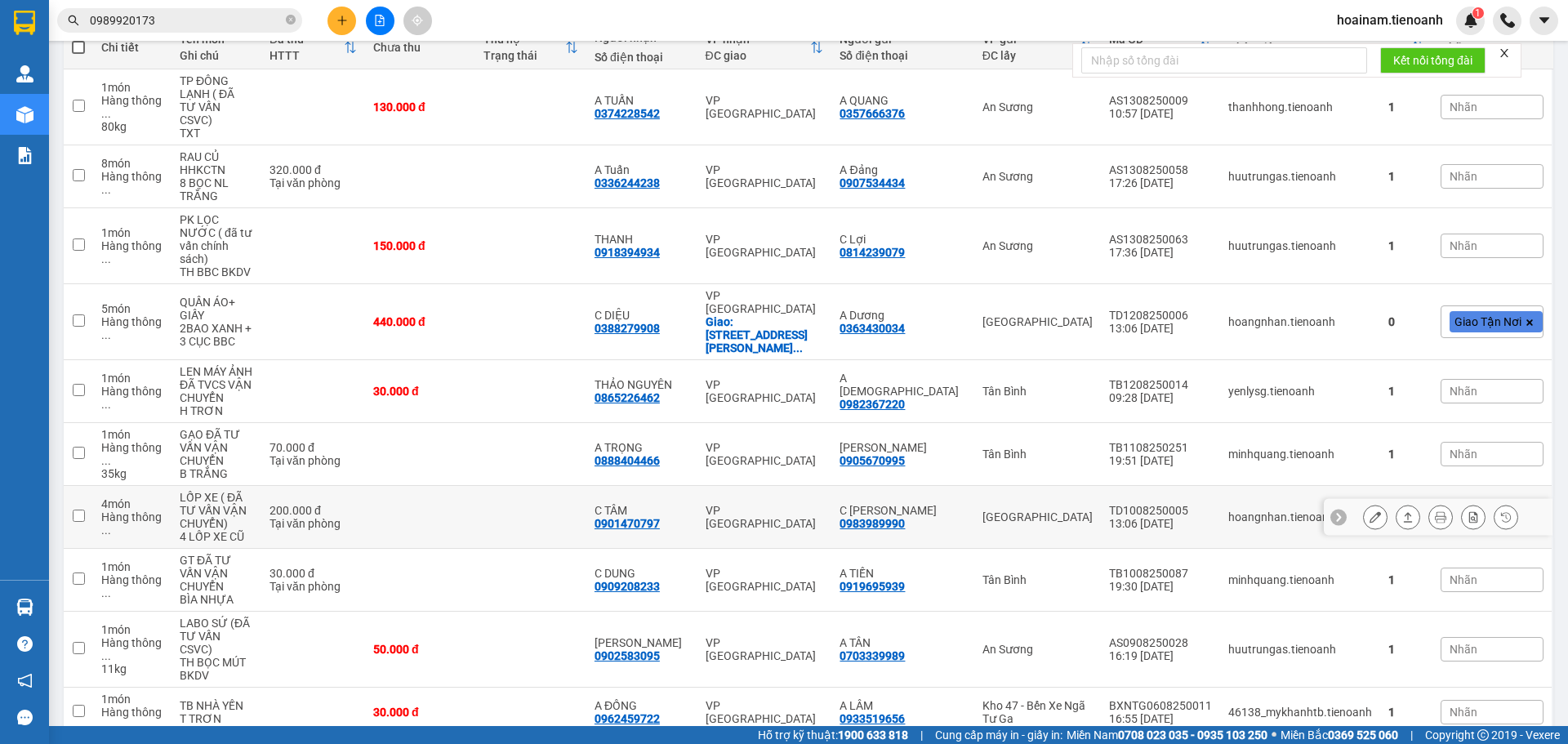
click at [365, 487] on td "200.000 đ Tại văn phòng" at bounding box center [312, 518] width 103 height 63
checkbox input "true"
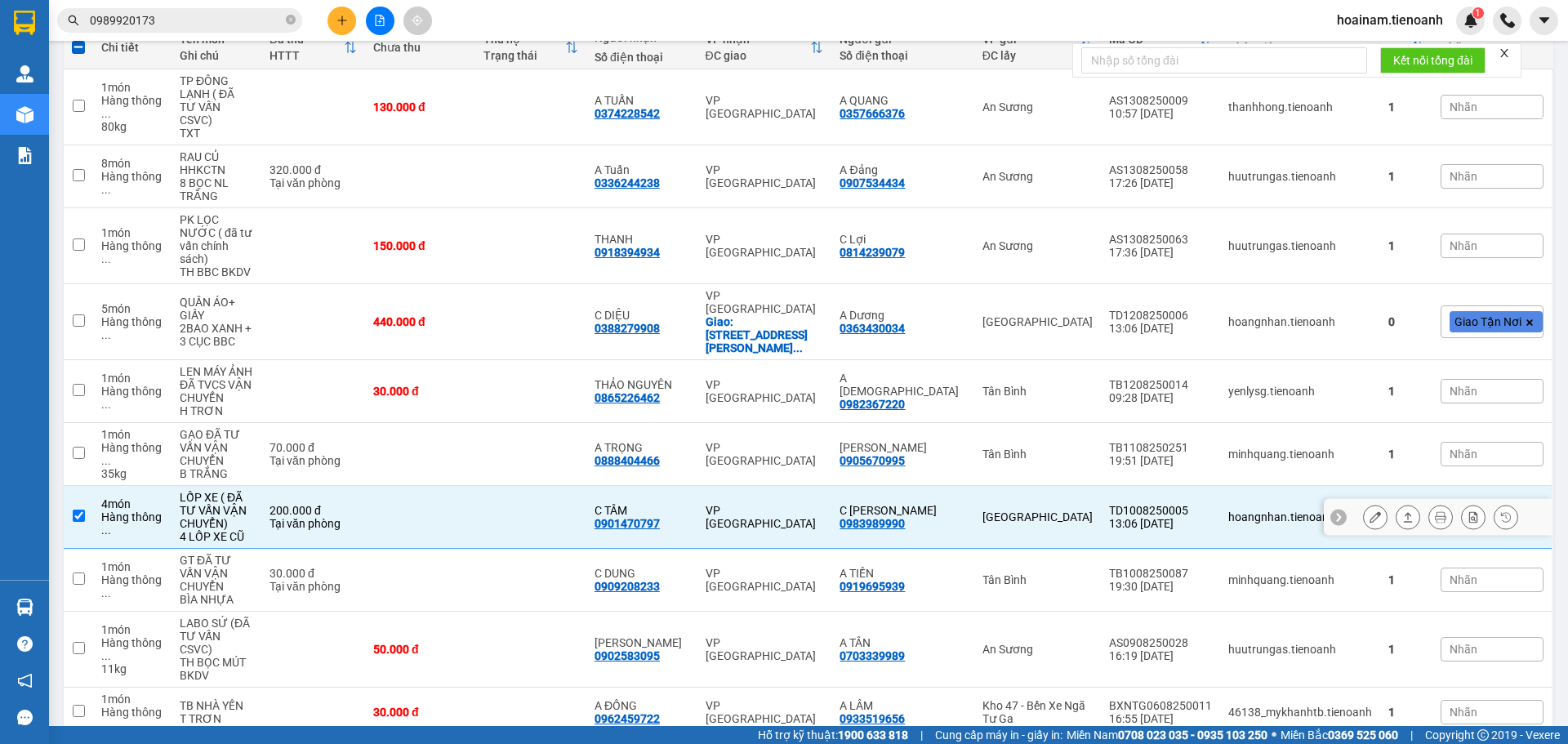
click at [1369, 511] on icon at bounding box center [1375, 517] width 11 height 11
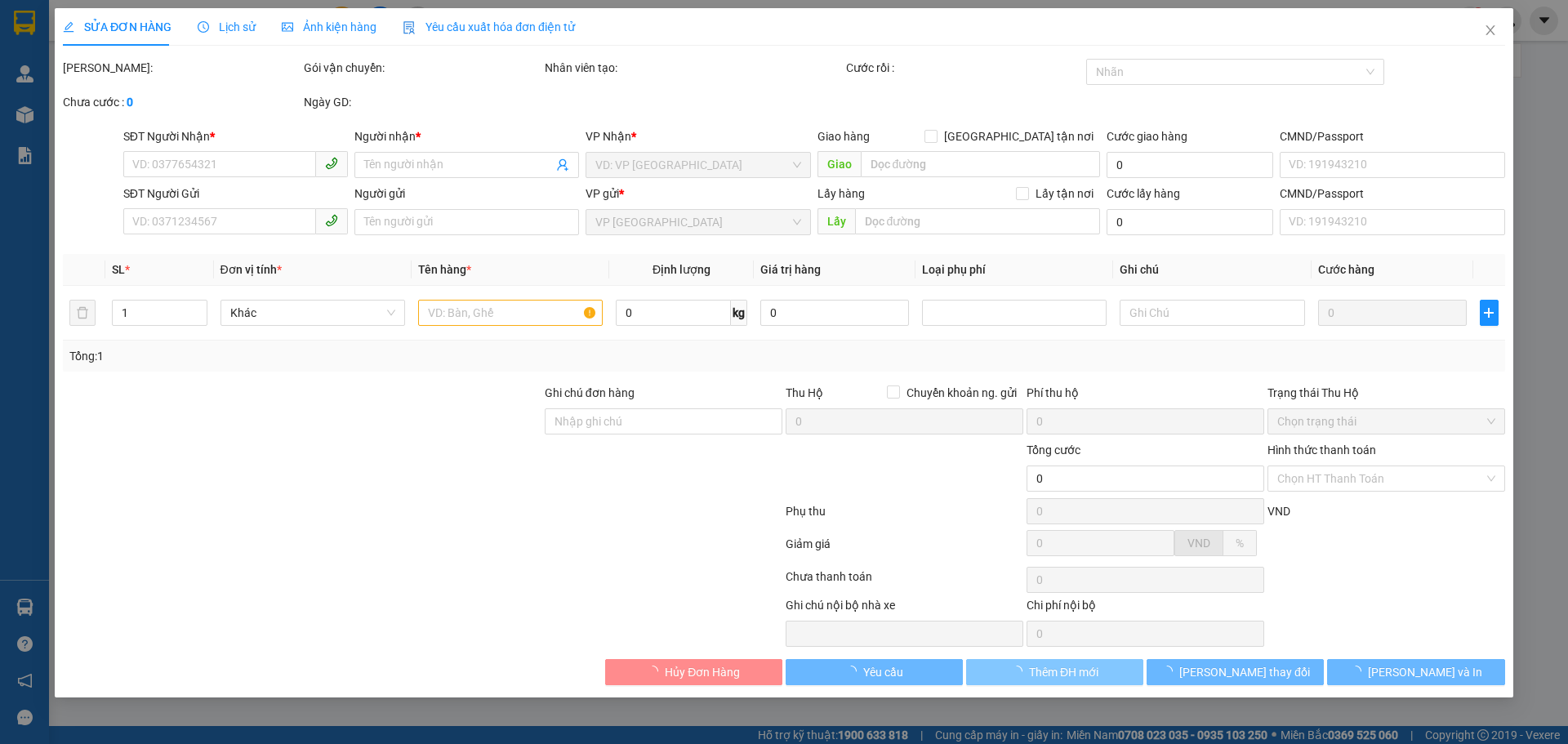
type input "0901470797"
type input "C TÂM"
type input "0983989990"
type input "C [PERSON_NAME]"
type input "200.000"
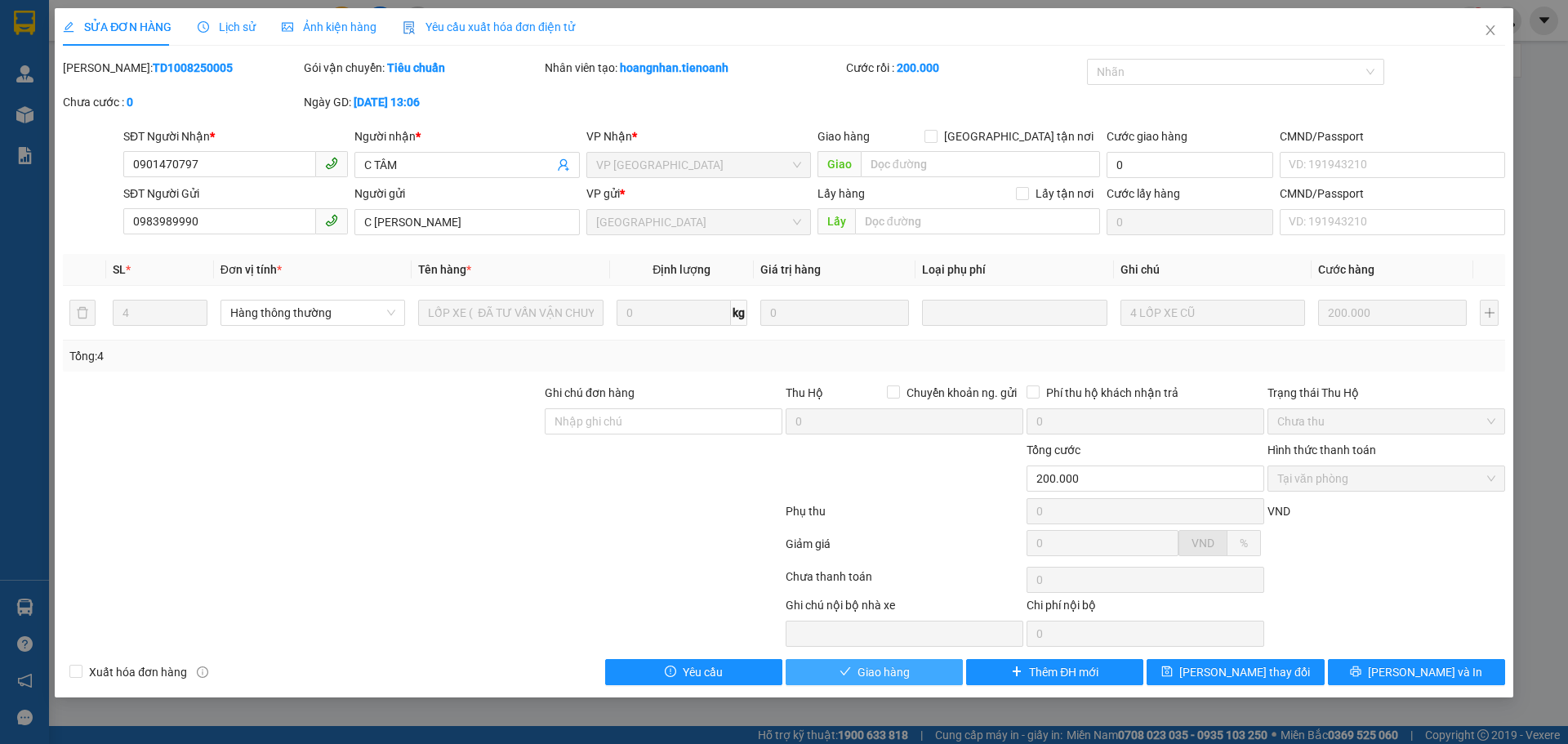
click at [903, 662] on button "Giao hàng" at bounding box center [874, 673] width 177 height 27
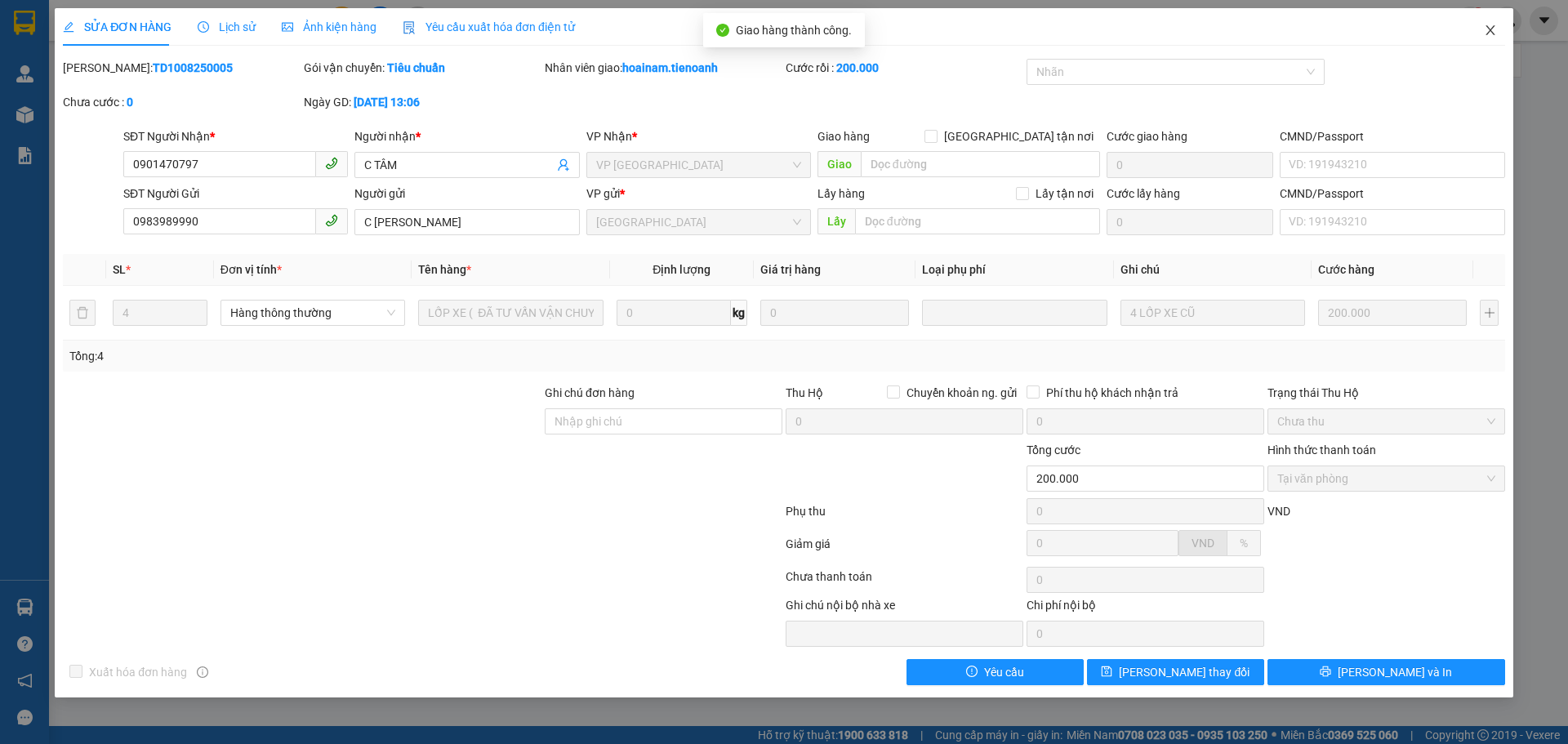
click at [1484, 30] on icon "close" at bounding box center [1490, 30] width 13 height 13
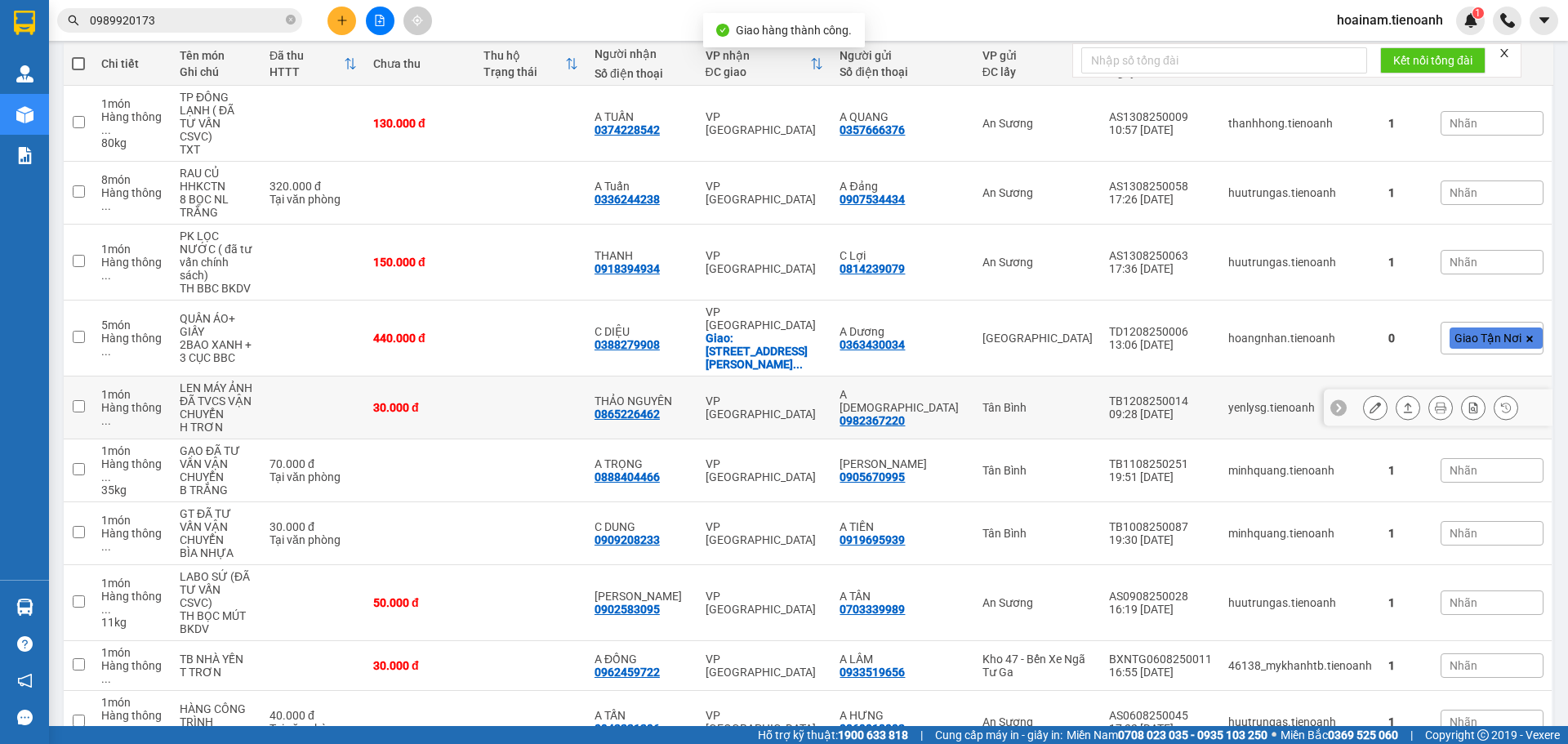
scroll to position [191, 0]
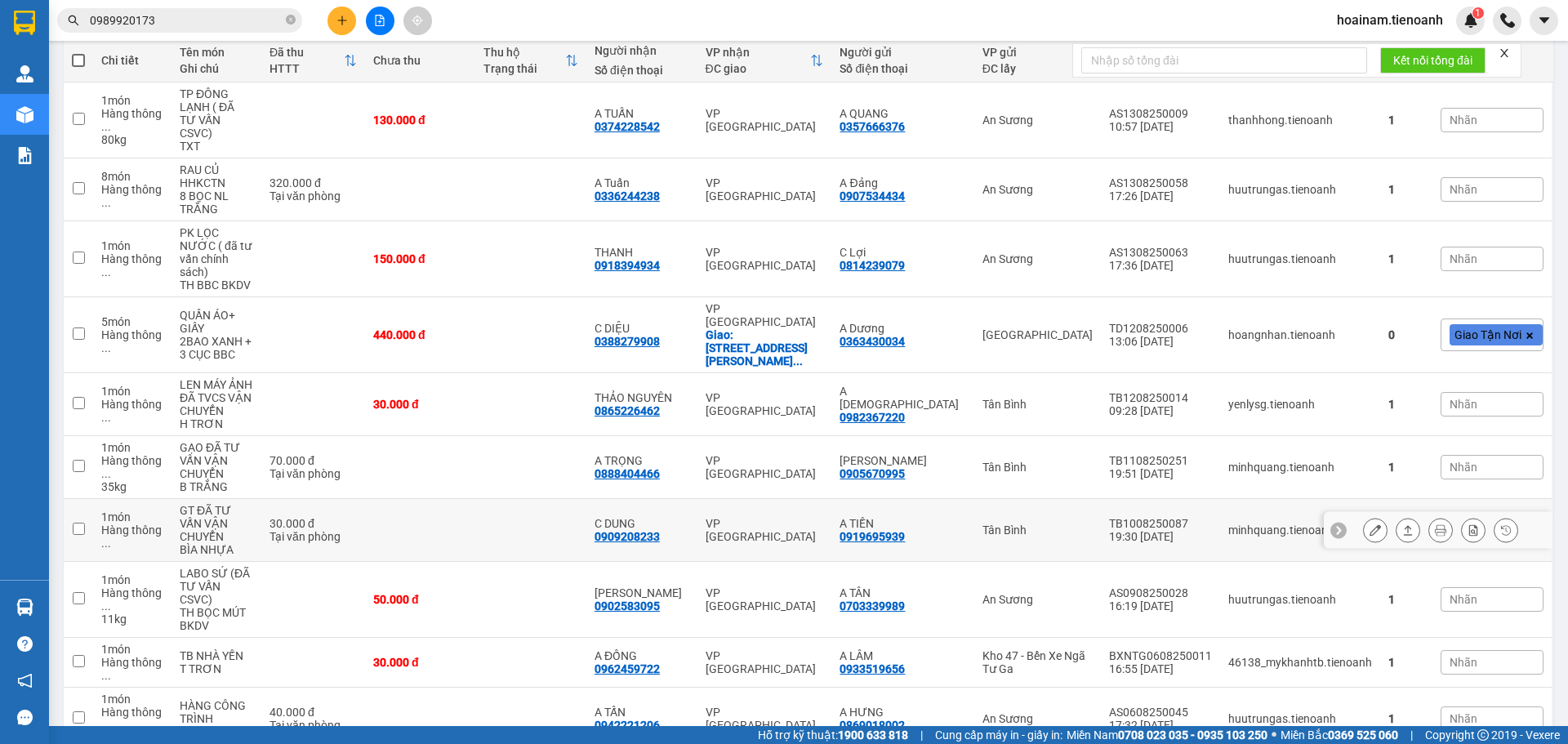
click at [308, 517] on div "30.000 đ" at bounding box center [312, 523] width 87 height 13
checkbox input "true"
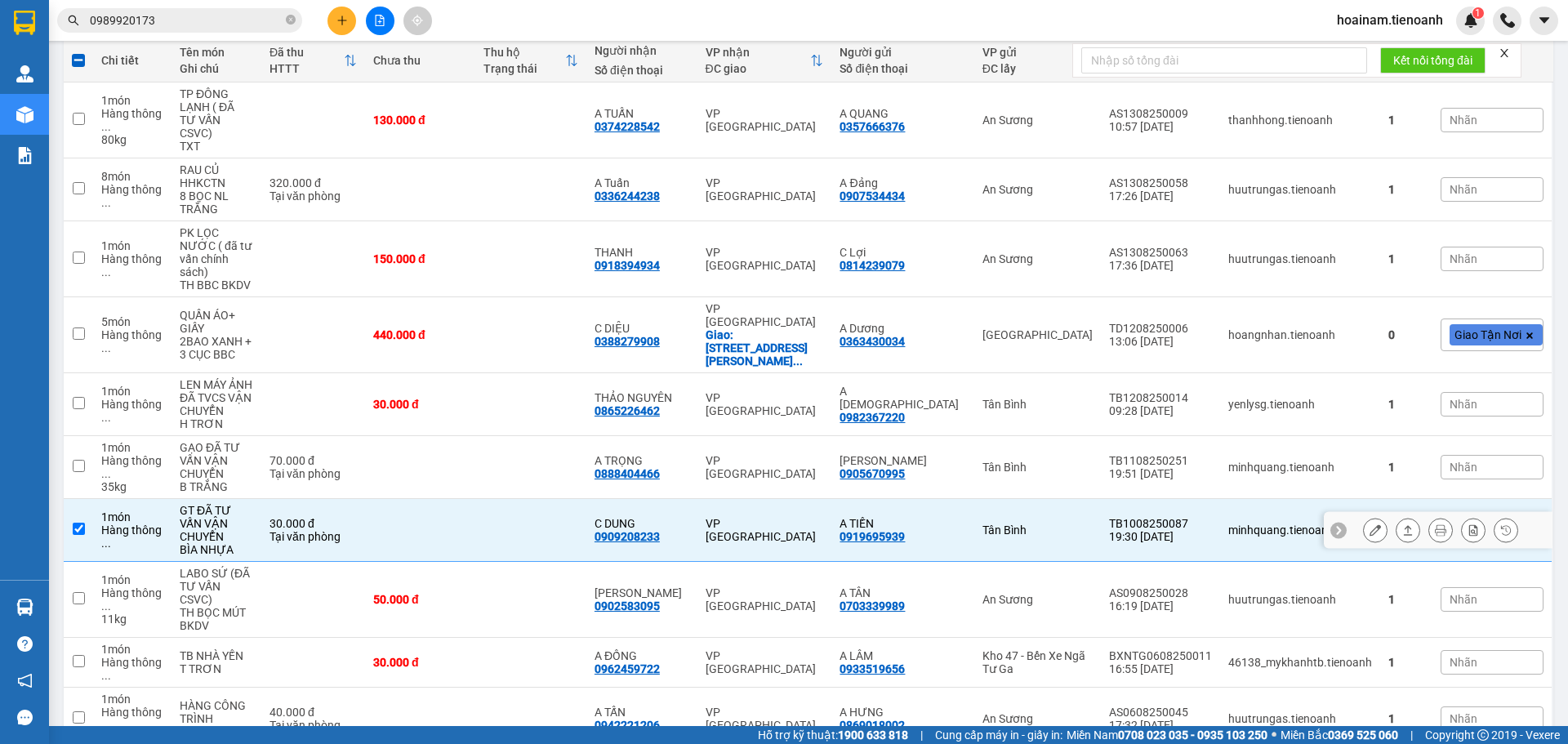
click at [1363, 518] on div at bounding box center [1375, 530] width 25 height 25
click at [1364, 517] on button at bounding box center [1375, 531] width 23 height 28
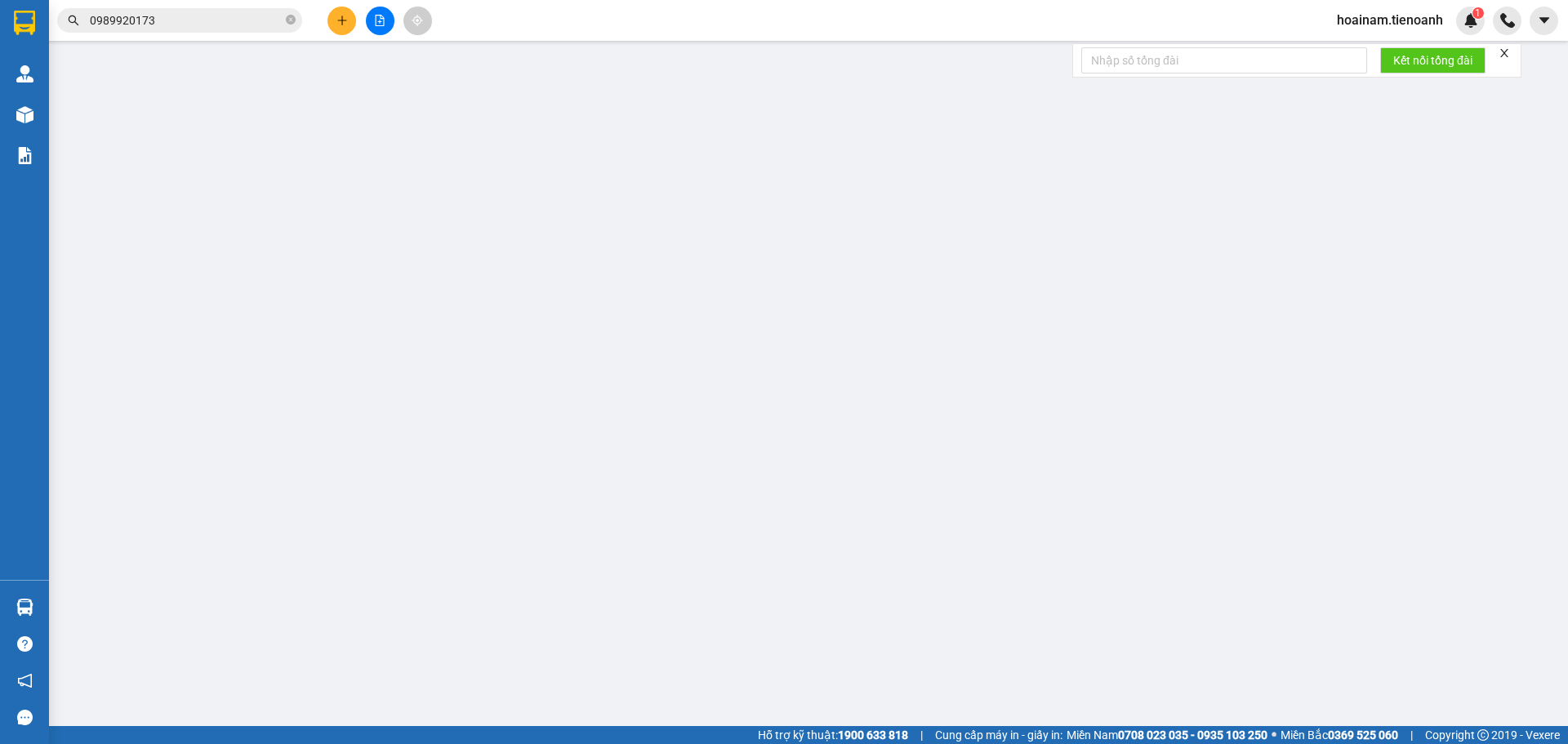
type input "0909208233"
type input "C DUNG"
type input "0919695939"
type input "A TIỀN"
type input "30.000"
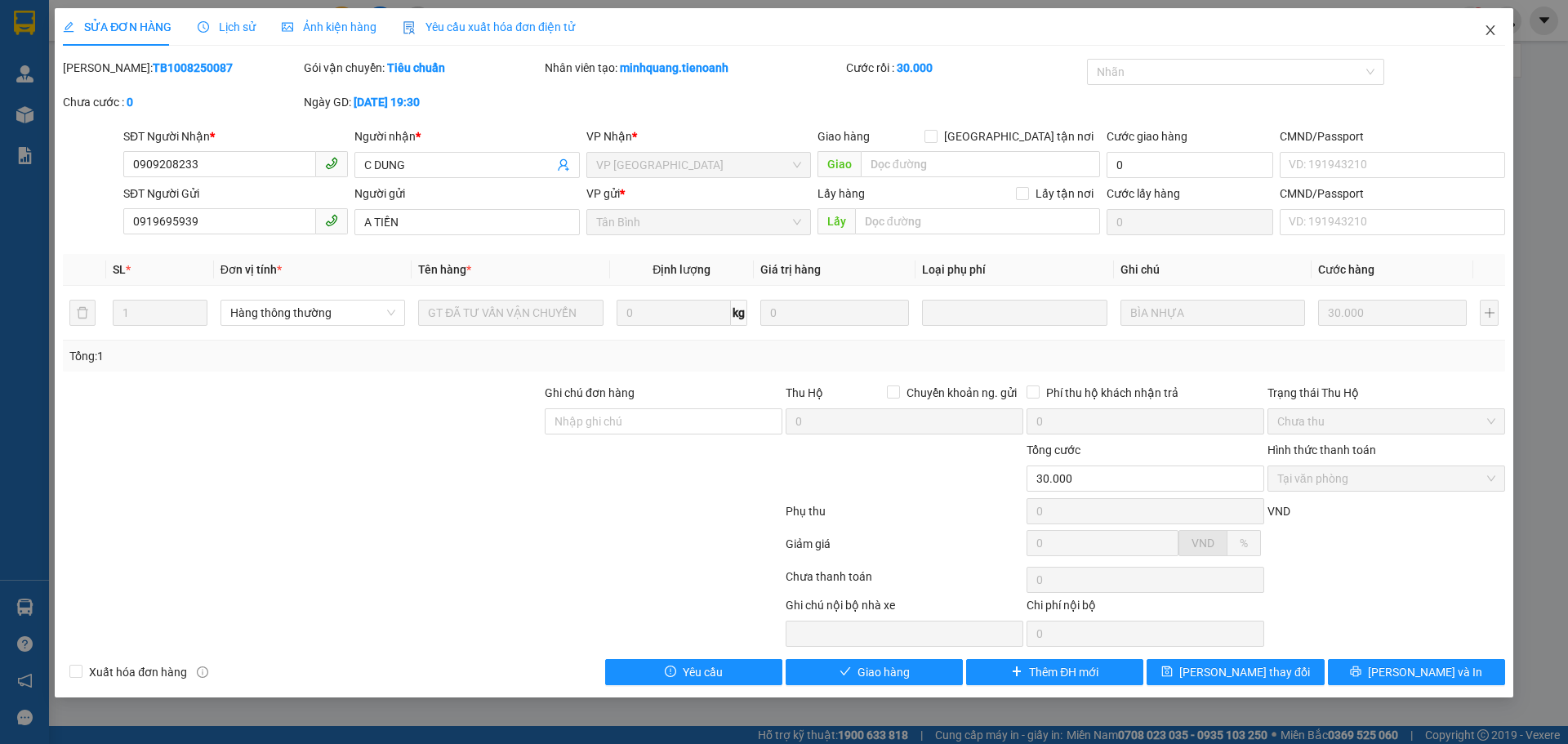
click at [1481, 31] on span "Close" at bounding box center [1490, 31] width 46 height 46
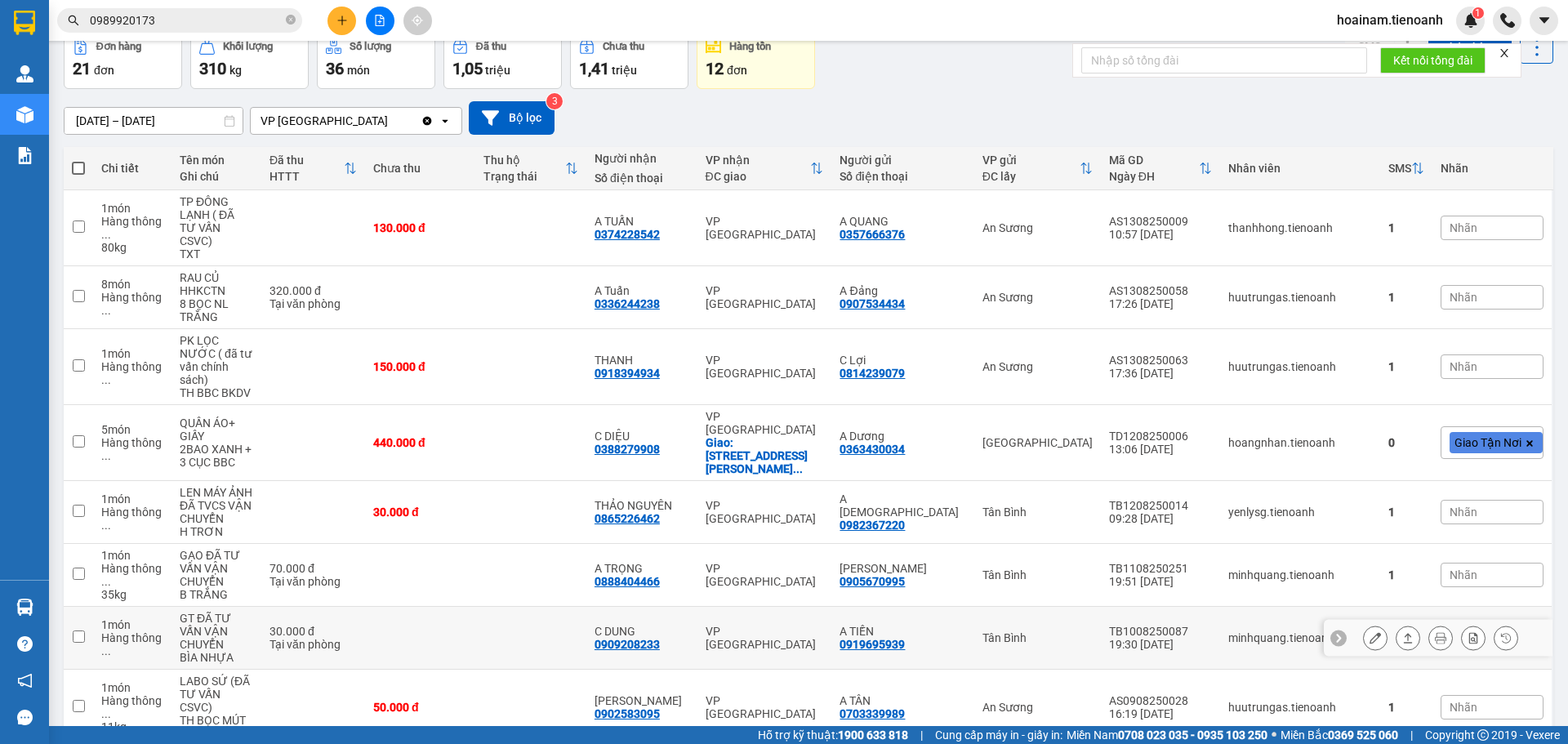
scroll to position [191, 0]
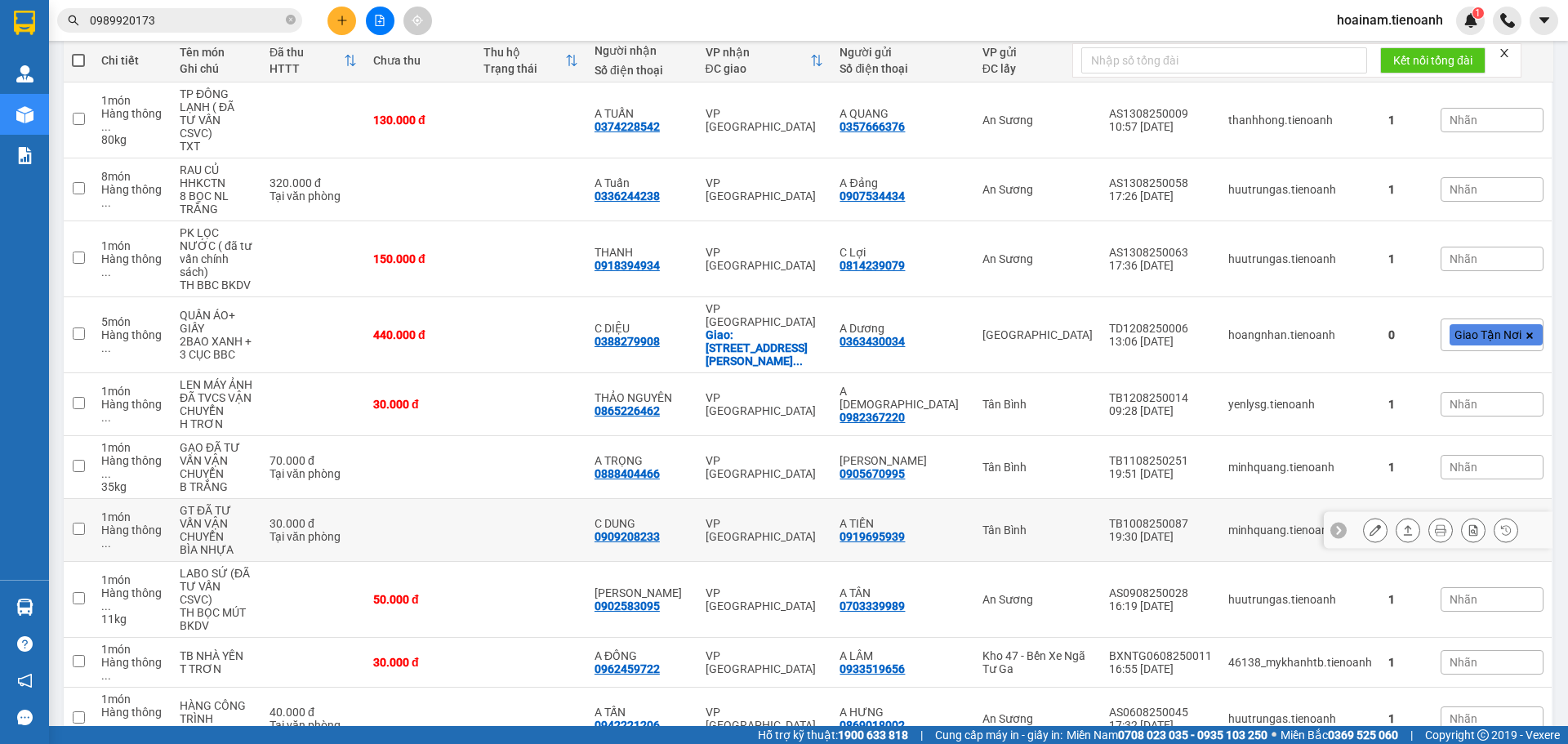
click at [1364, 517] on button at bounding box center [1375, 531] width 23 height 28
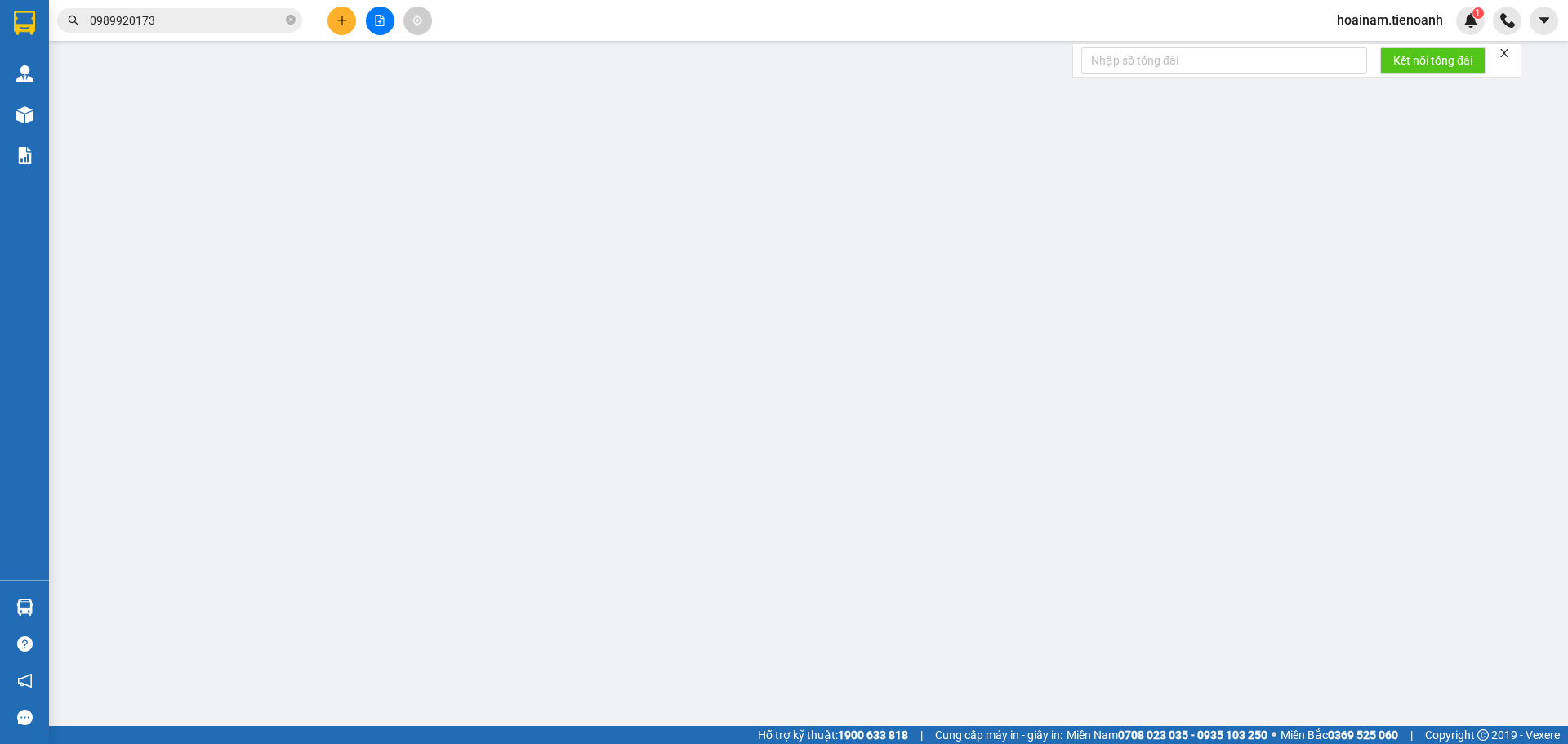
type input "0909208233"
type input "C DUNG"
type input "0919695939"
type input "A TIỀN"
type input "30.000"
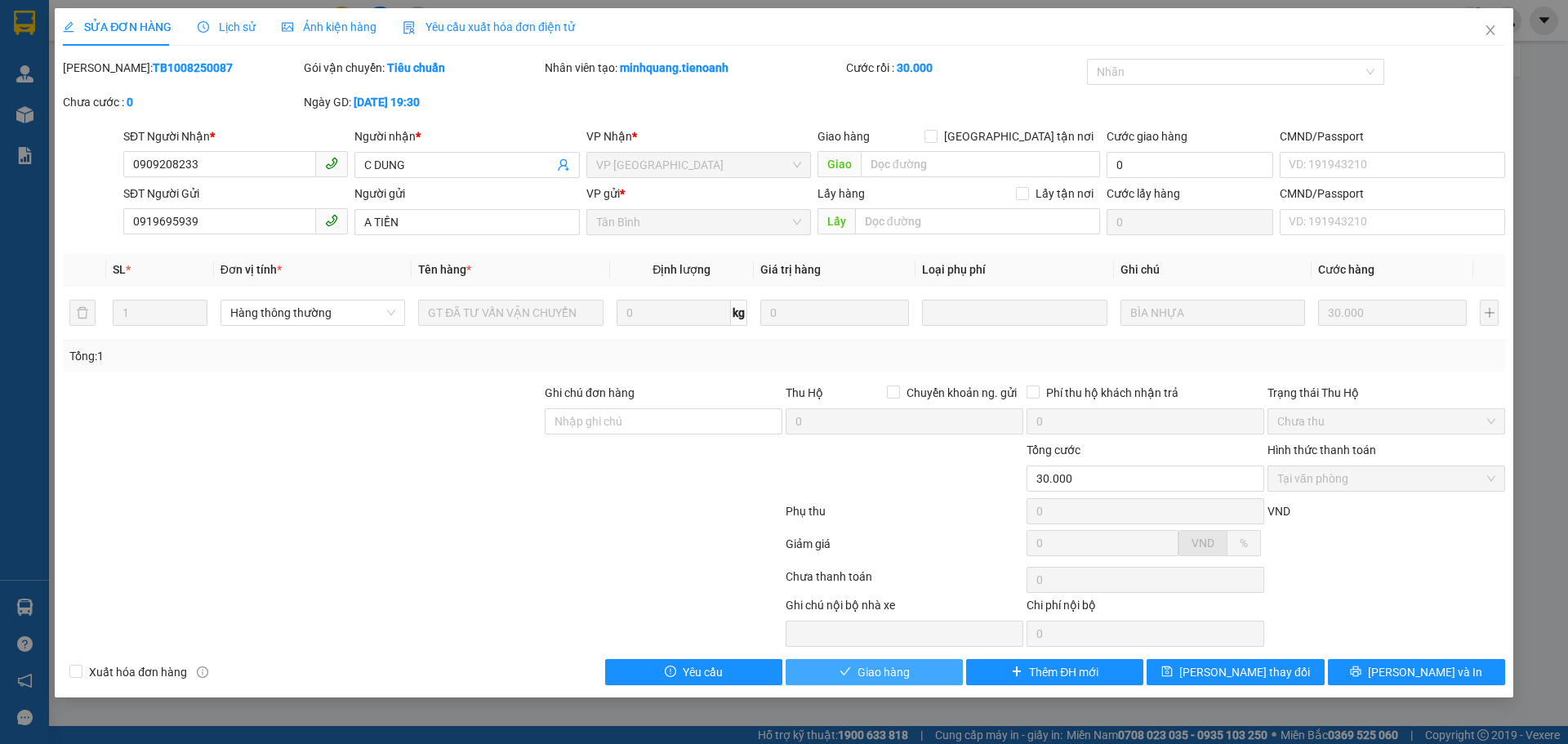
click at [896, 675] on span "Giao hàng" at bounding box center [883, 673] width 52 height 18
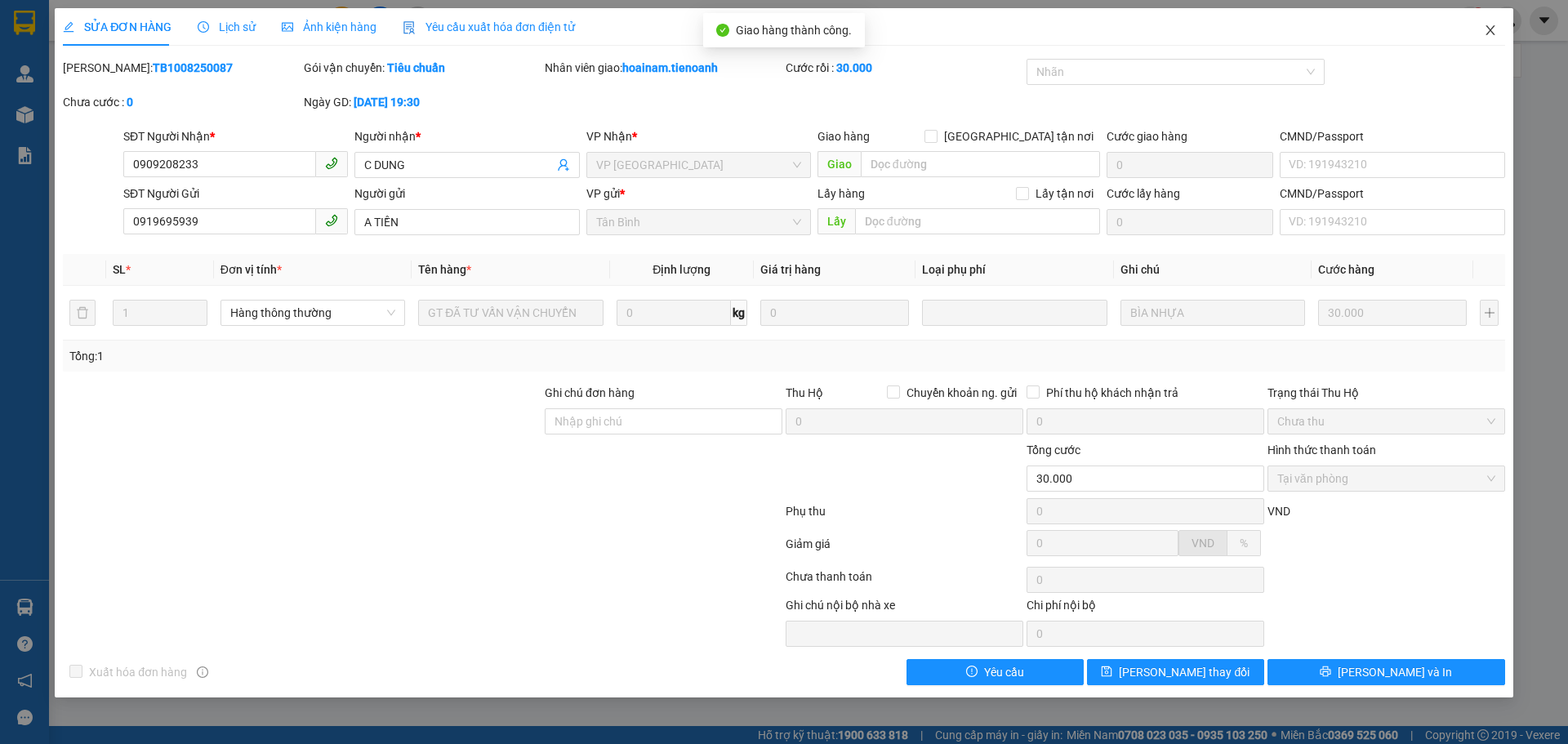
click at [1486, 34] on icon "close" at bounding box center [1490, 30] width 13 height 13
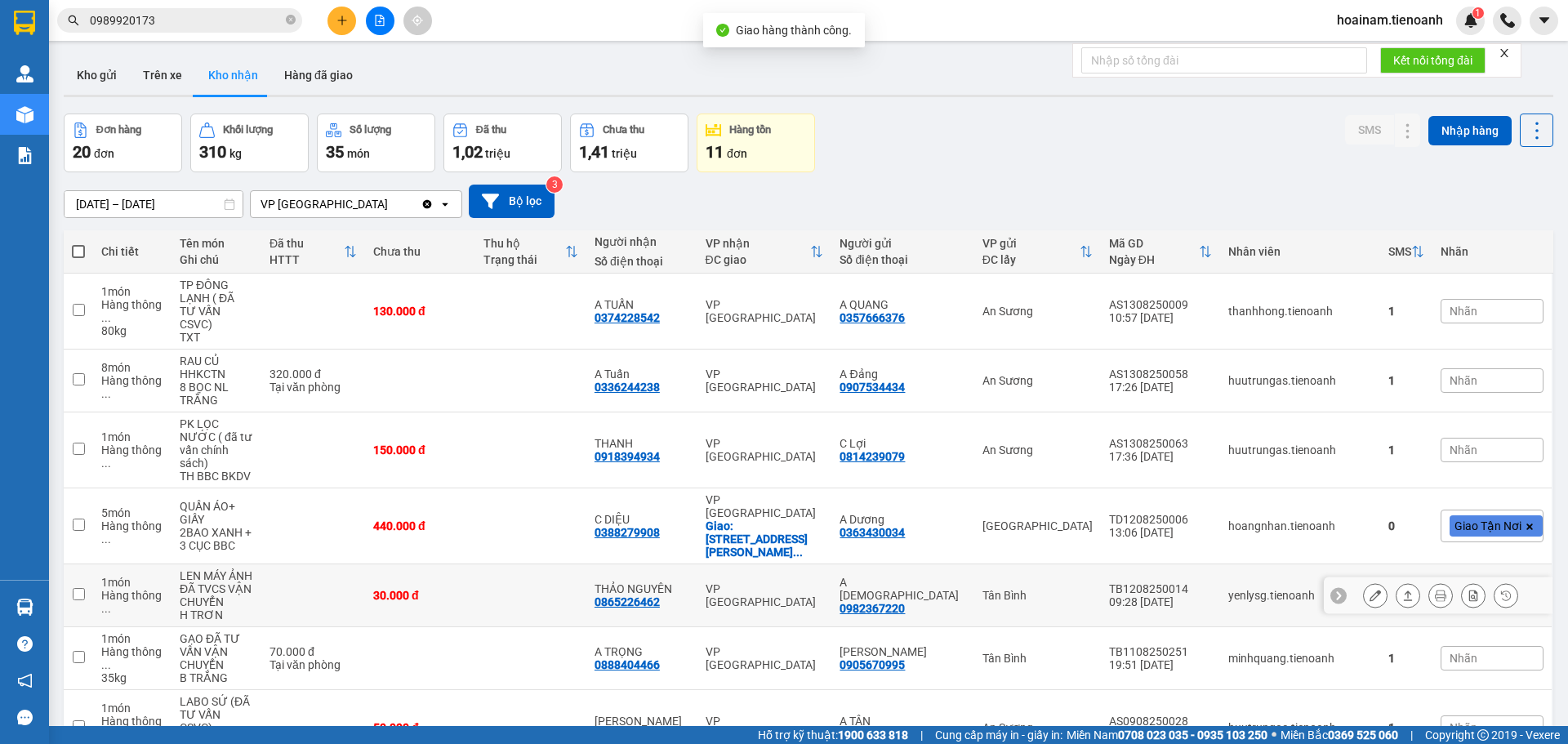
scroll to position [204, 0]
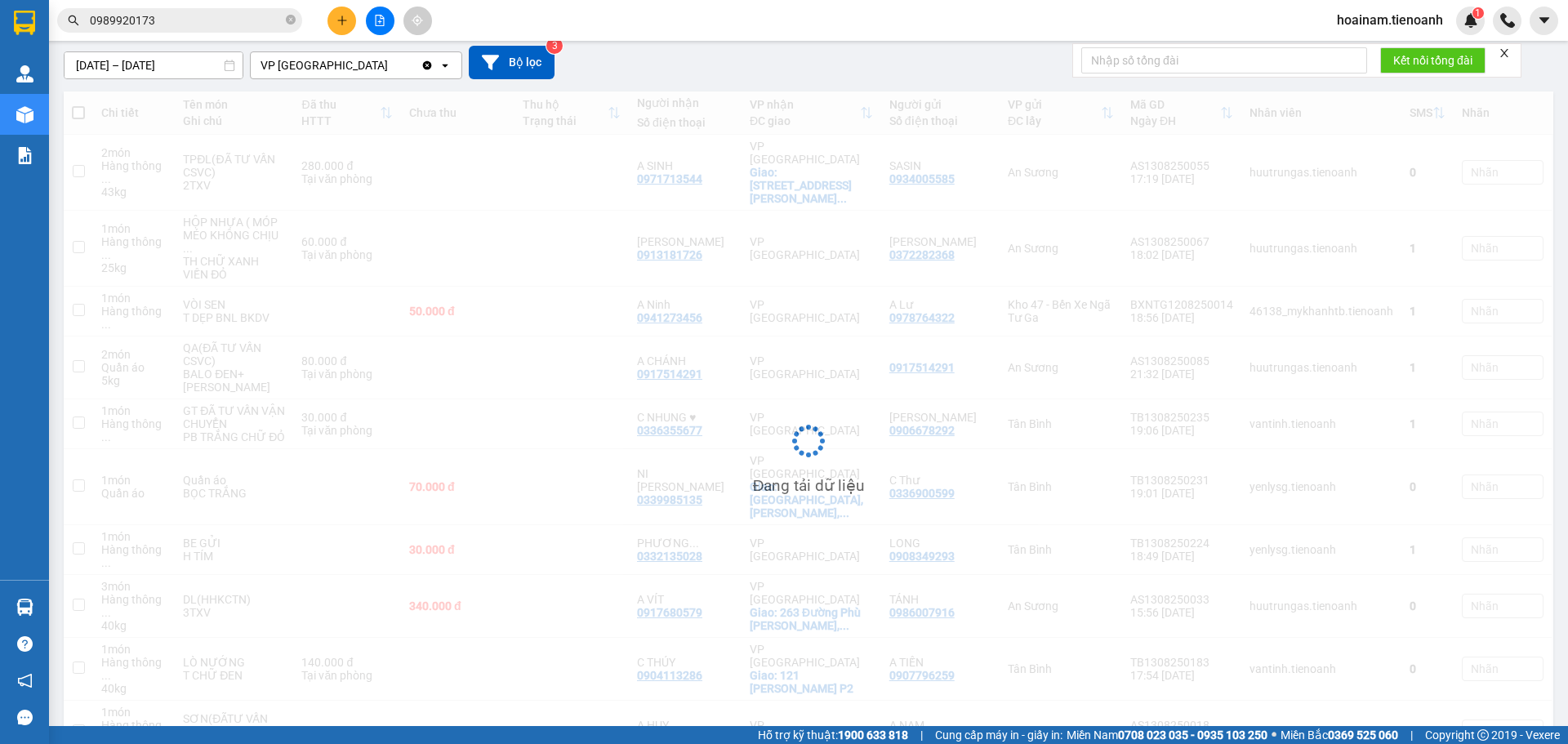
scroll to position [139, 0]
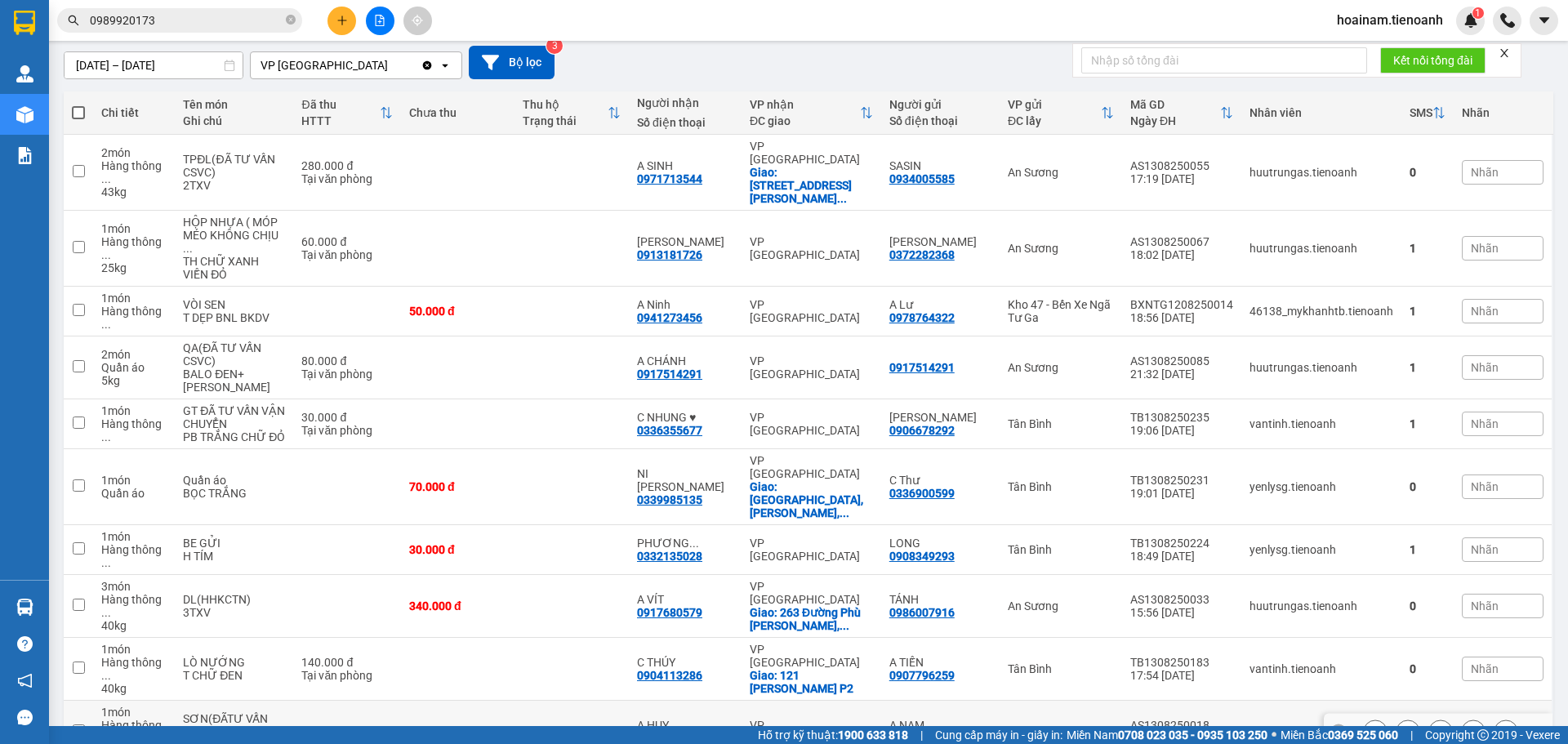
click at [572, 701] on td at bounding box center [572, 732] width 114 height 63
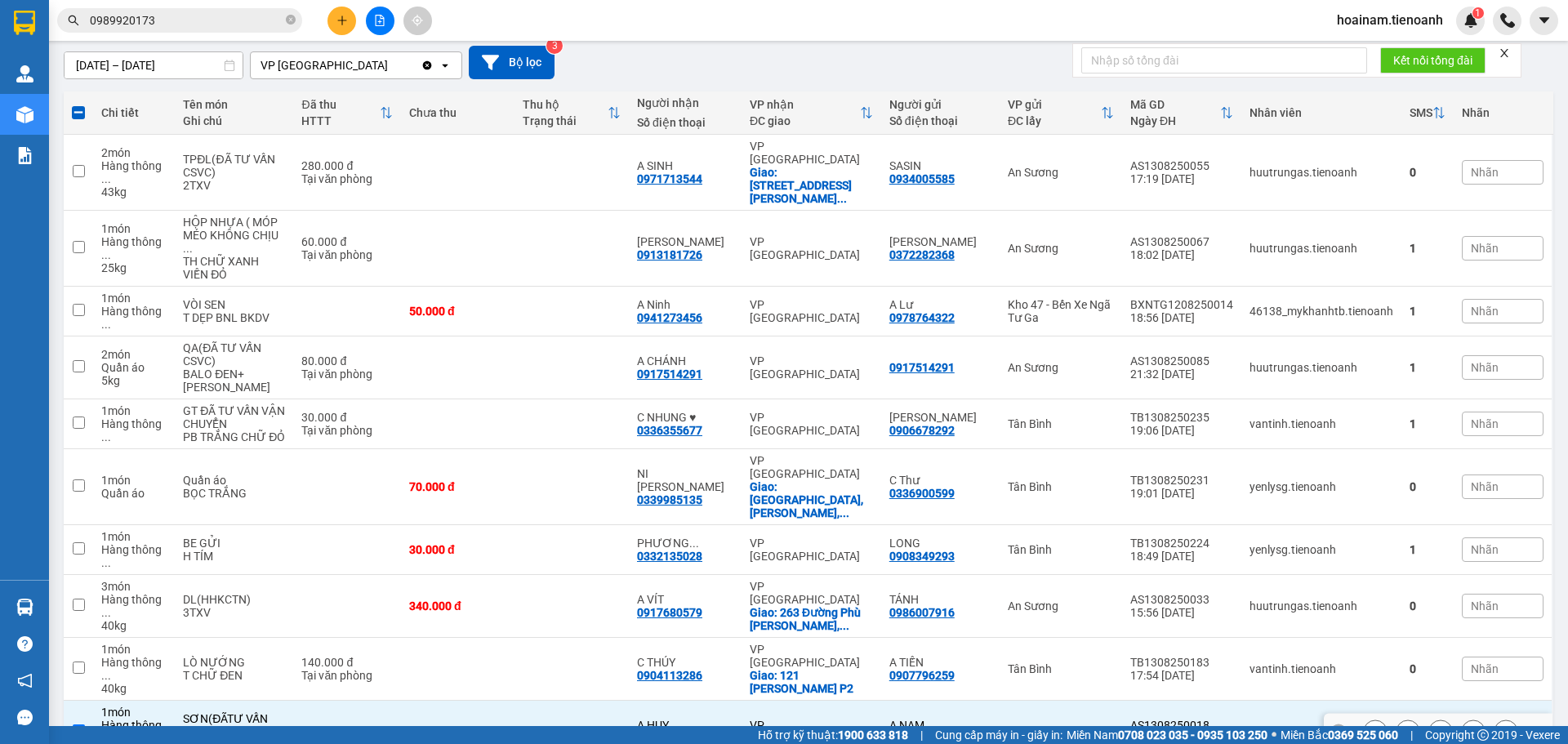
click at [74, 725] on input "checkbox" at bounding box center [78, 730] width 12 height 12
checkbox input "false"
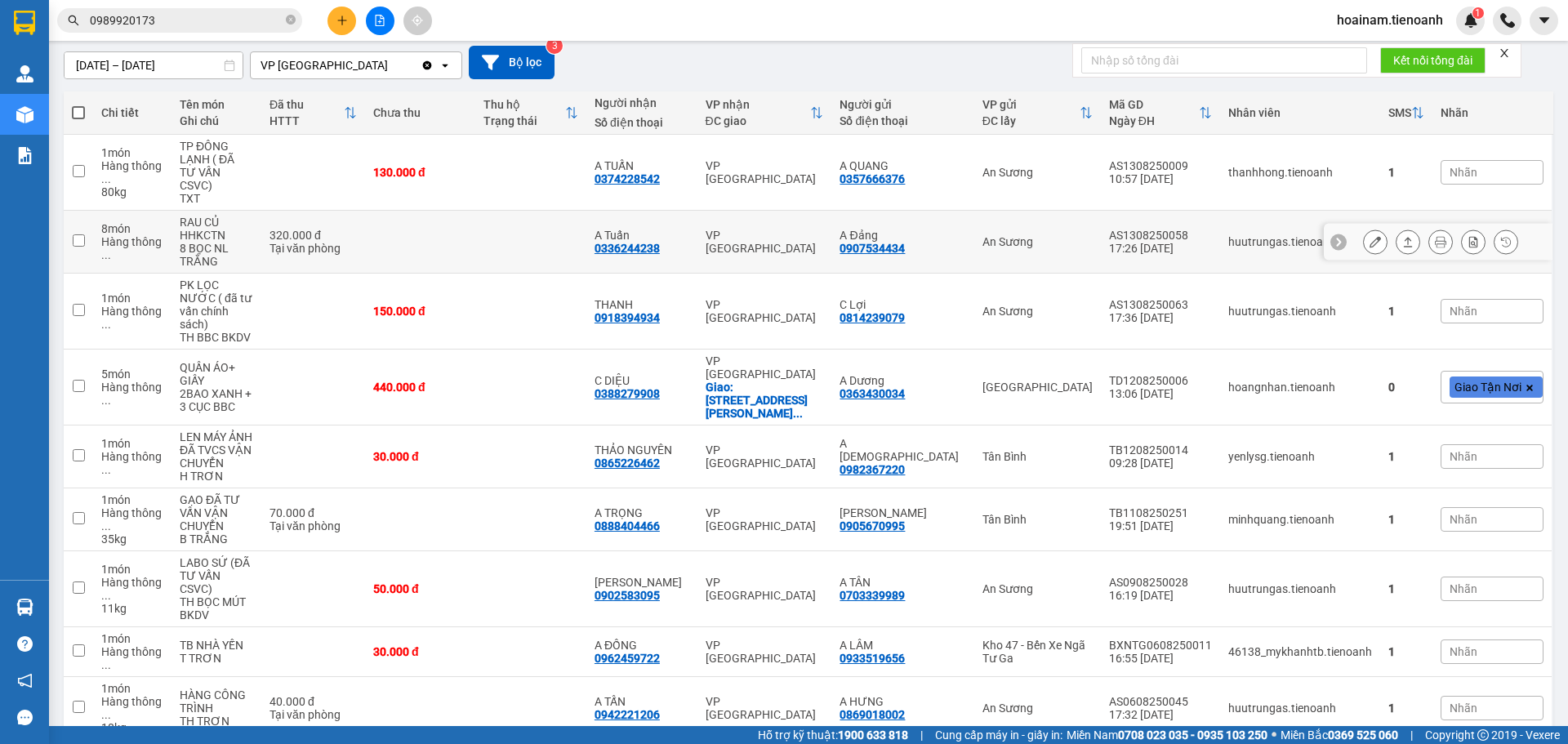
drag, startPoint x: 572, startPoint y: 229, endPoint x: 561, endPoint y: 224, distance: 12.1
click at [571, 229] on td at bounding box center [530, 242] width 110 height 63
checkbox input "true"
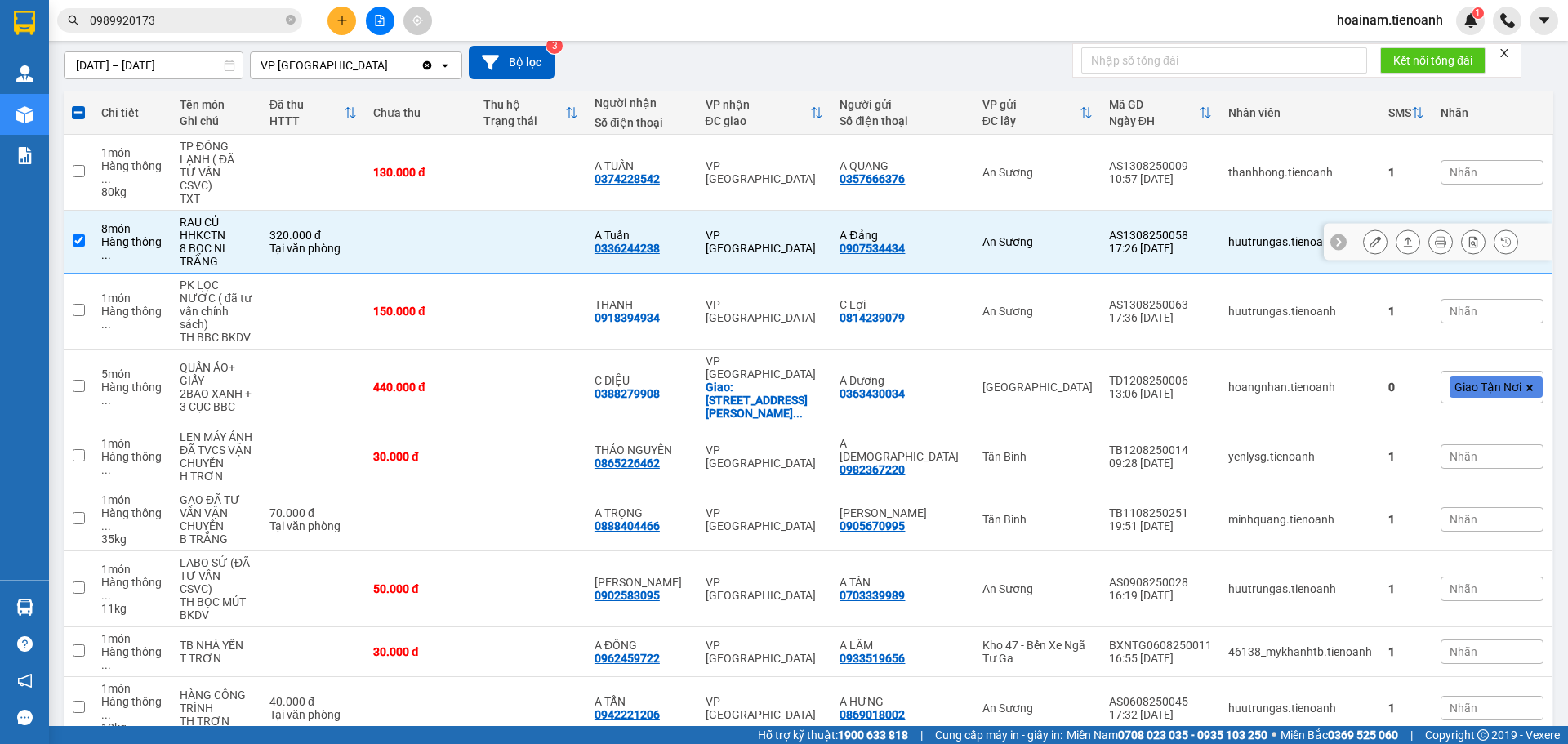
click at [1369, 236] on icon at bounding box center [1375, 242] width 11 height 11
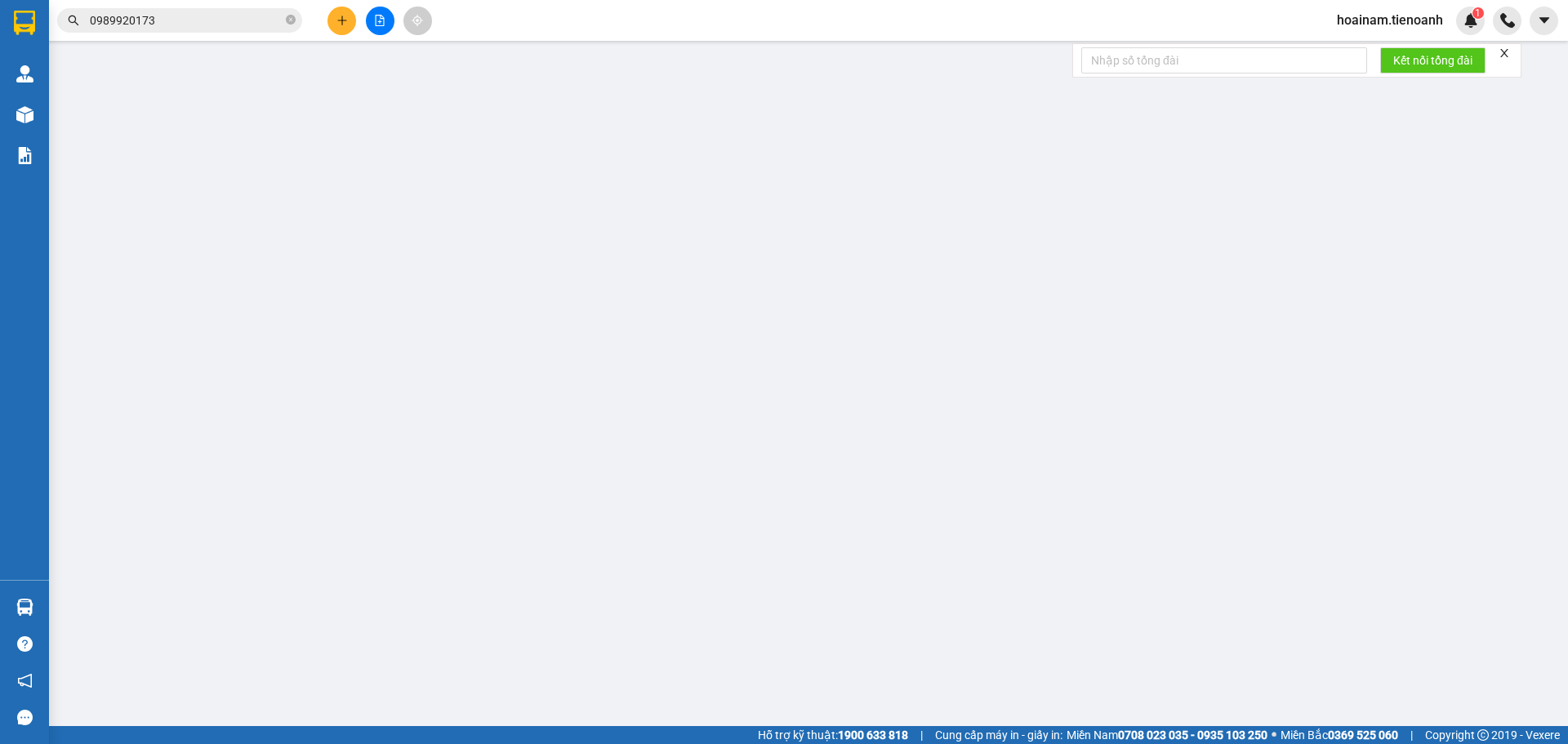
type input "0336244238"
type input "A Tuấn"
type input "0907534434"
type input "A Đảng"
type input "320.000"
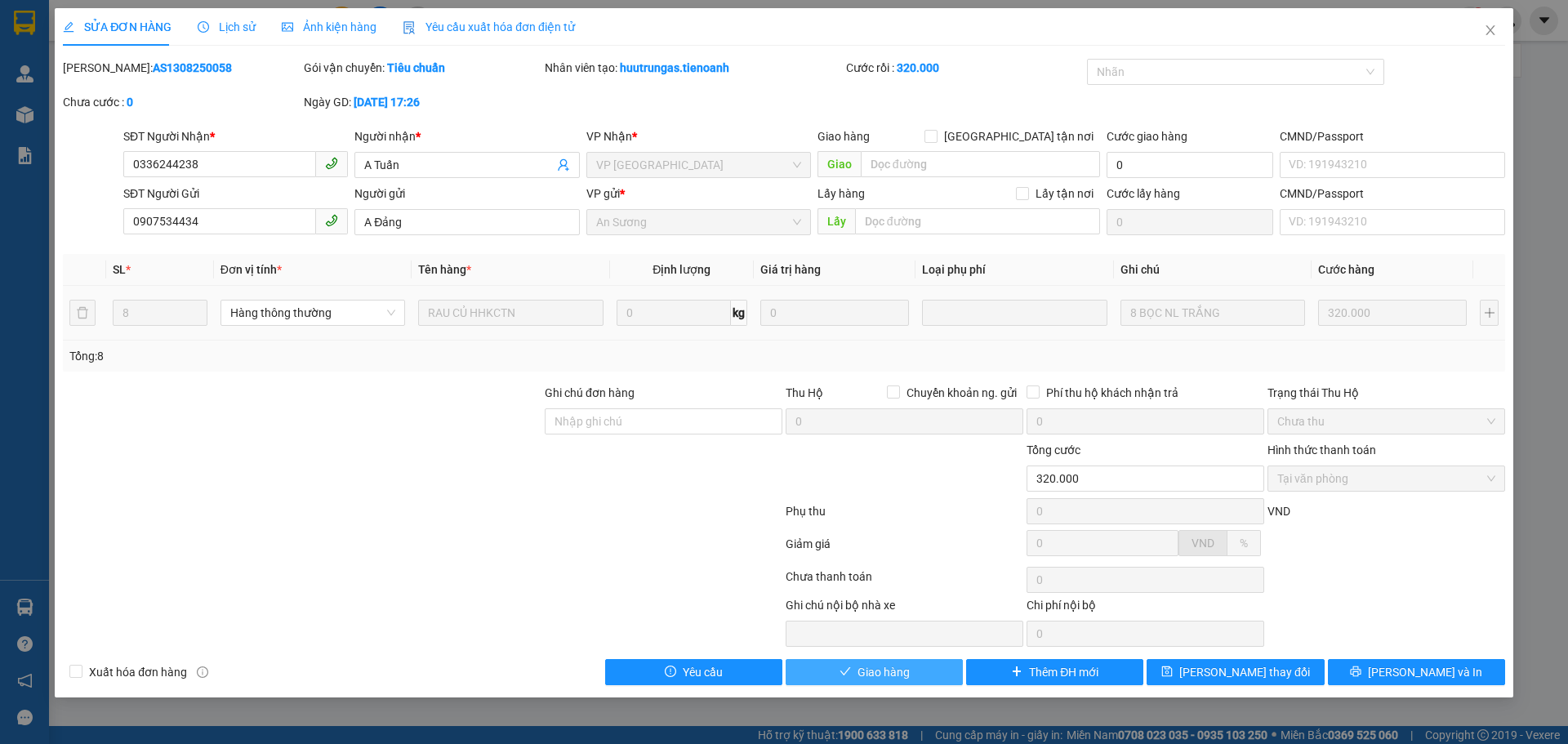
drag, startPoint x: 877, startPoint y: 674, endPoint x: 856, endPoint y: 670, distance: 21.4
click at [876, 674] on span "Giao hàng" at bounding box center [883, 673] width 52 height 18
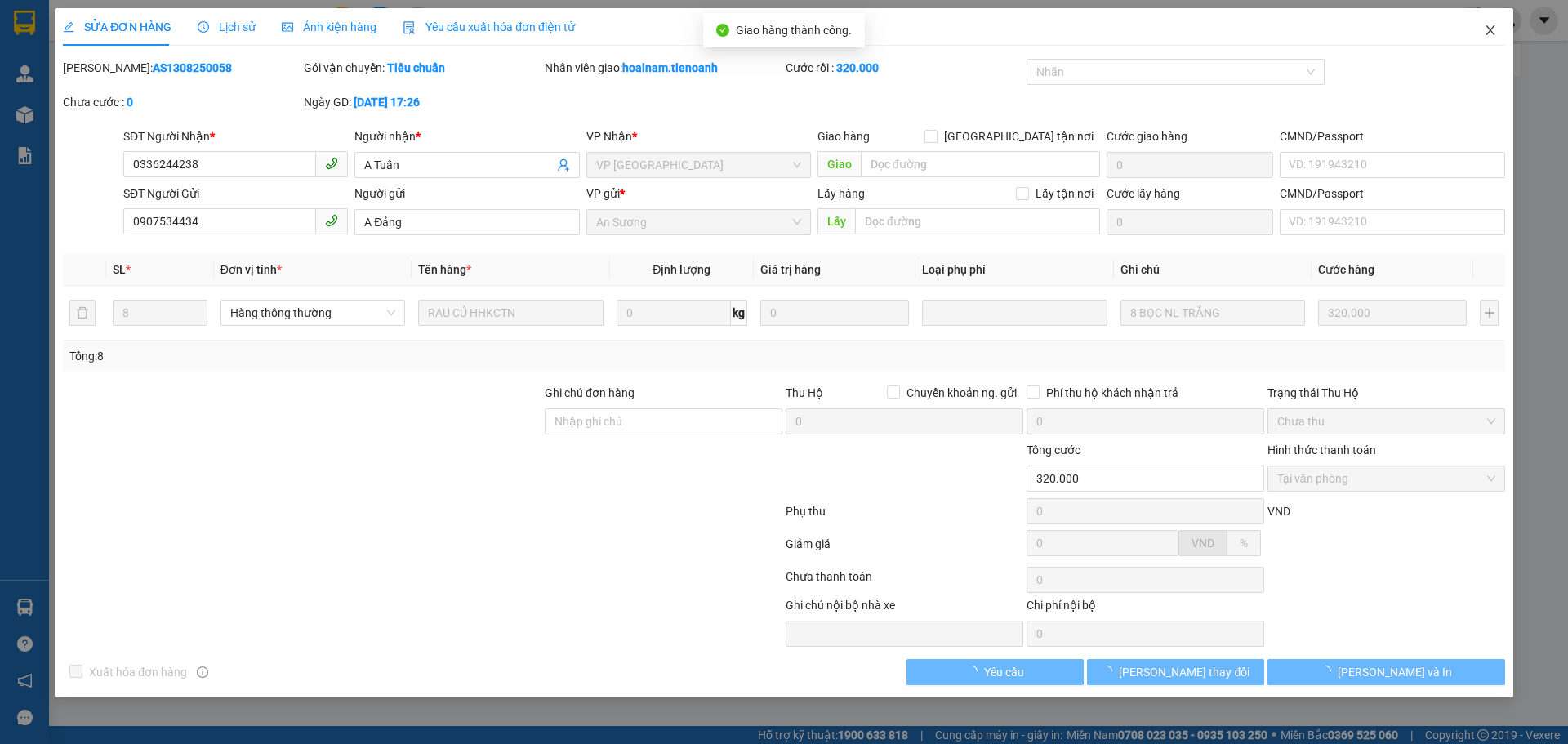
drag, startPoint x: 1497, startPoint y: 17, endPoint x: 1472, endPoint y: 35, distance: 30.8
click at [1492, 22] on span "Close" at bounding box center [1490, 31] width 46 height 46
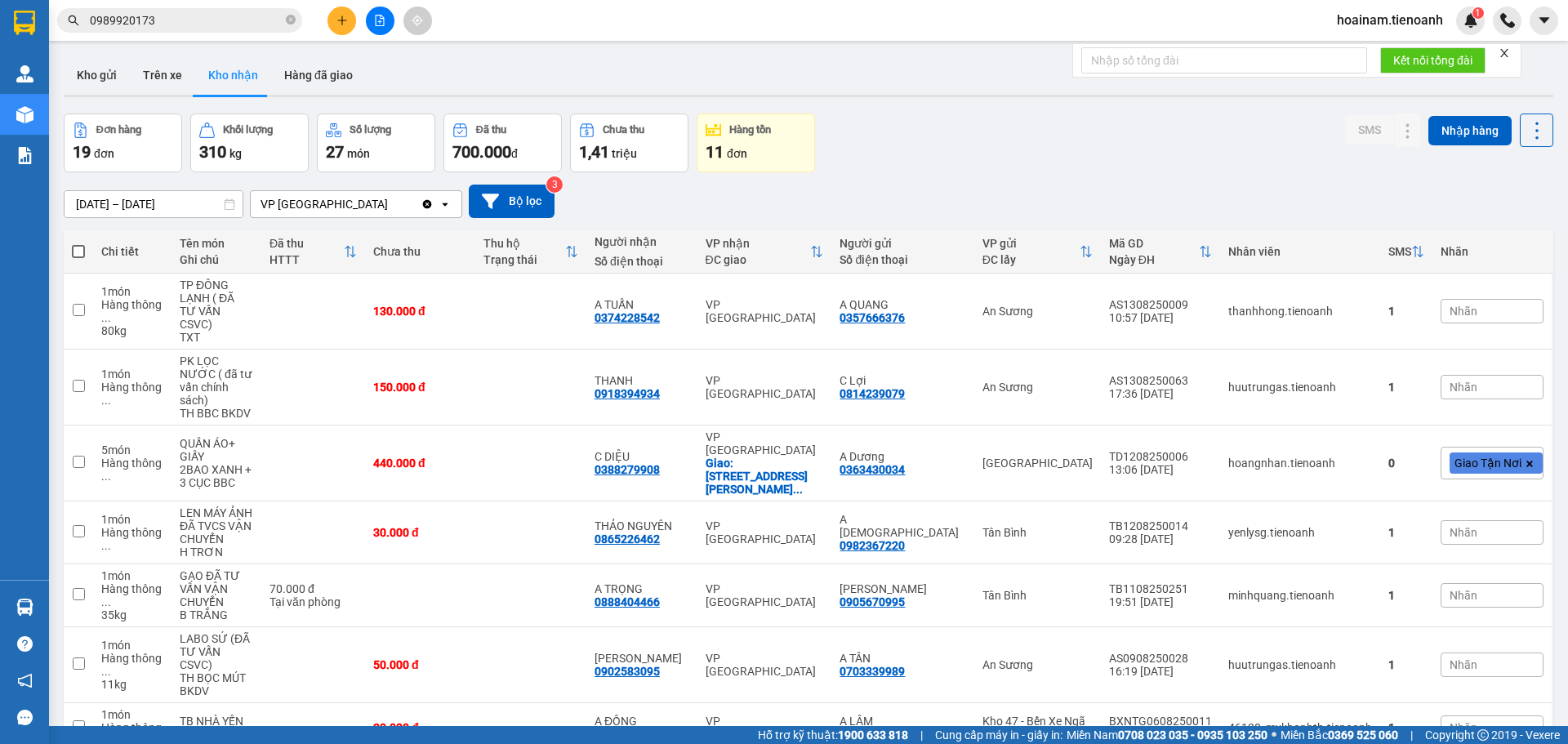
click at [343, 19] on icon "plus" at bounding box center [342, 20] width 11 height 11
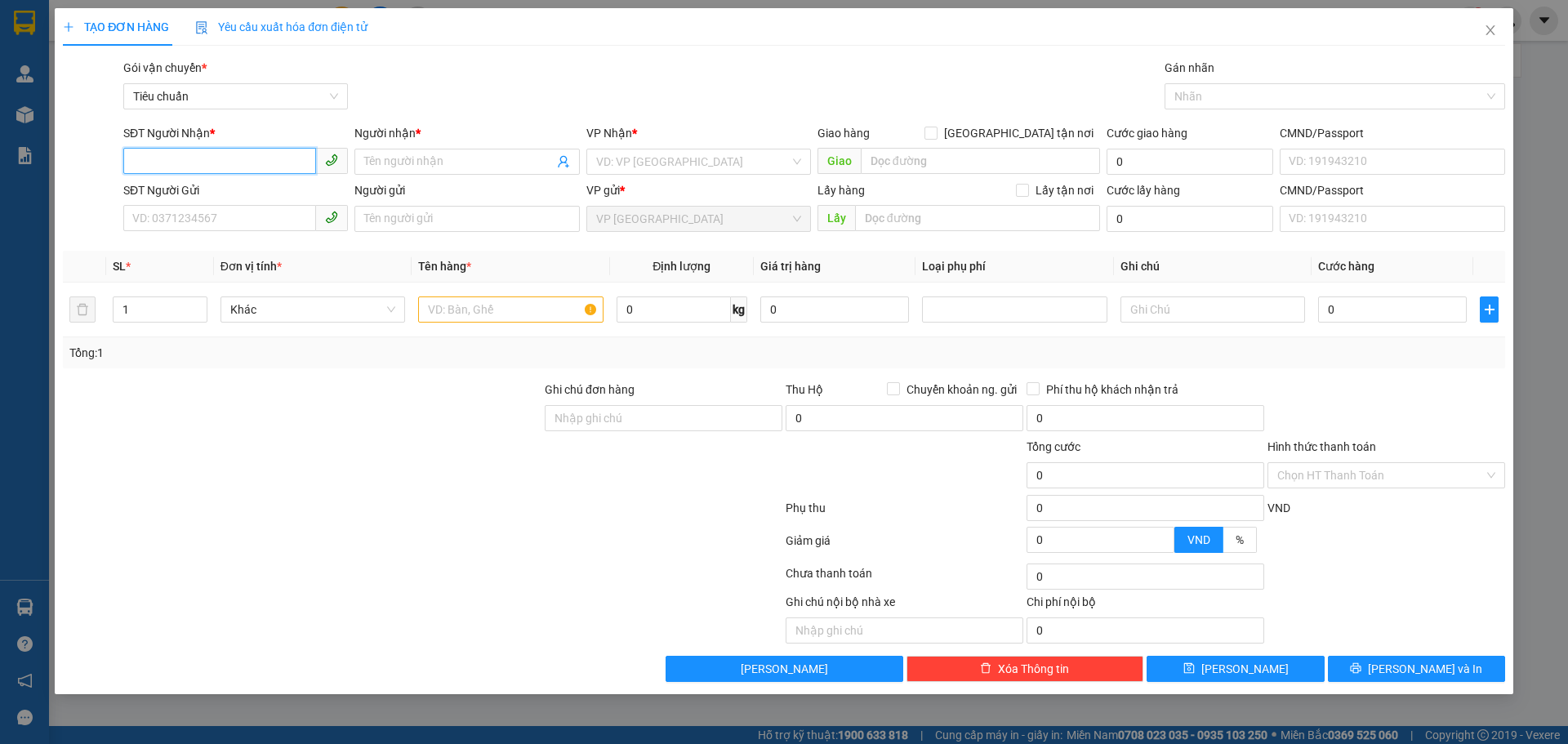
click at [217, 162] on input "SĐT Người Nhận *" at bounding box center [220, 160] width 192 height 27
paste input "0379749143"
type input "0379749143"
click at [200, 205] on input "SĐT Người Gửi" at bounding box center [220, 218] width 192 height 27
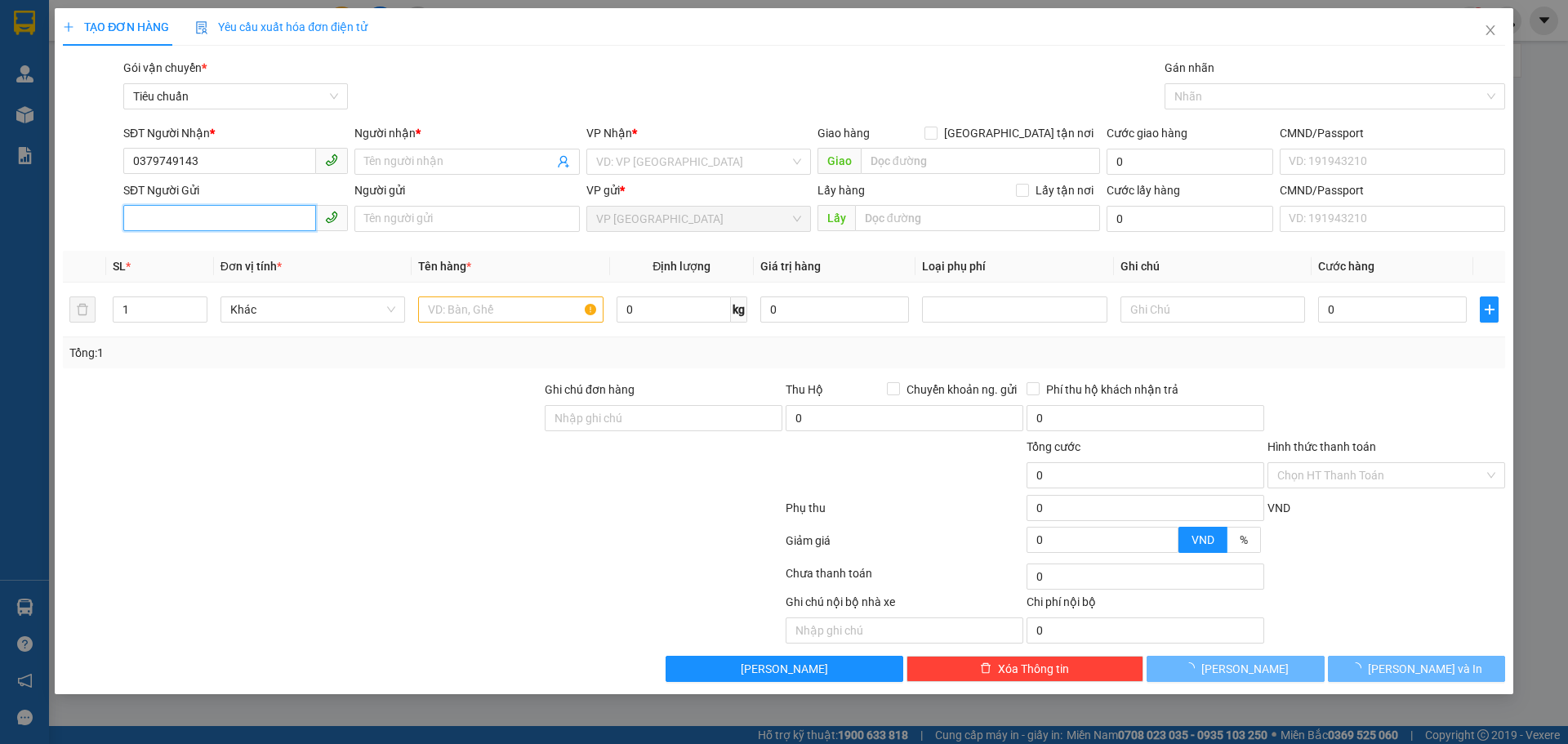
paste input "0379749143"
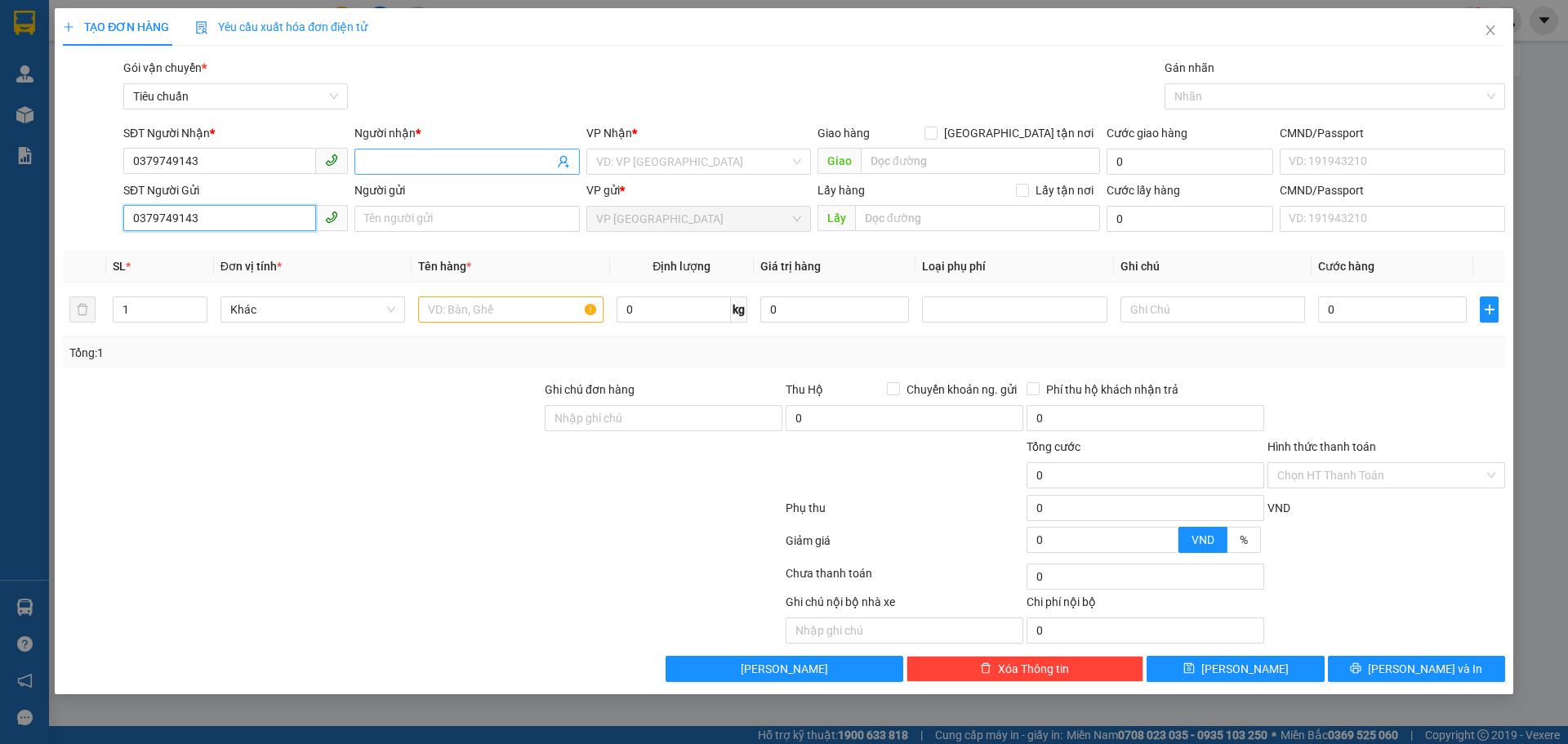
type input "0379749143"
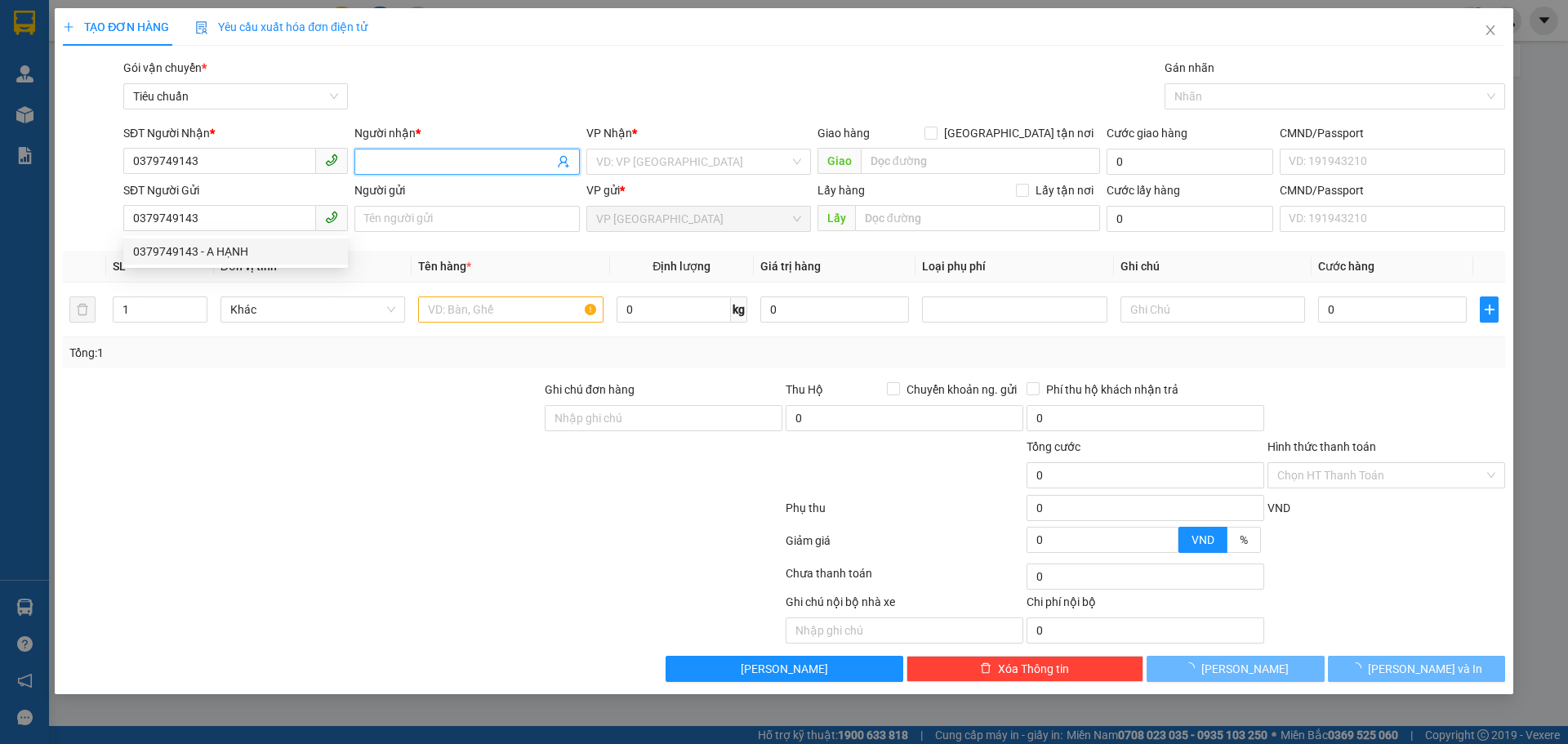
click at [396, 162] on input "Người nhận *" at bounding box center [459, 162] width 189 height 18
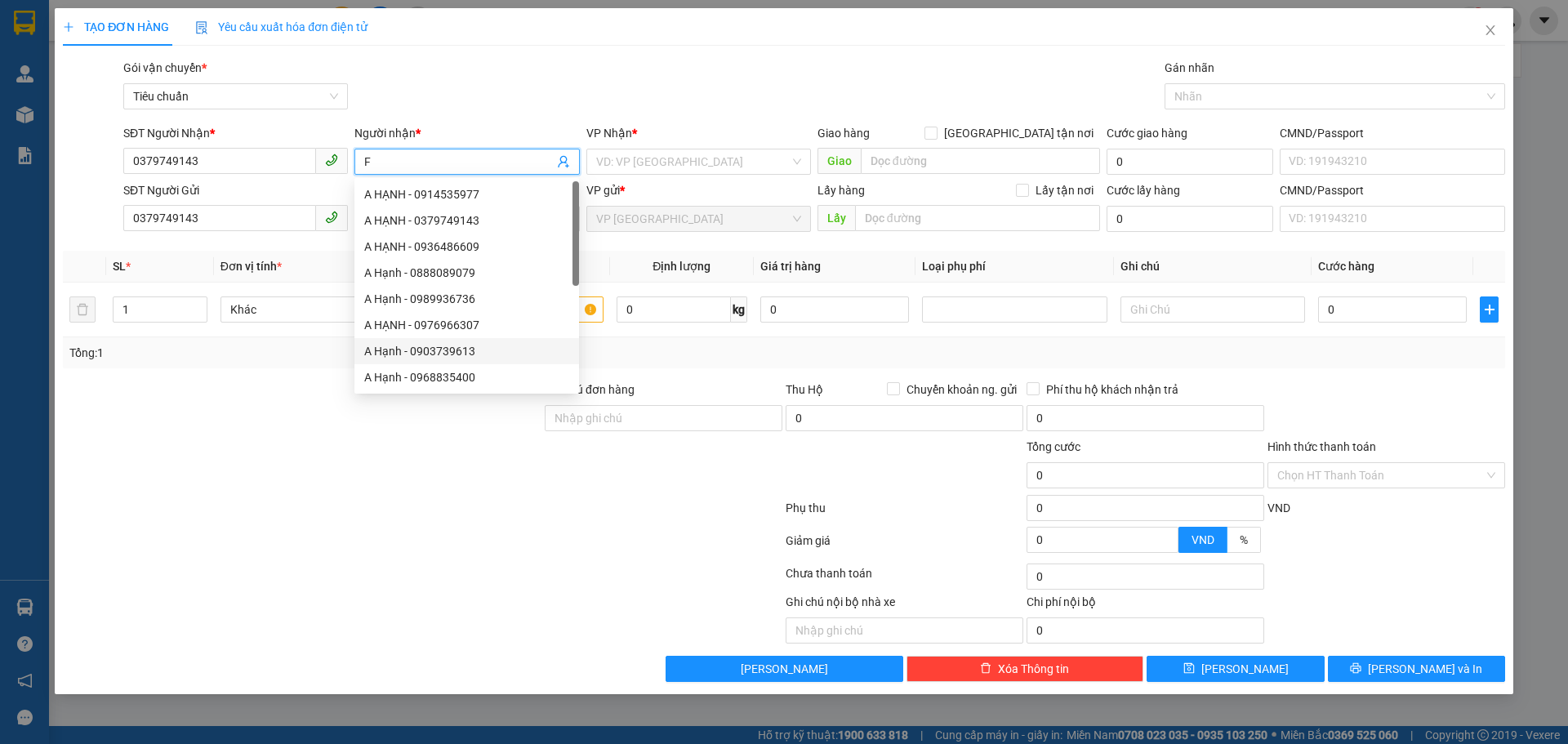
type input "F"
click at [309, 582] on div at bounding box center [422, 577] width 723 height 33
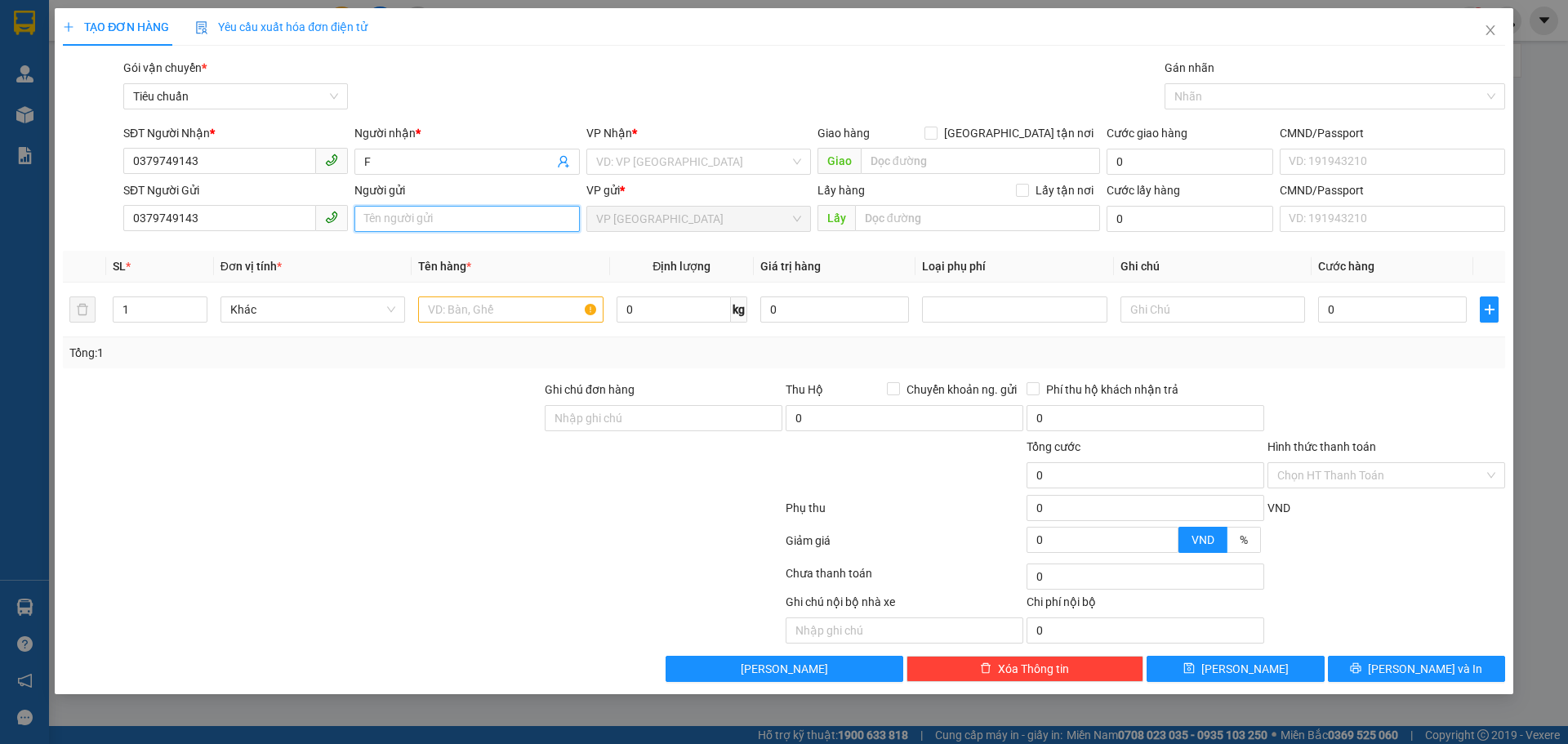
click at [379, 218] on input "Người gửi" at bounding box center [466, 219] width 224 height 27
type input "F"
click at [351, 574] on div at bounding box center [422, 577] width 723 height 33
click at [663, 170] on input "search" at bounding box center [692, 161] width 193 height 25
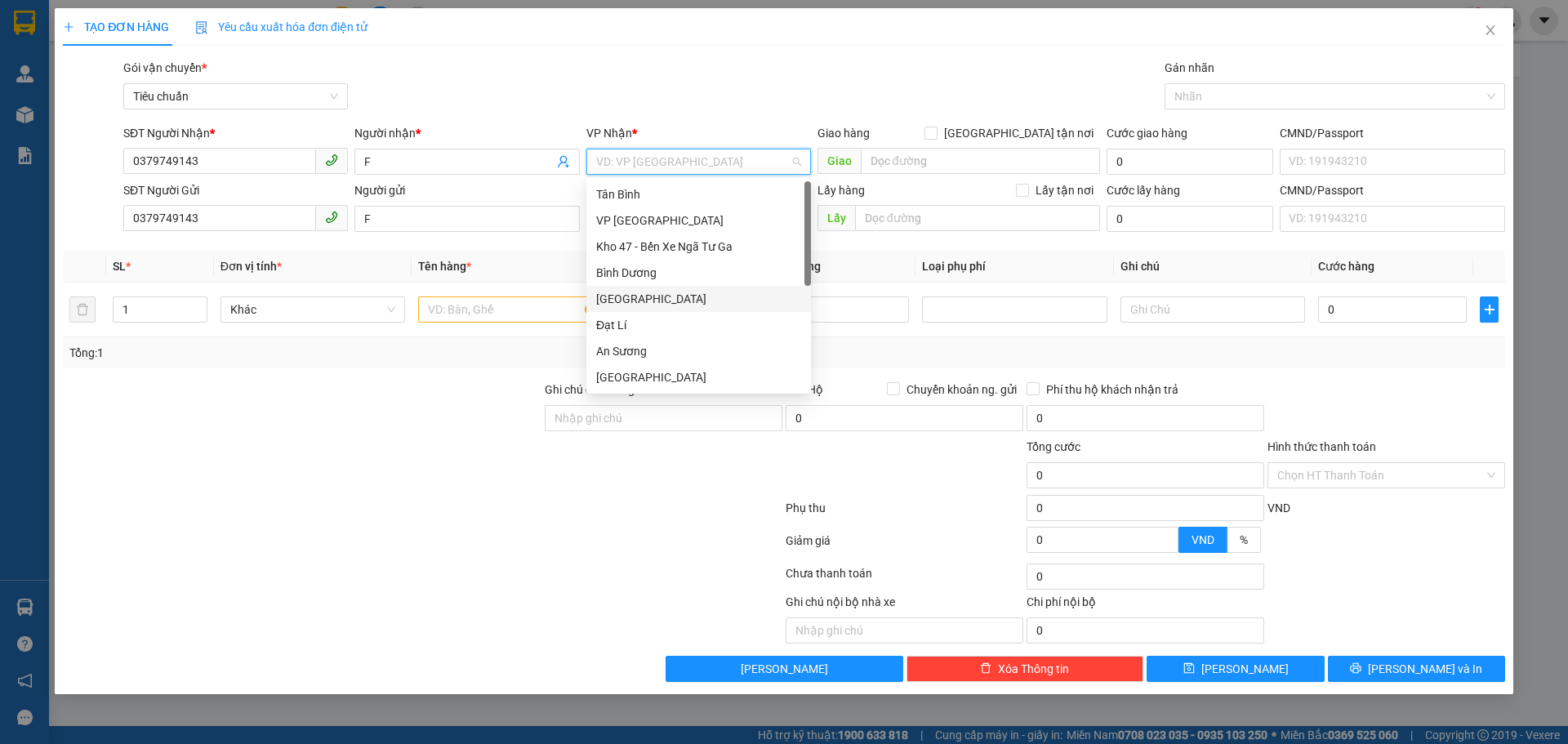
click at [619, 297] on div "[GEOGRAPHIC_DATA]" at bounding box center [699, 300] width 205 height 18
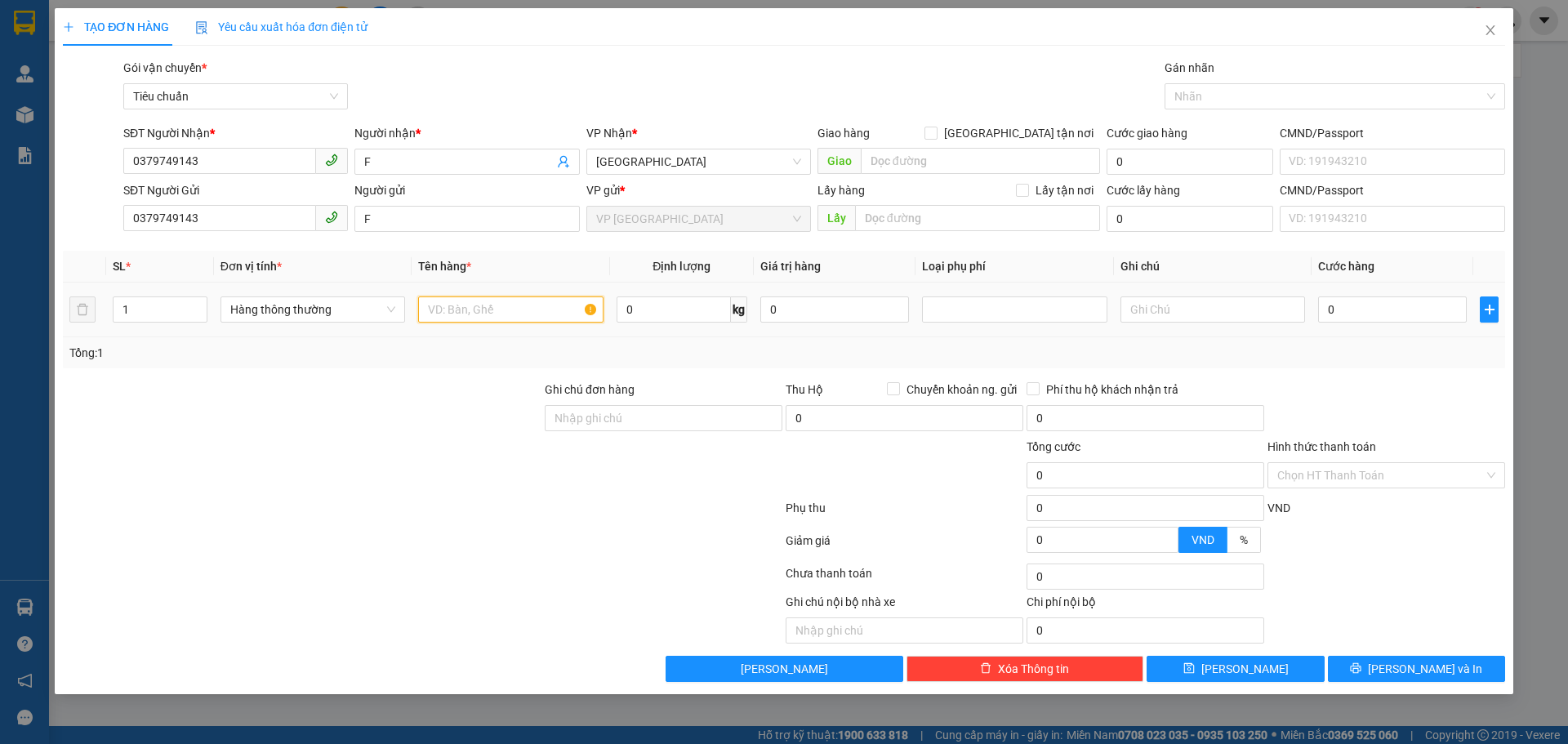
click at [461, 313] on input "text" at bounding box center [511, 310] width 185 height 27
type input "FFF"
click at [659, 314] on input "0" at bounding box center [673, 310] width 114 height 27
type input "30"
click at [709, 366] on div "Tổng: 1" at bounding box center [784, 353] width 1443 height 31
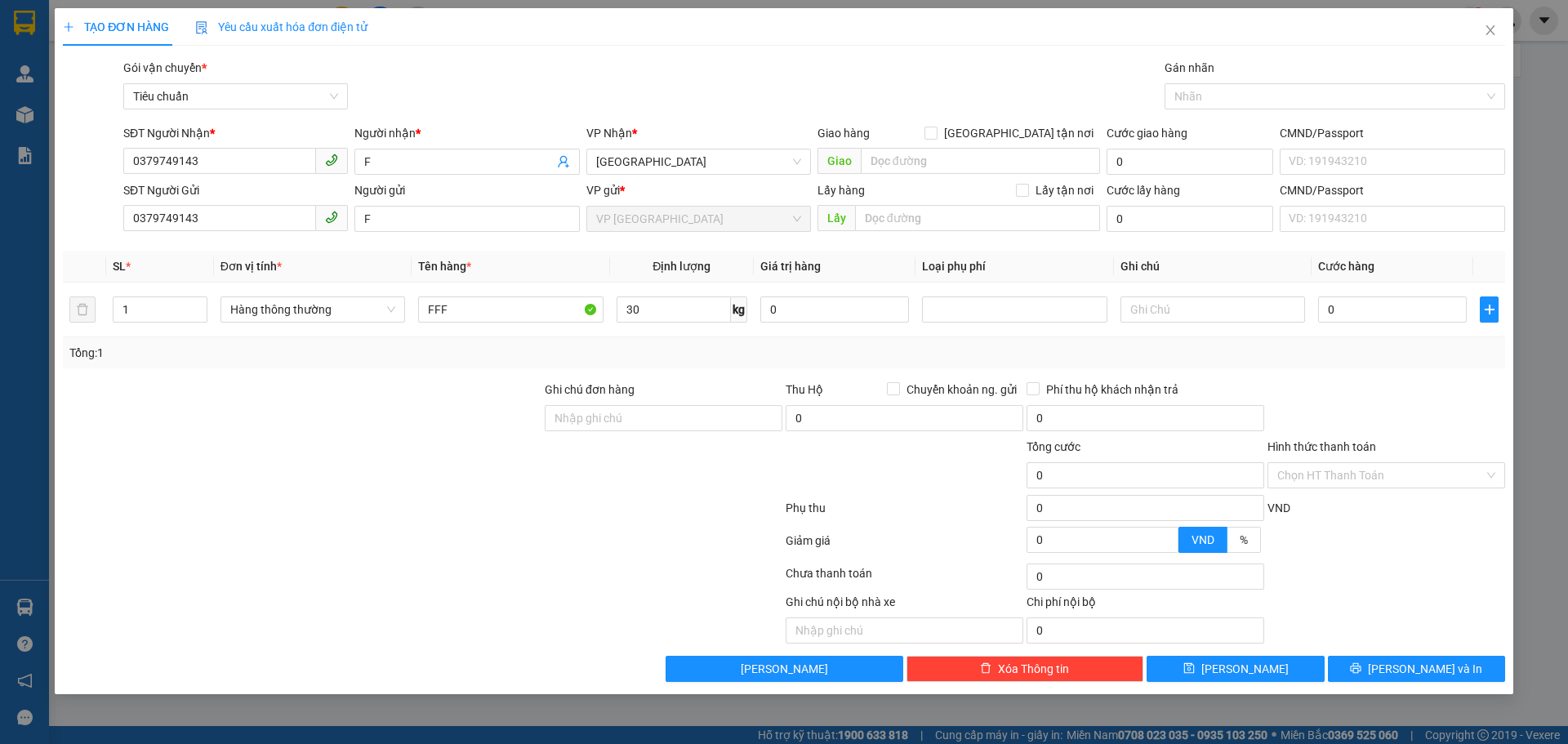
type input "65.000"
click at [1016, 664] on span "Xóa Thông tin" at bounding box center [1034, 669] width 71 height 18
type input "0"
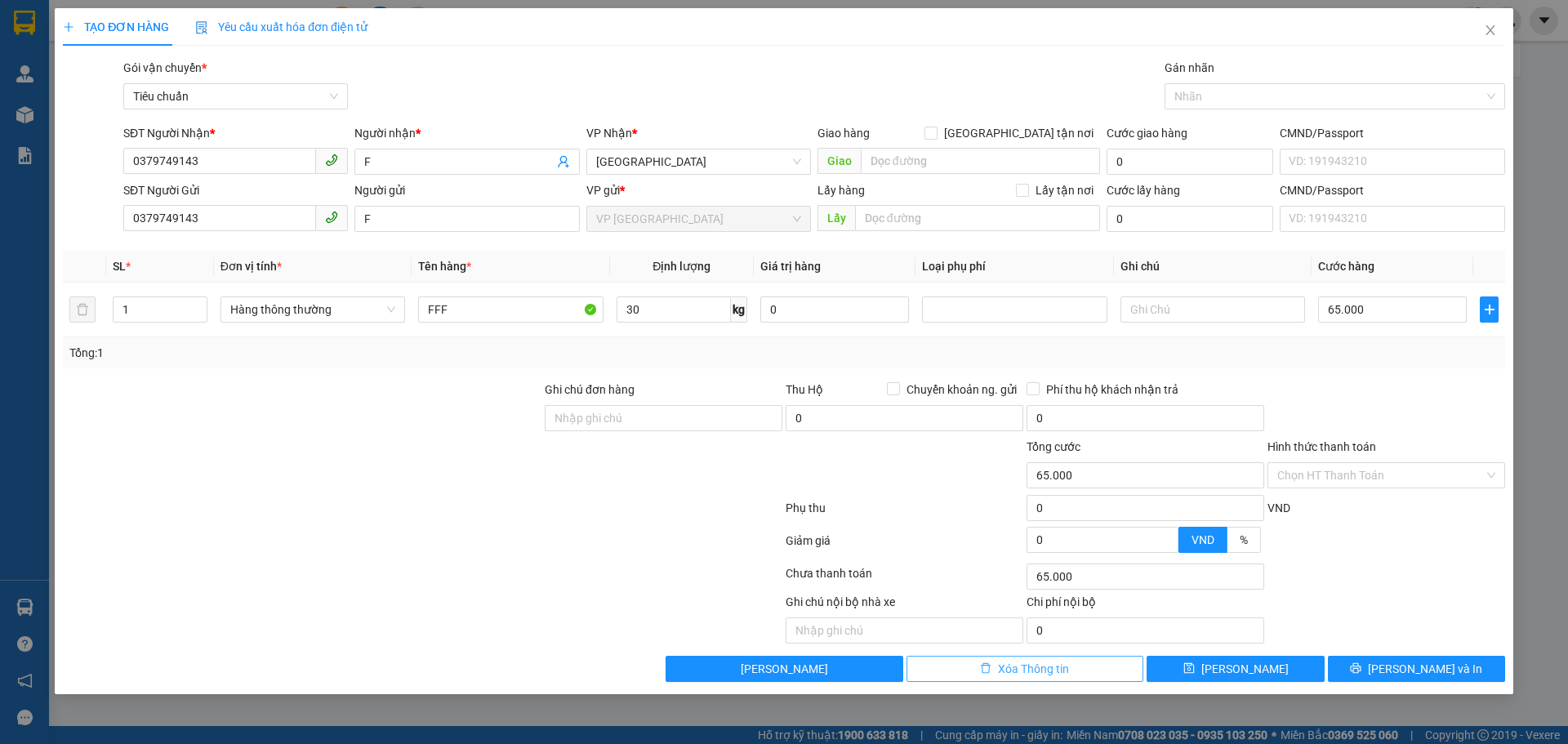
type input "0"
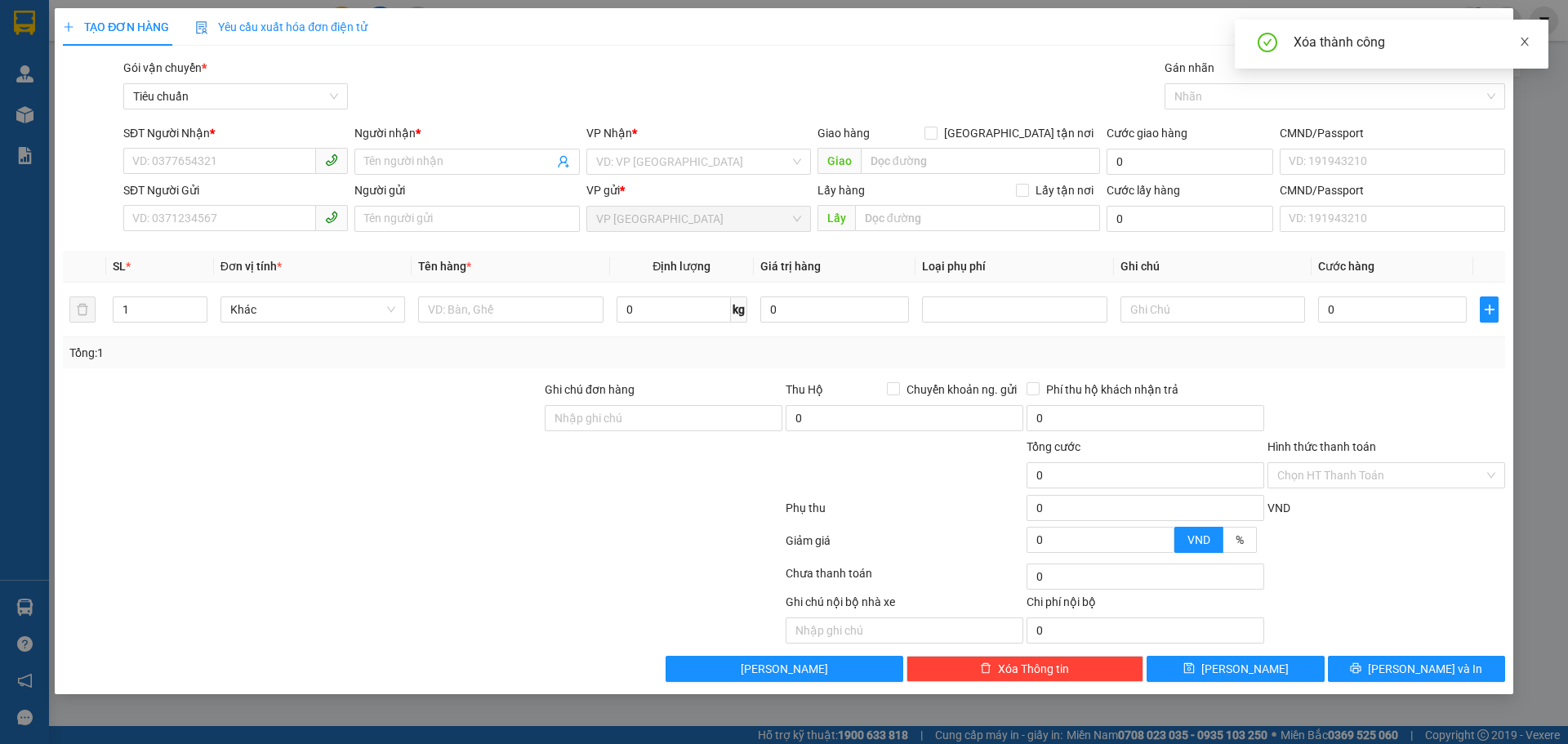
click at [1526, 42] on icon "close" at bounding box center [1524, 41] width 11 height 11
click at [1488, 28] on icon "close" at bounding box center [1490, 30] width 13 height 13
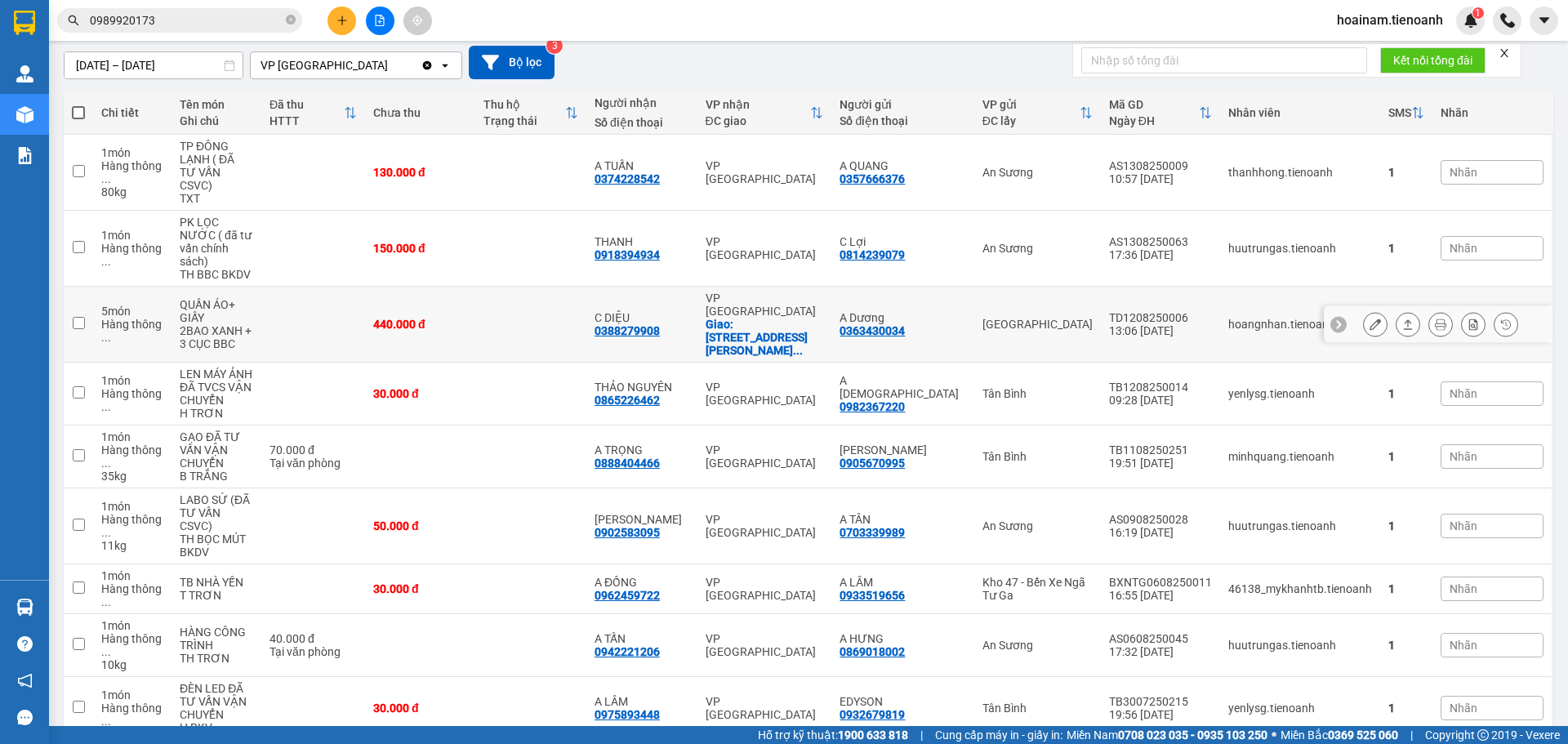
scroll to position [141, 0]
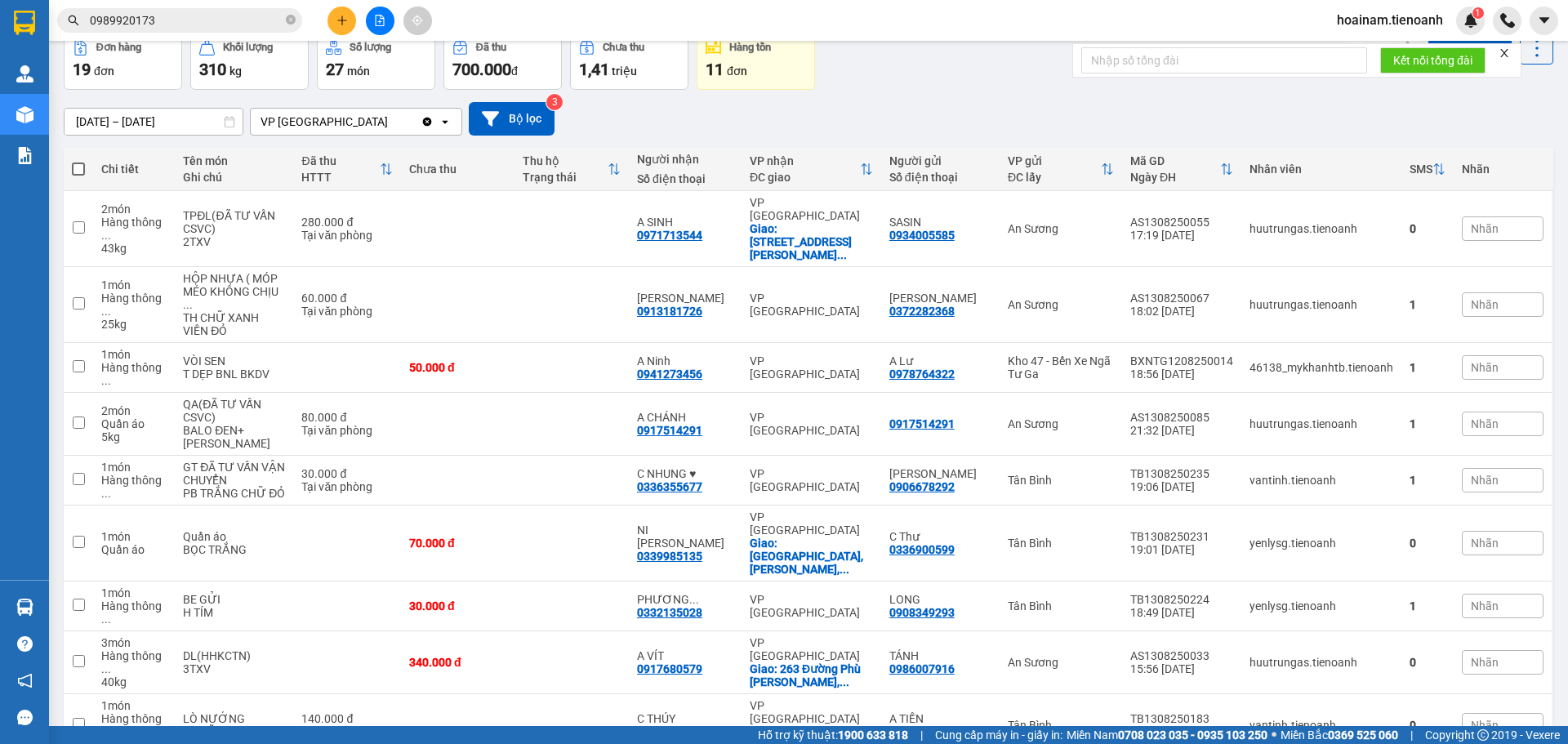
scroll to position [139, 0]
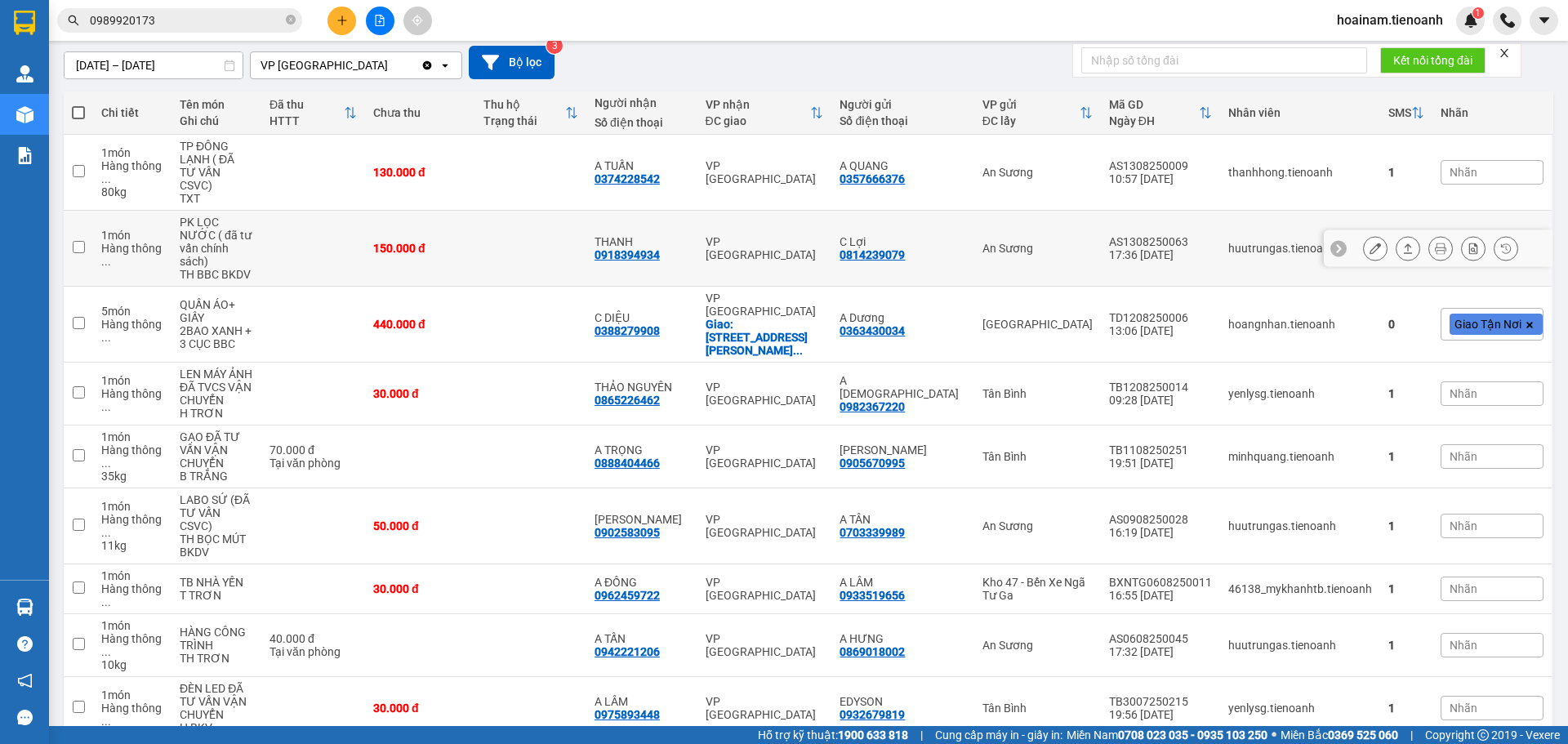
click at [300, 224] on td at bounding box center [312, 248] width 103 height 76
checkbox input "true"
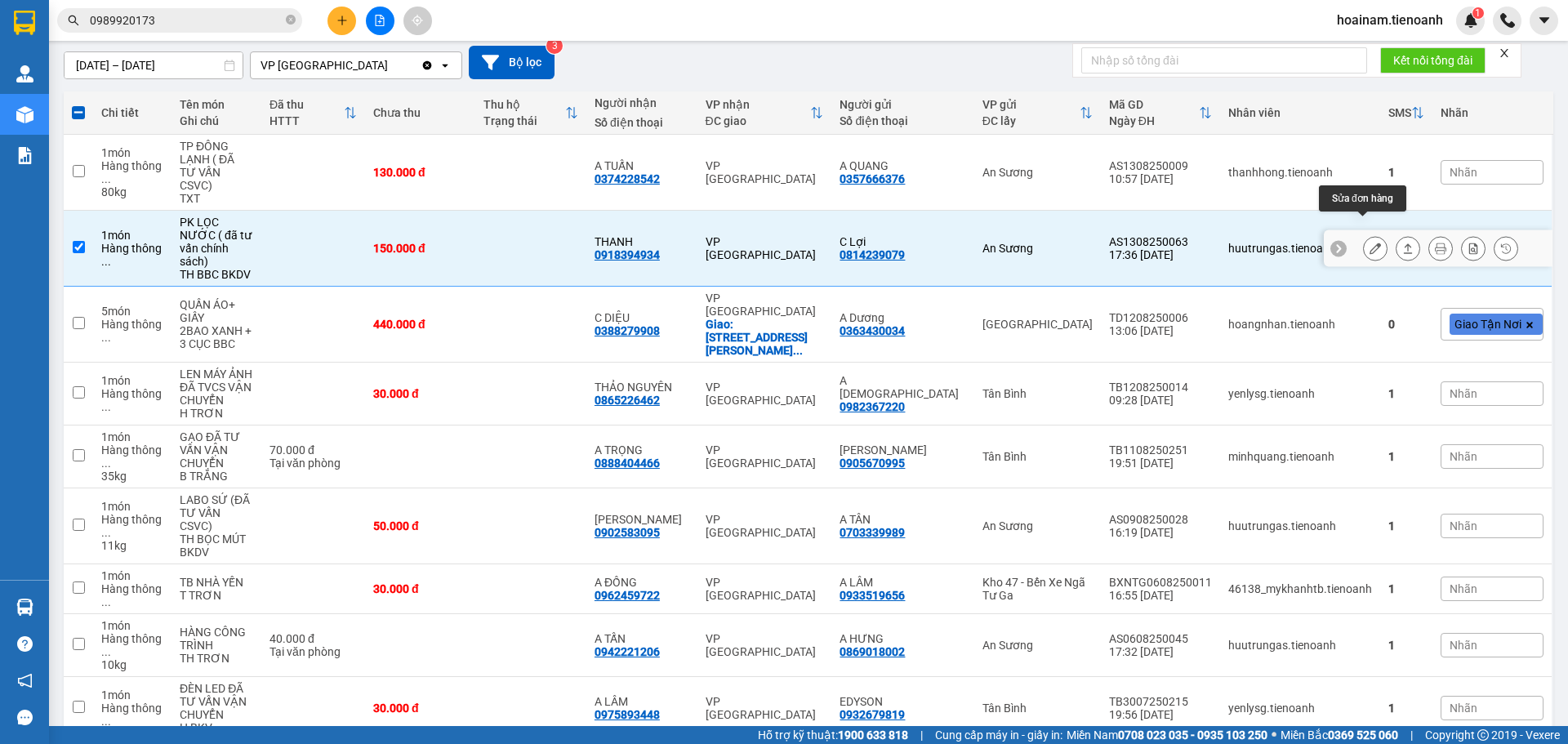
click at [1369, 243] on icon at bounding box center [1375, 248] width 11 height 11
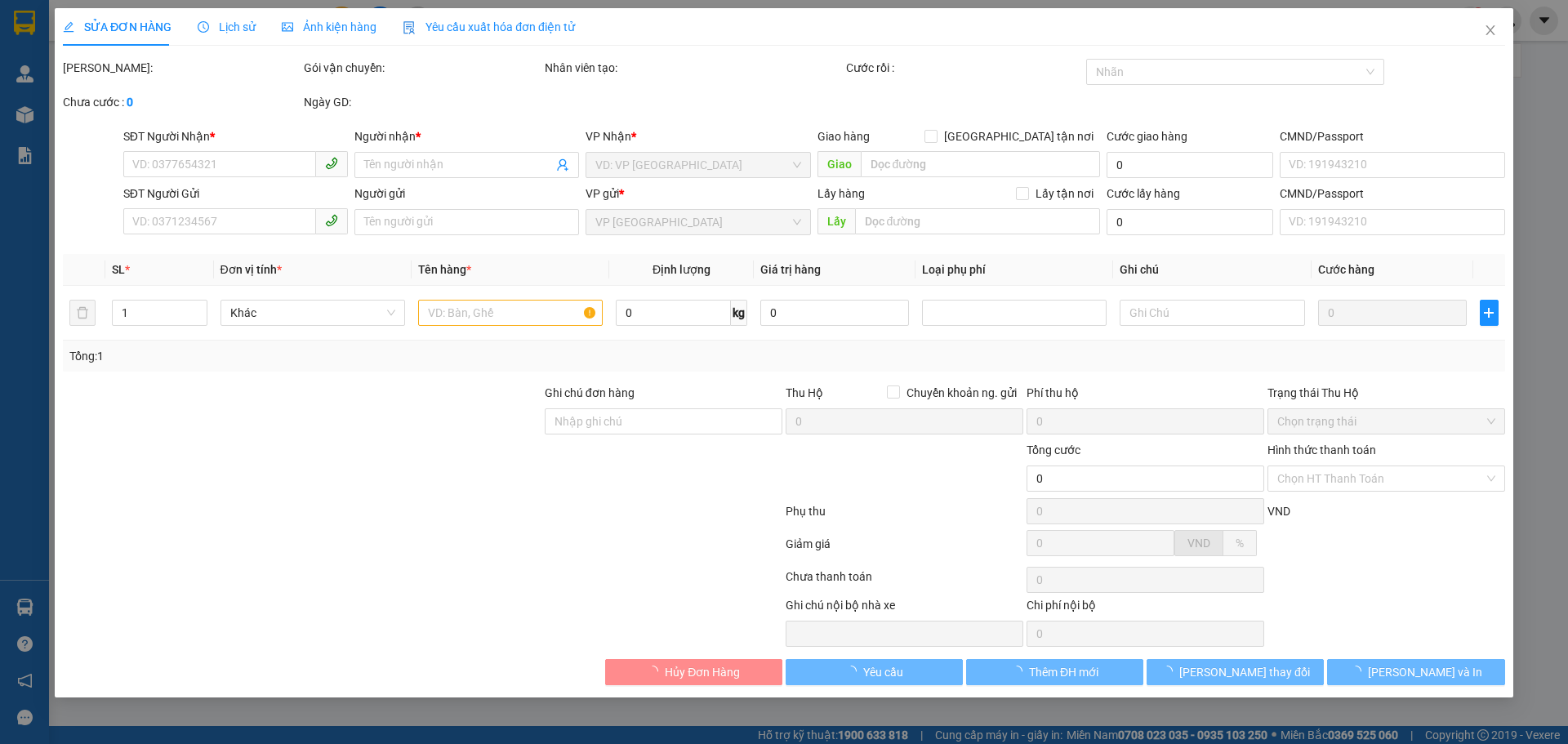
type input "0918394934"
type input "THANH"
type input "0814239079"
type input "C Lợi"
type input "150.000"
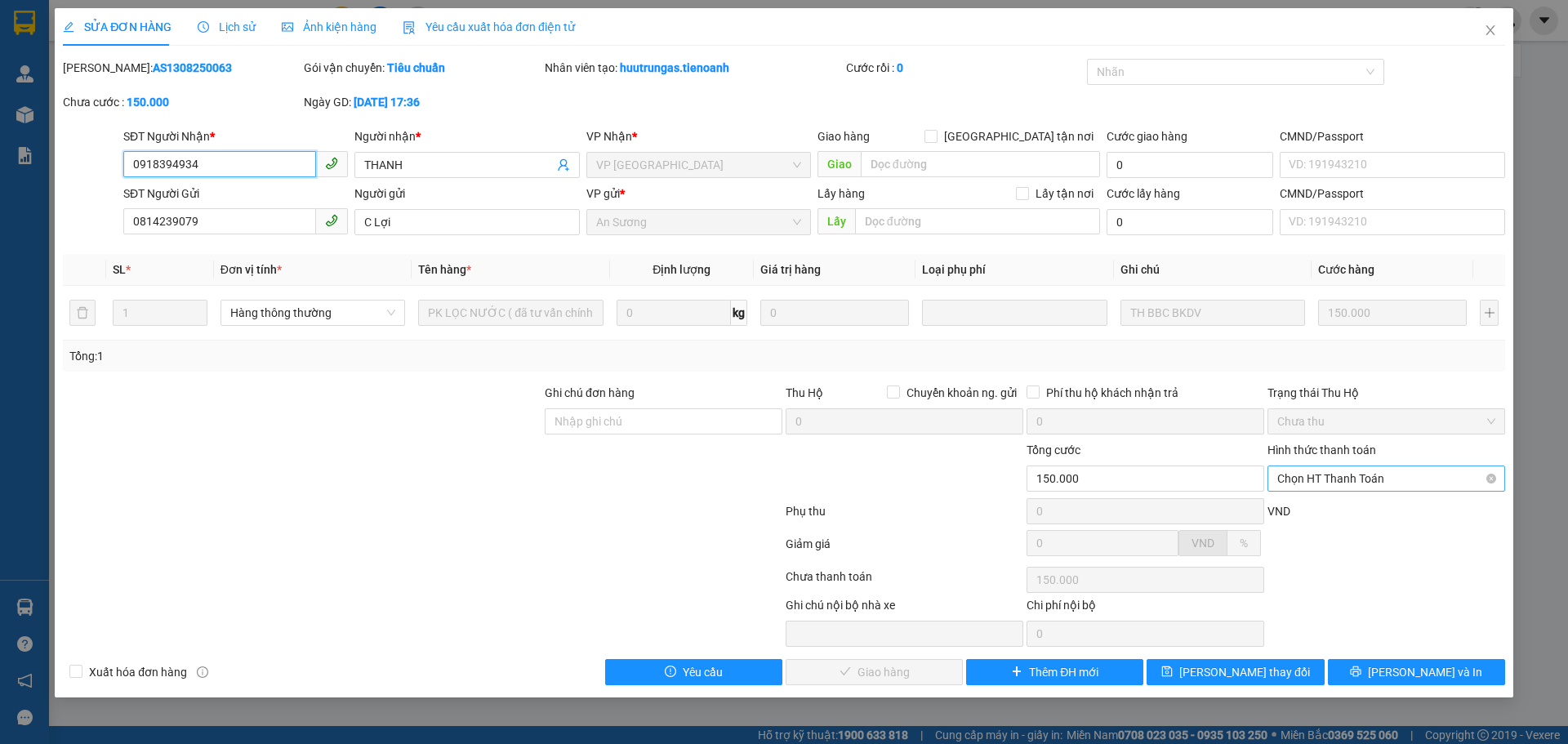
click at [1334, 470] on span "Chọn HT Thanh Toán" at bounding box center [1387, 478] width 218 height 25
click at [1310, 509] on div "Tại văn phòng" at bounding box center [1387, 511] width 218 height 18
type input "0"
click at [858, 667] on span "[PERSON_NAME] và Giao hàng" at bounding box center [895, 673] width 157 height 18
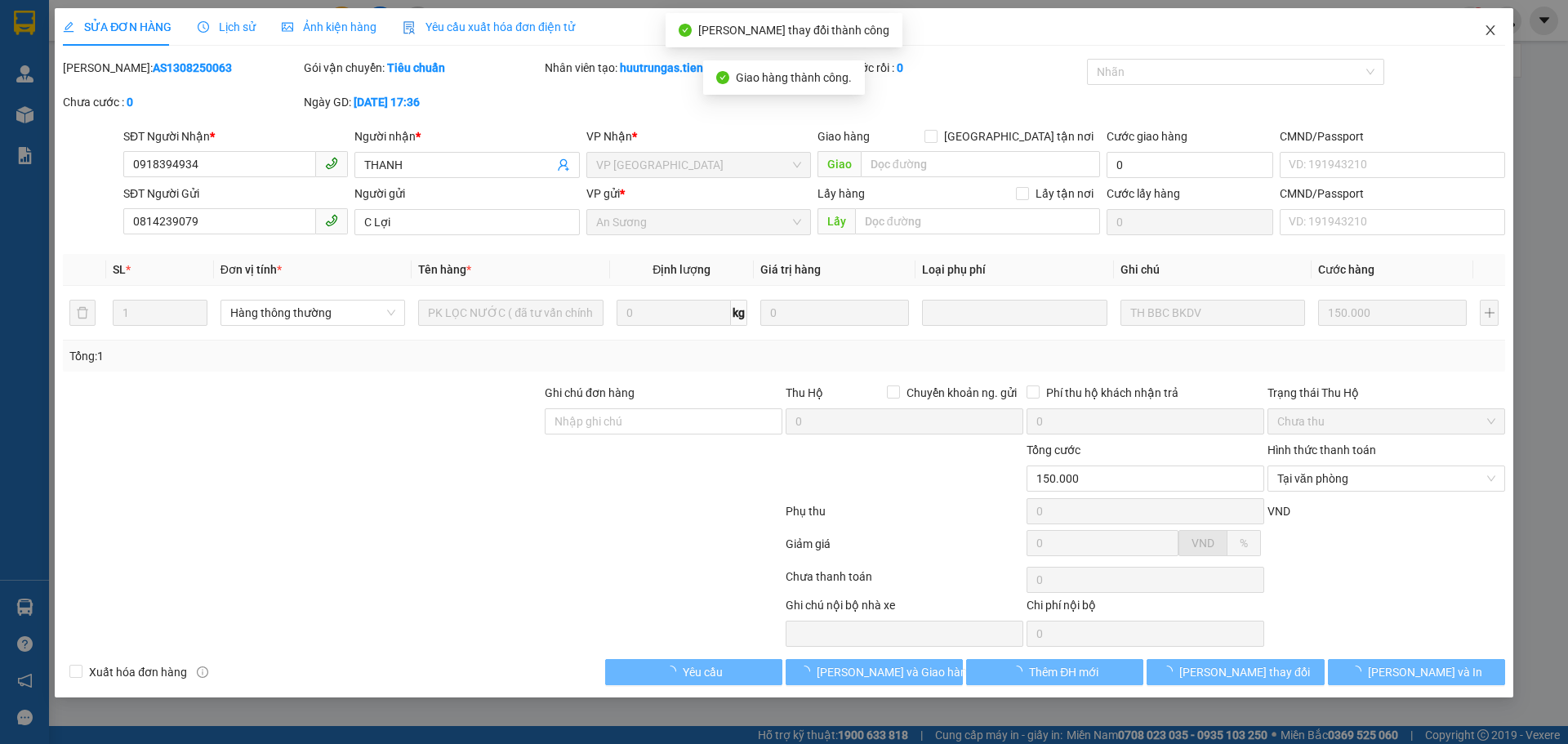
click at [1499, 28] on span "Close" at bounding box center [1490, 31] width 46 height 46
